Goal: Information Seeking & Learning: Learn about a topic

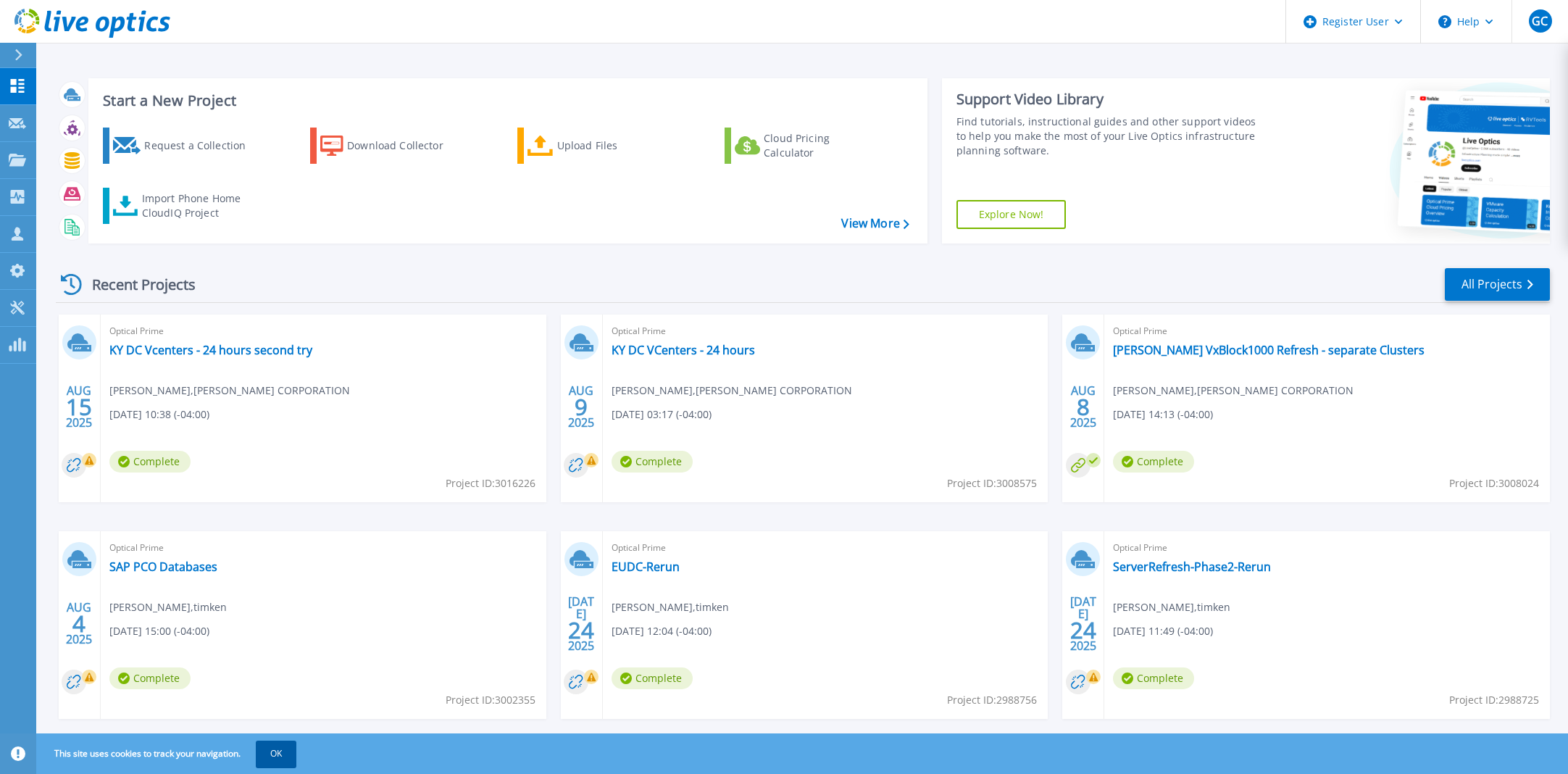
click at [284, 758] on button "OK" at bounding box center [276, 753] width 41 height 26
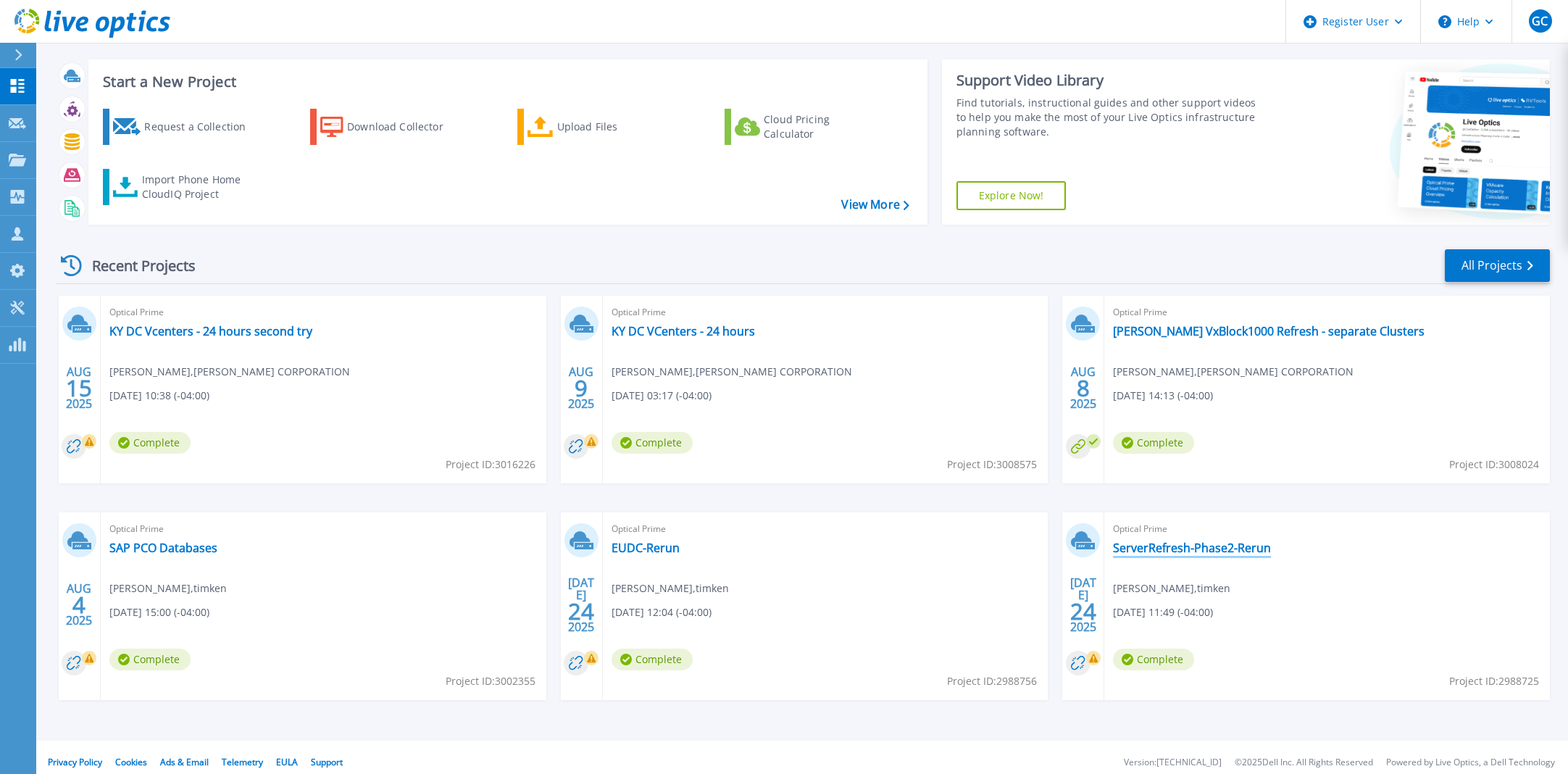
scroll to position [29, 0]
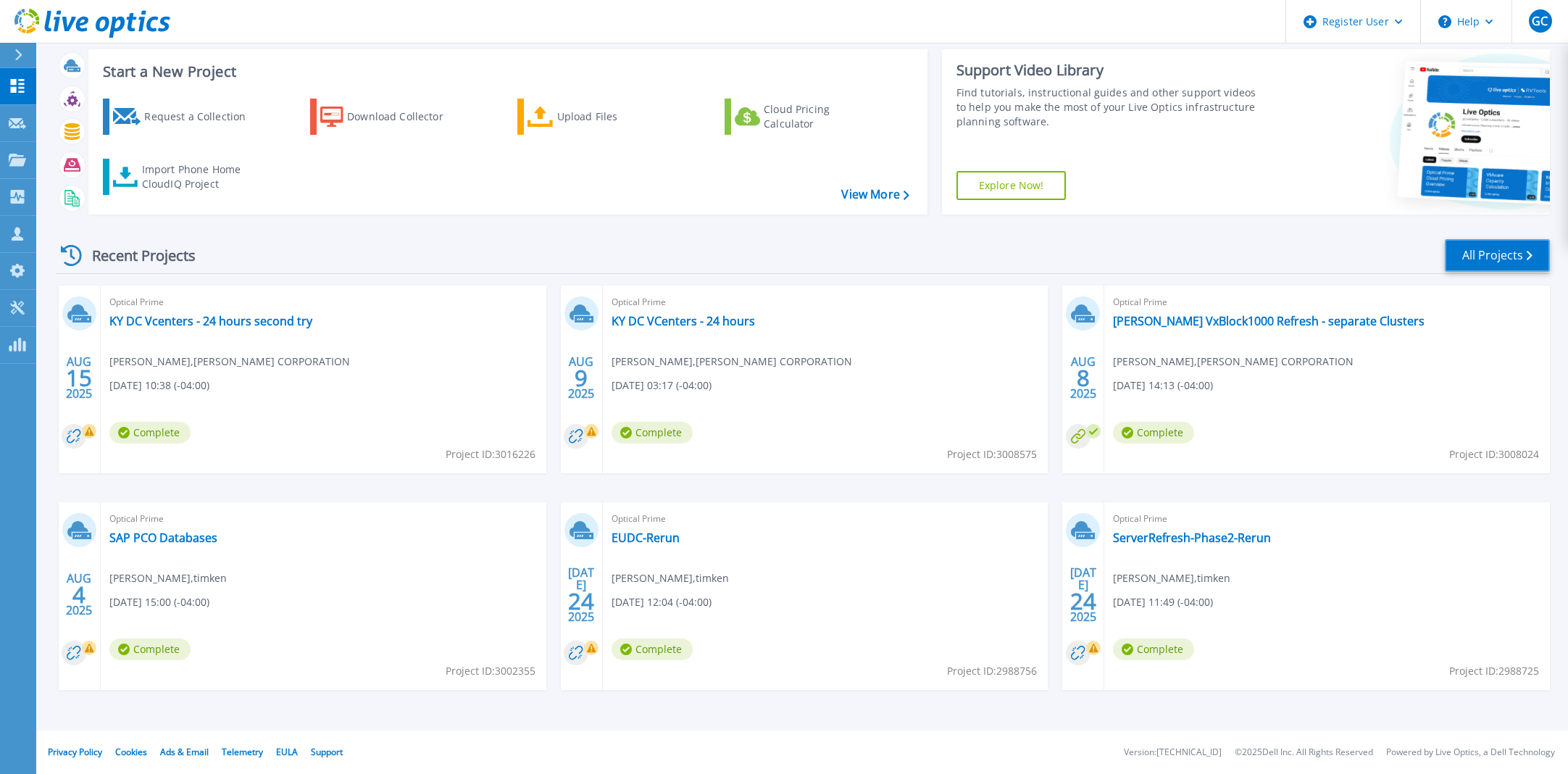
click at [1474, 251] on link "All Projects" at bounding box center [1497, 255] width 106 height 33
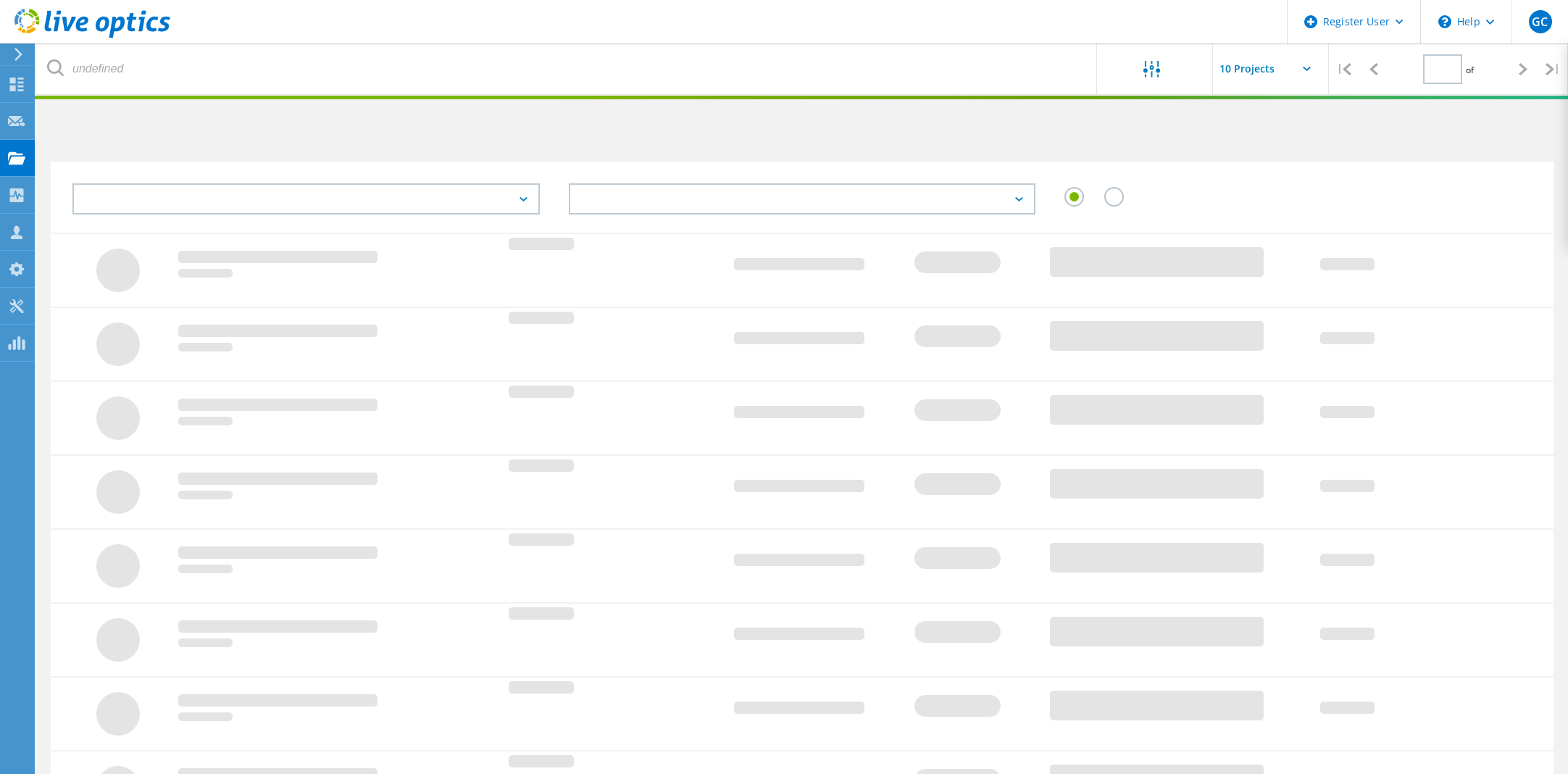
type input "1"
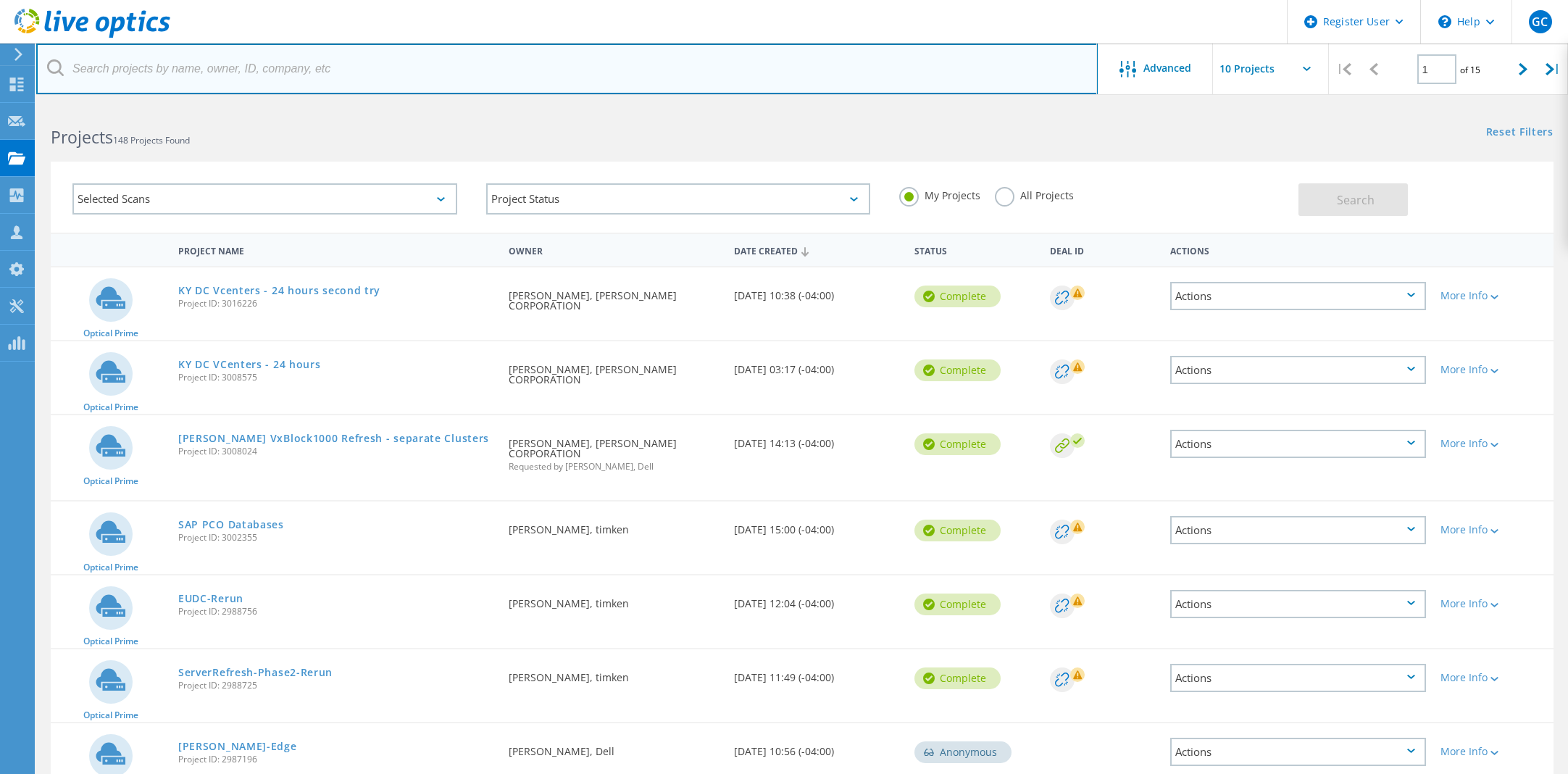
click at [232, 79] on input "text" at bounding box center [566, 69] width 1062 height 50
type input "jan"
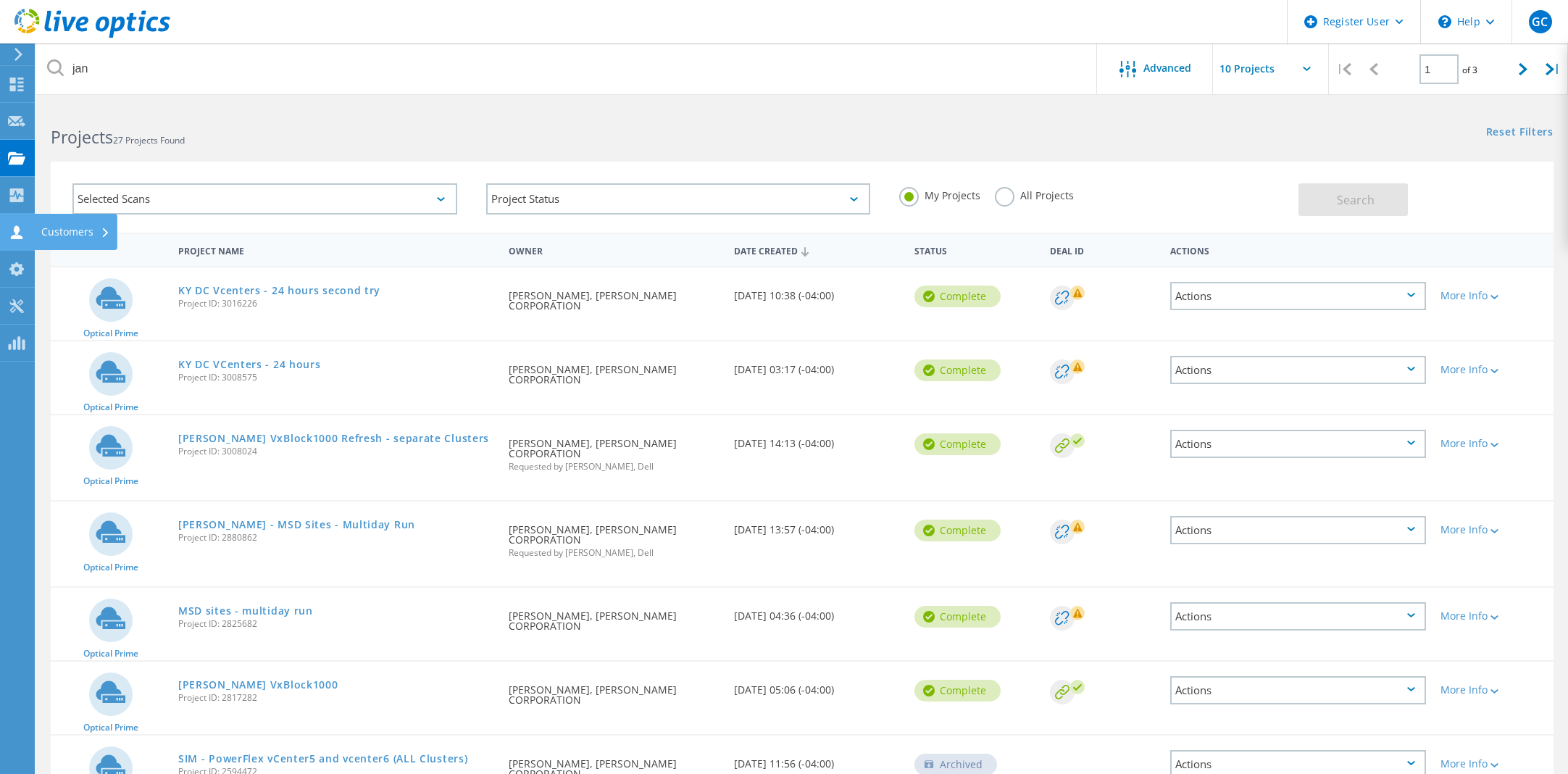
click at [21, 228] on icon at bounding box center [16, 232] width 17 height 14
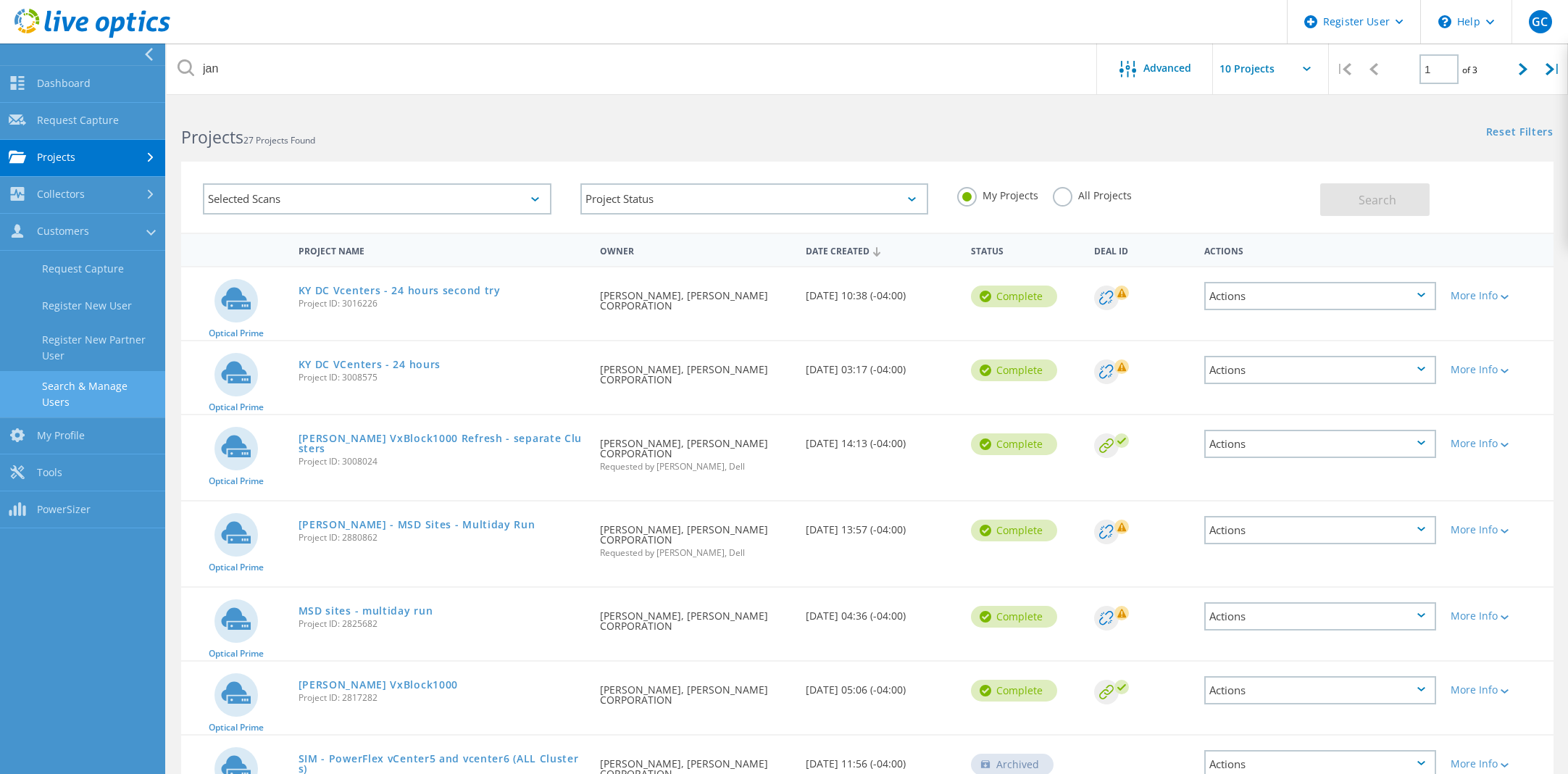
click at [134, 379] on link "Search & Manage Users" at bounding box center [82, 394] width 166 height 46
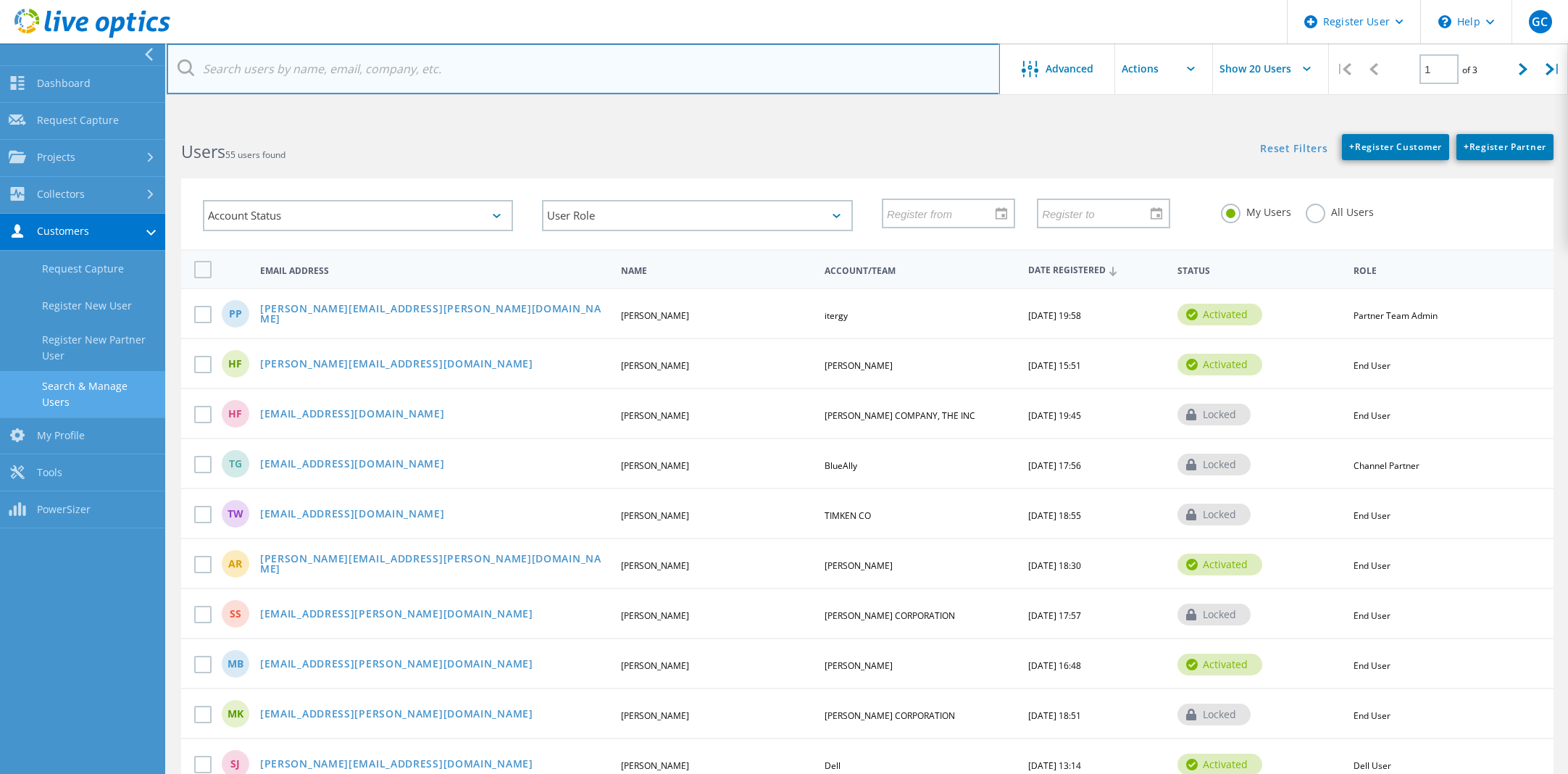
click at [305, 70] on input "text" at bounding box center [583, 69] width 833 height 50
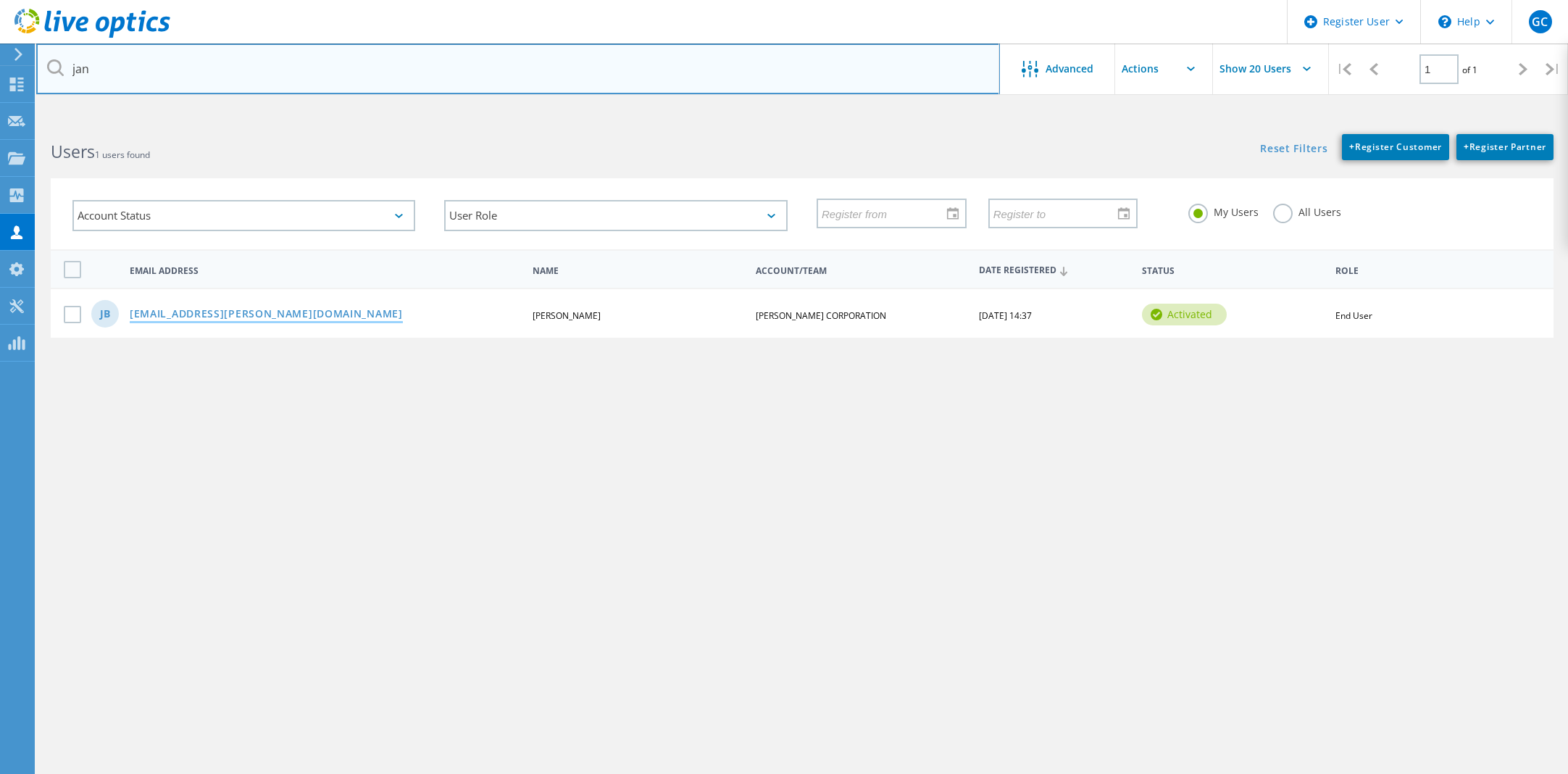
type input "jan"
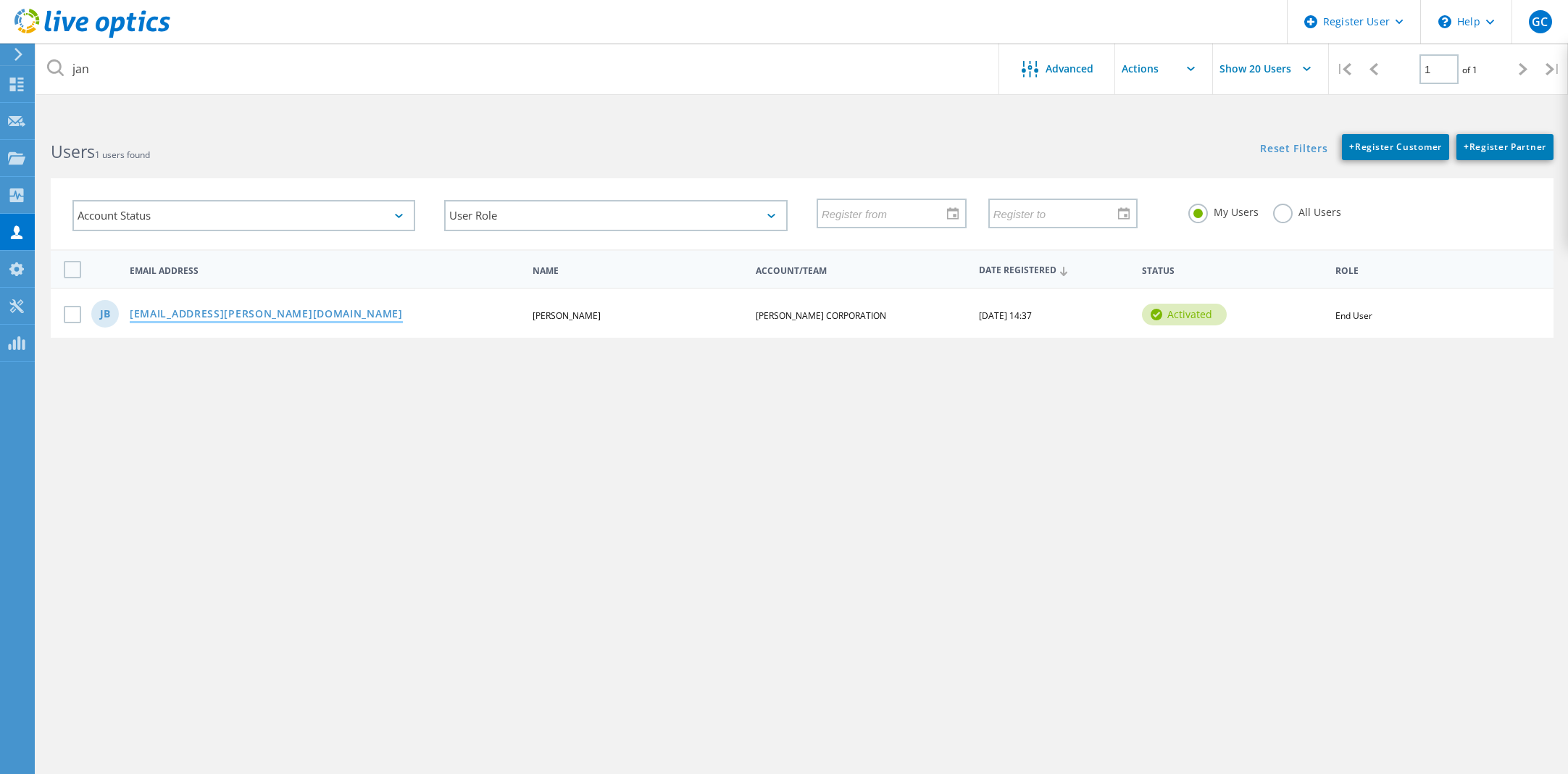
click at [207, 315] on link "JanBajus@Eaton.com" at bounding box center [266, 314] width 273 height 13
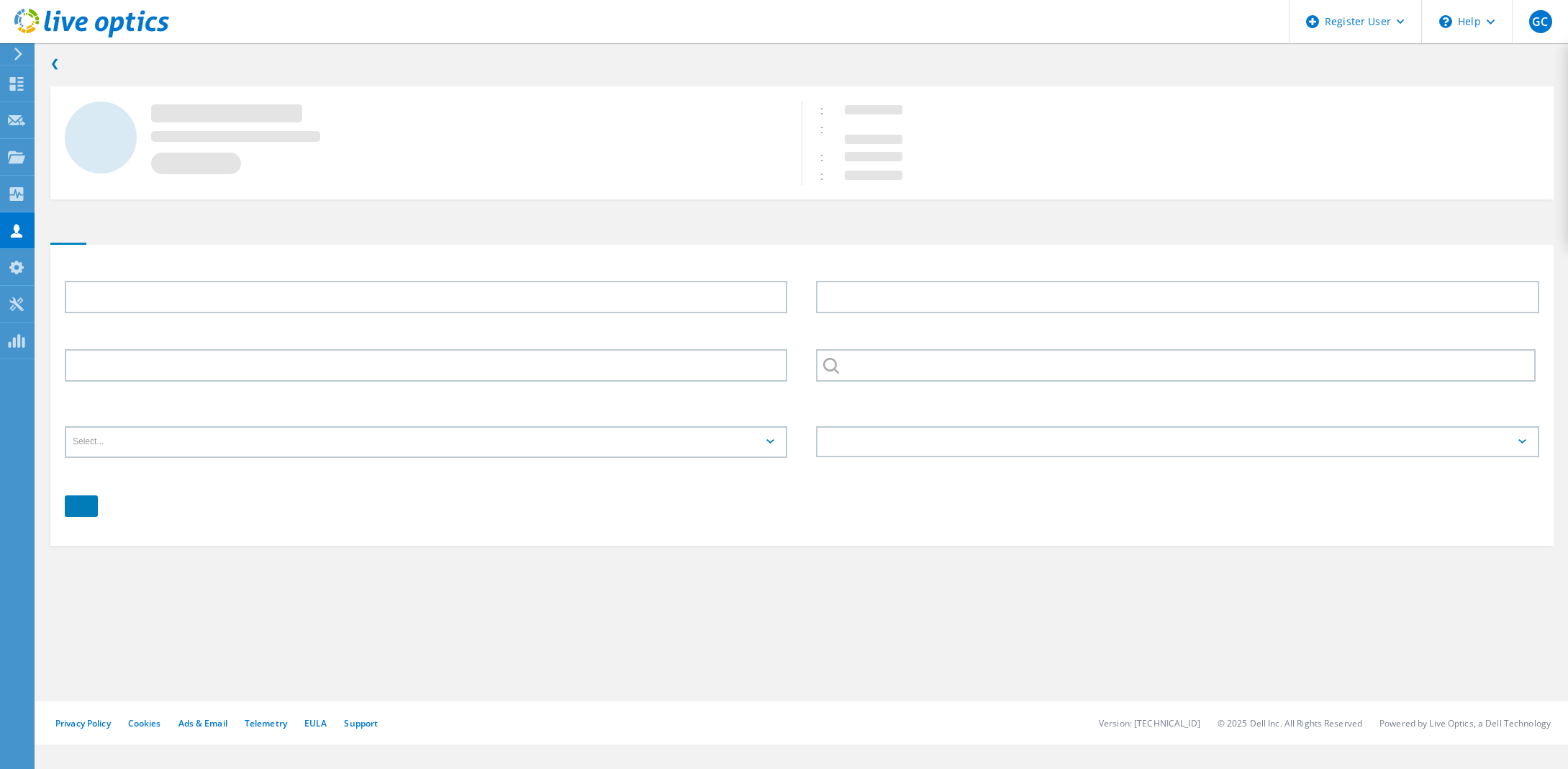
type input "Jan"
type input "Bajus"
type input "+420 724 106 798"
type input "EATON CORPORATION"
type input "English"
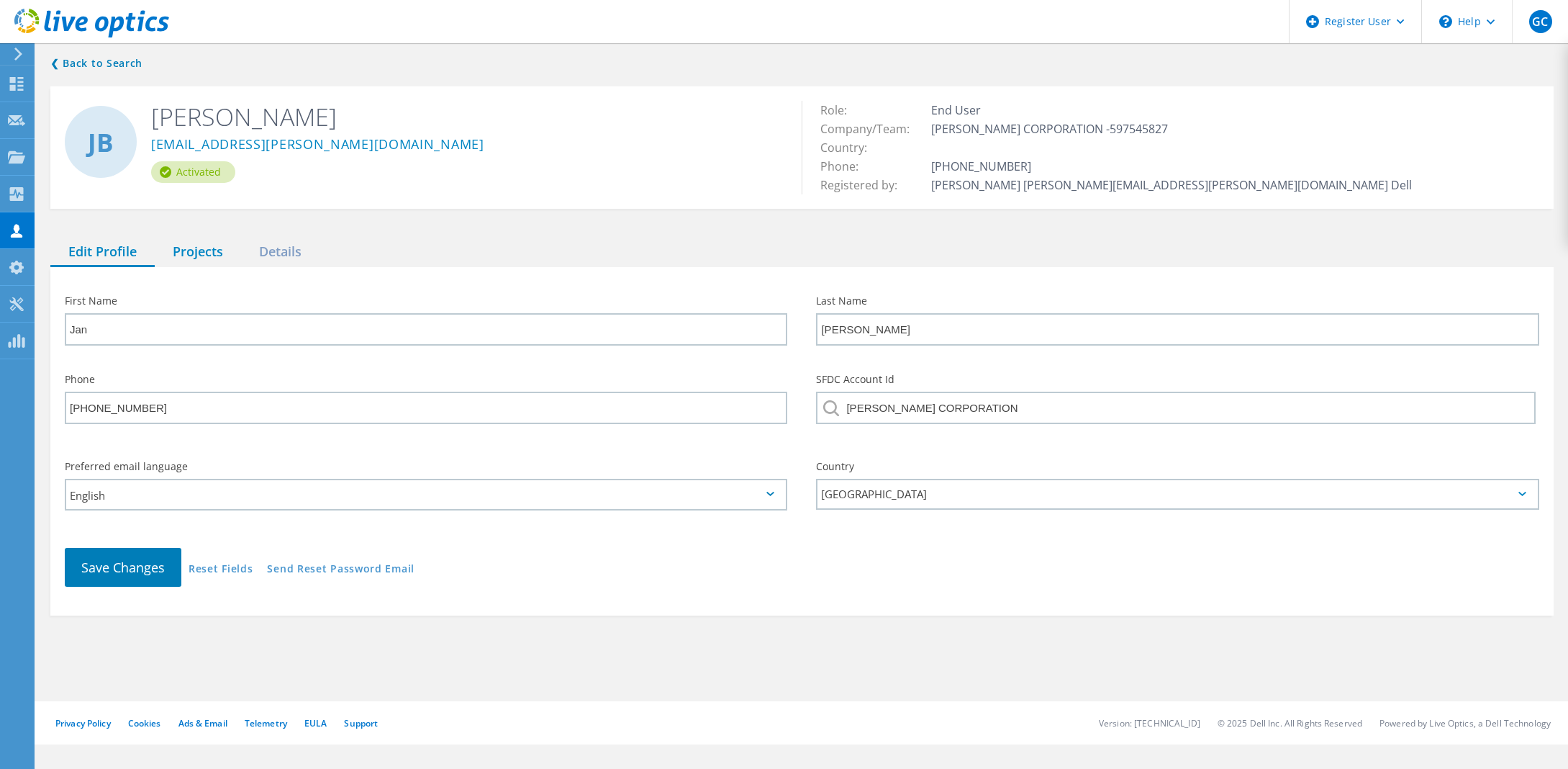
click at [203, 251] on div "Projects" at bounding box center [198, 252] width 86 height 30
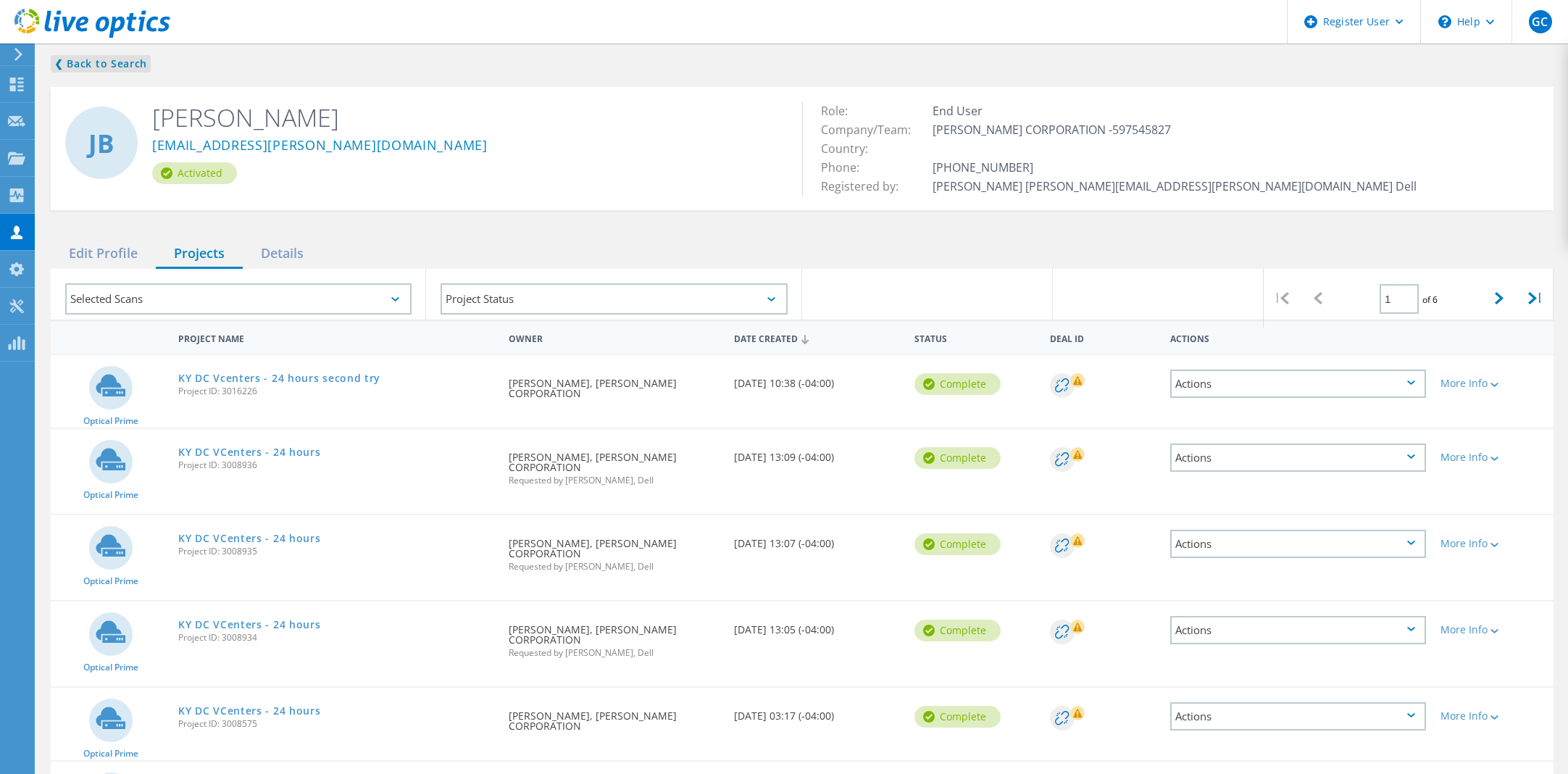
click at [78, 65] on link "❮ Back to Search" at bounding box center [100, 64] width 100 height 17
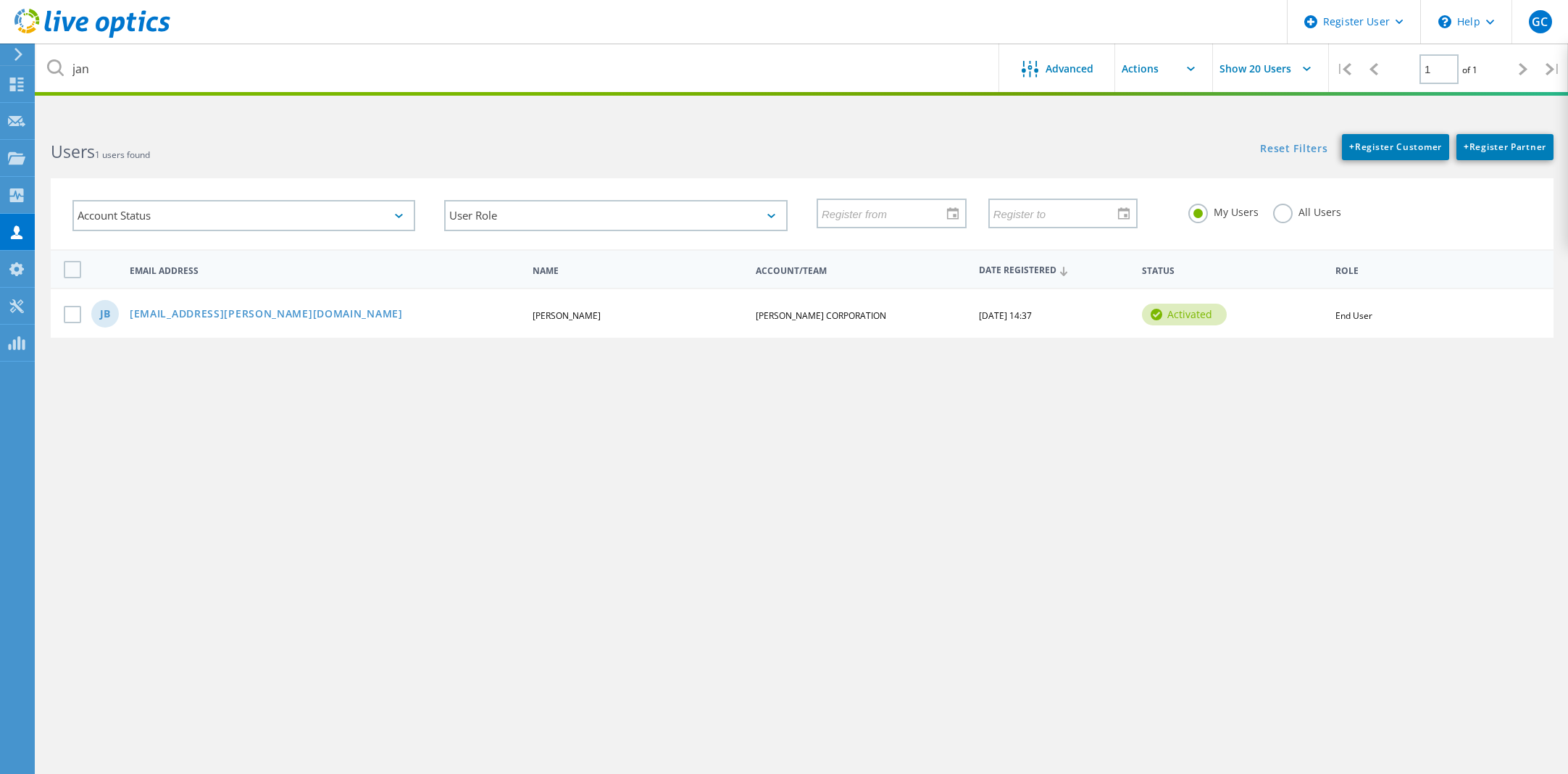
click at [86, 24] on icon at bounding box center [92, 23] width 156 height 30
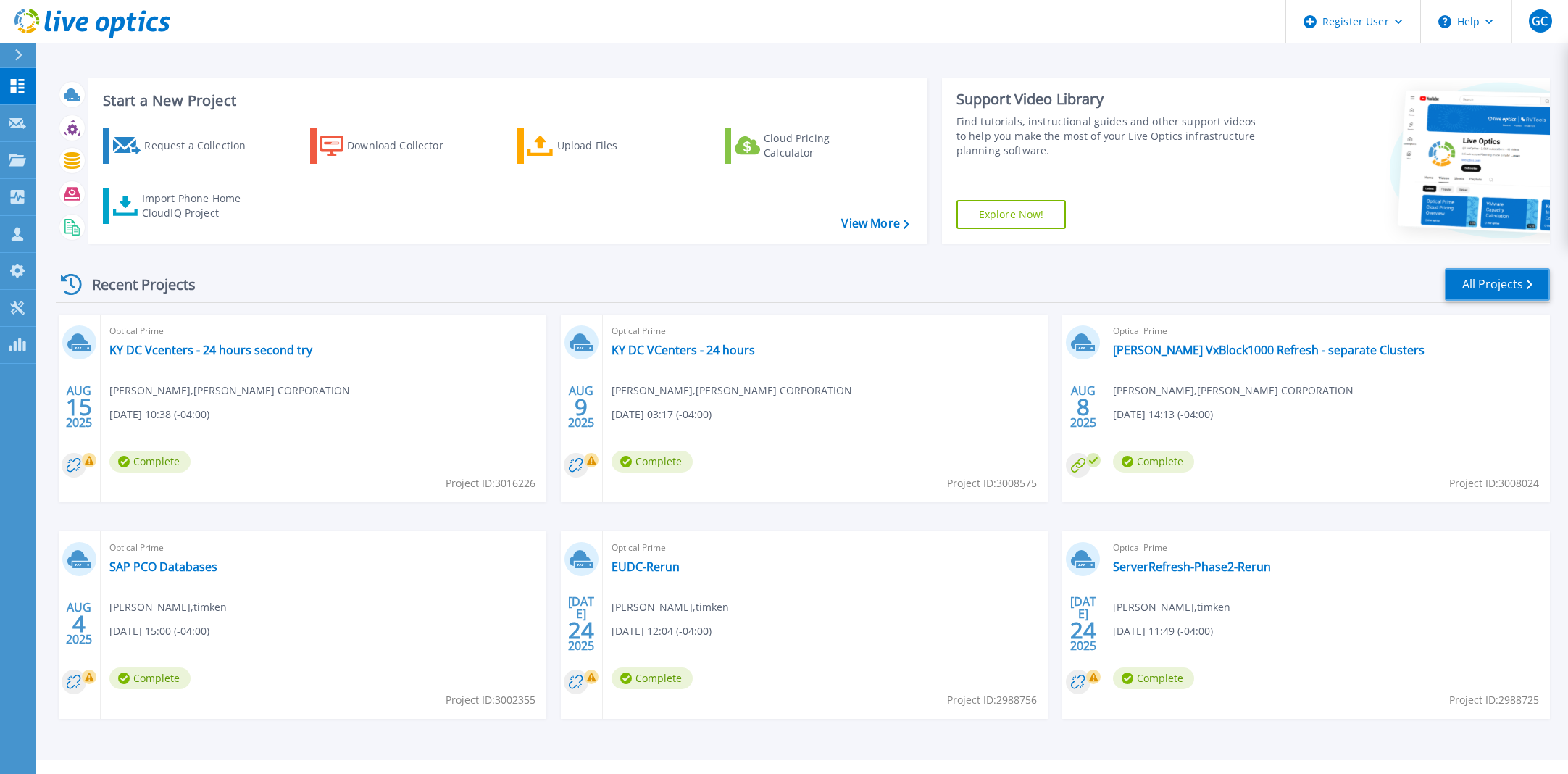
click at [1475, 282] on link "All Projects" at bounding box center [1497, 284] width 106 height 33
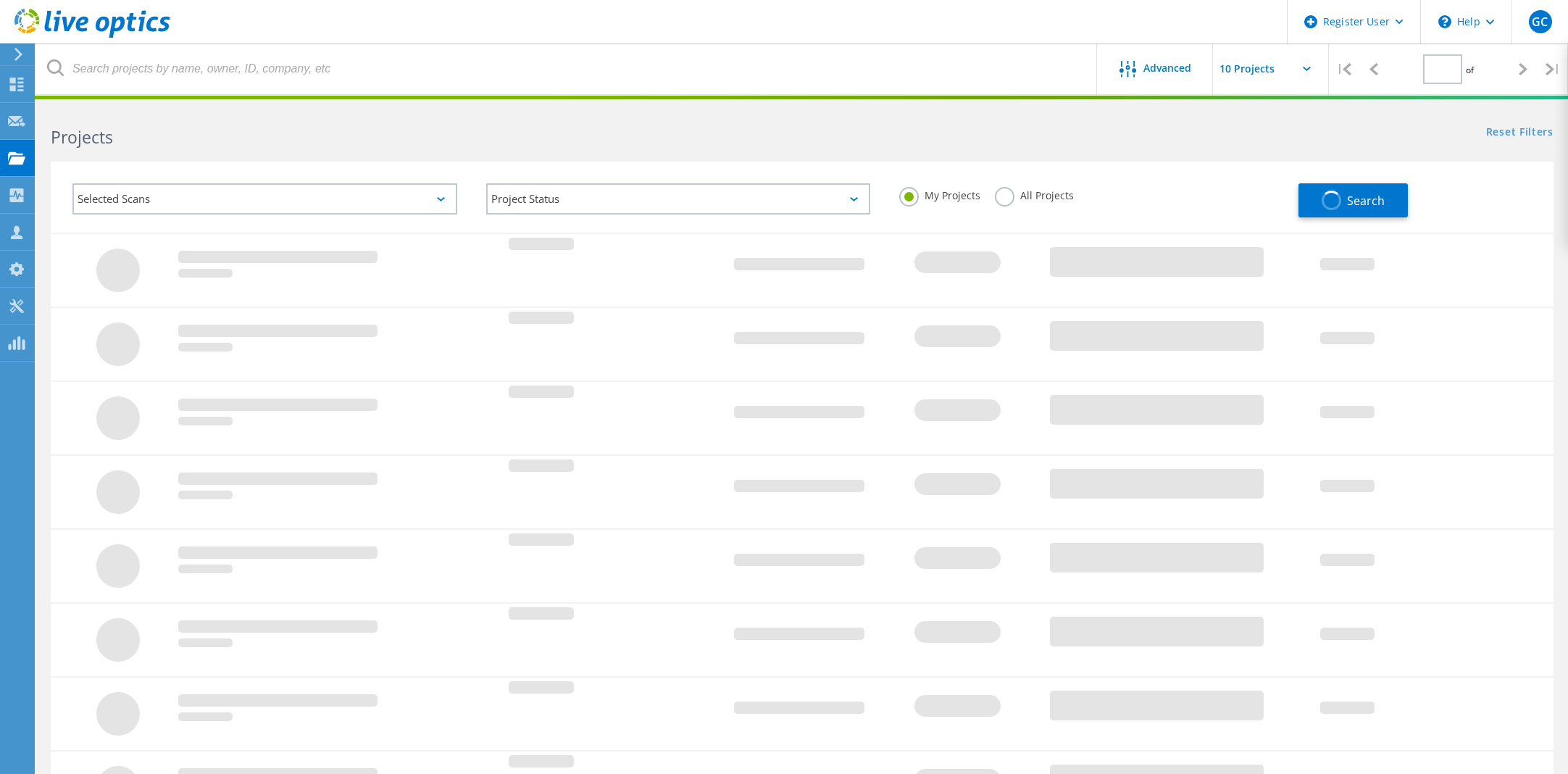
type input "1"
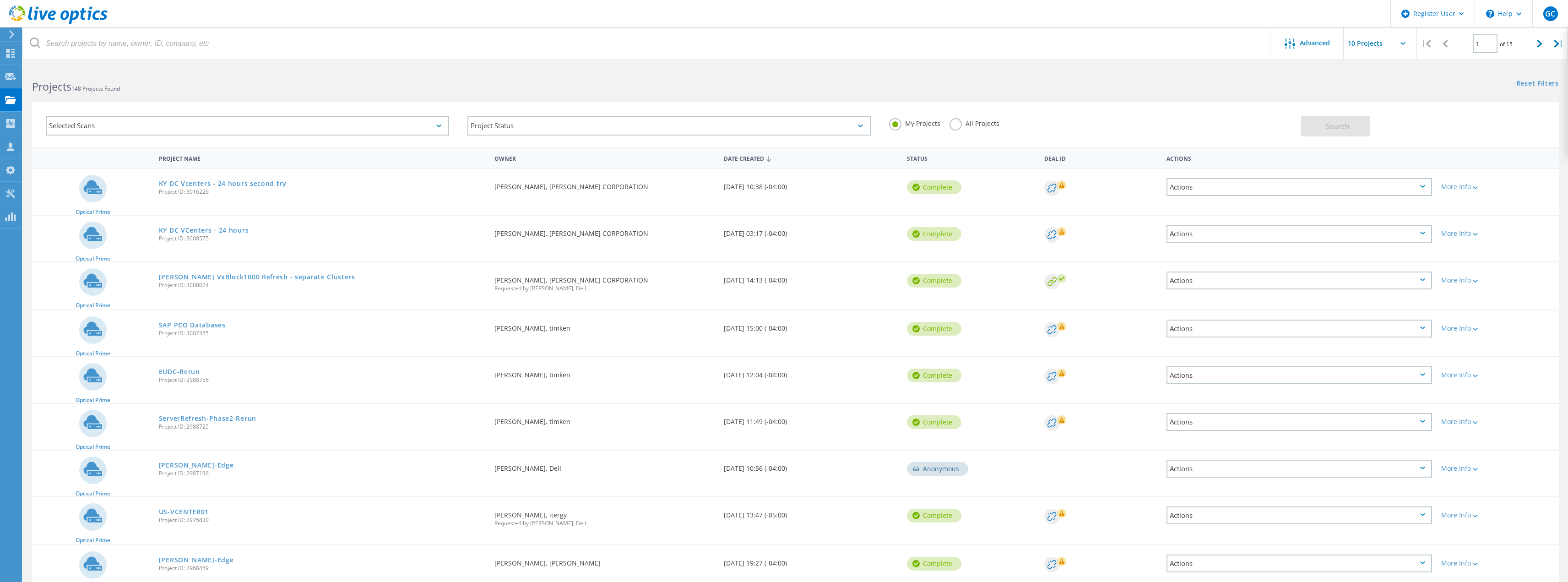
click at [997, 36] on input "text" at bounding box center [1389, 43] width 92 height 32
click at [997, 98] on div "Show 30 Projects" at bounding box center [1389, 98] width 90 height 15
type input "Show 30 Projects"
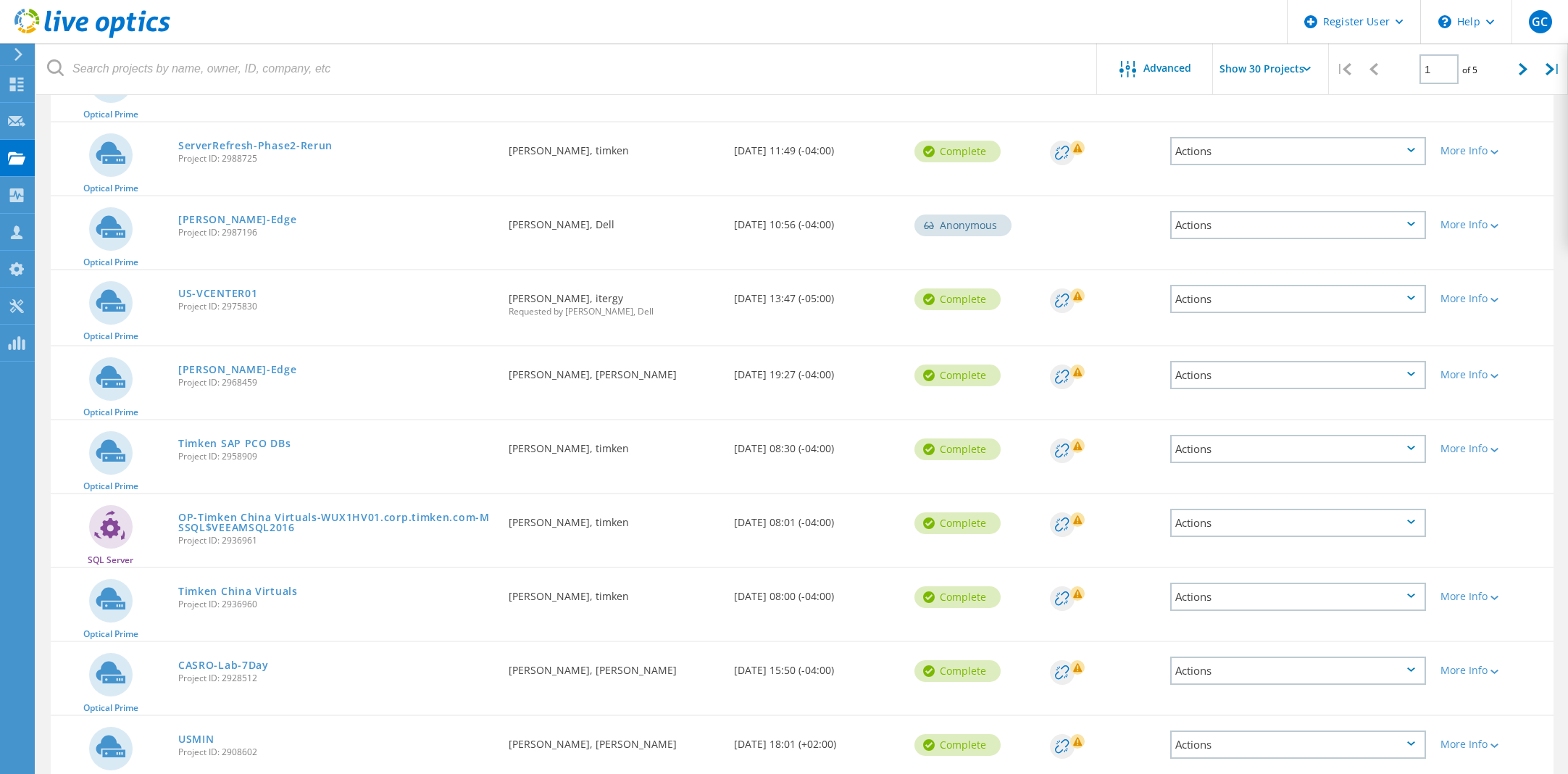
scroll to position [507, 0]
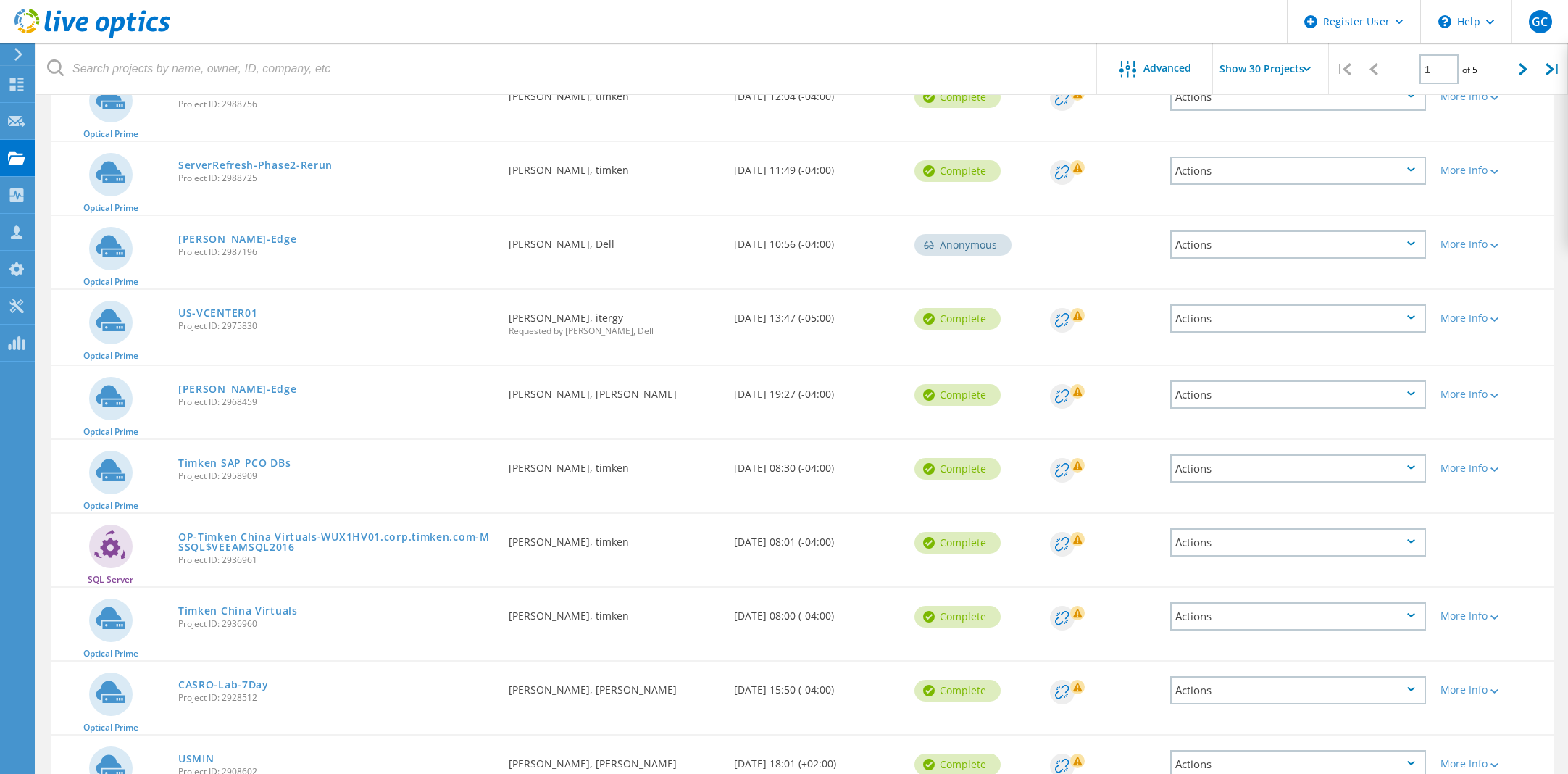
click at [218, 384] on link "Eaton-Edge" at bounding box center [237, 389] width 119 height 10
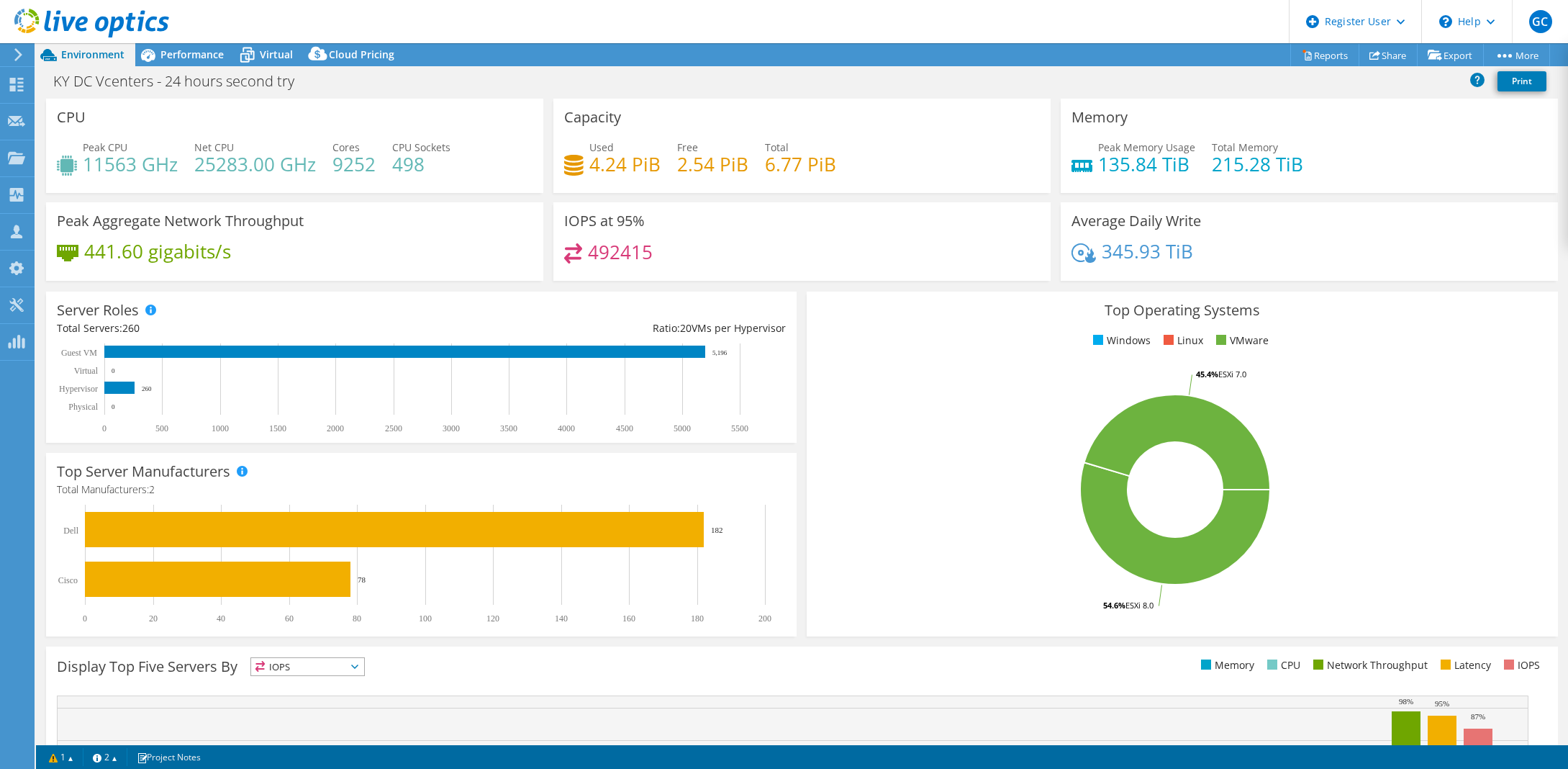
select select "USEast"
select select "USD"
click at [193, 59] on span "Performance" at bounding box center [192, 54] width 63 height 13
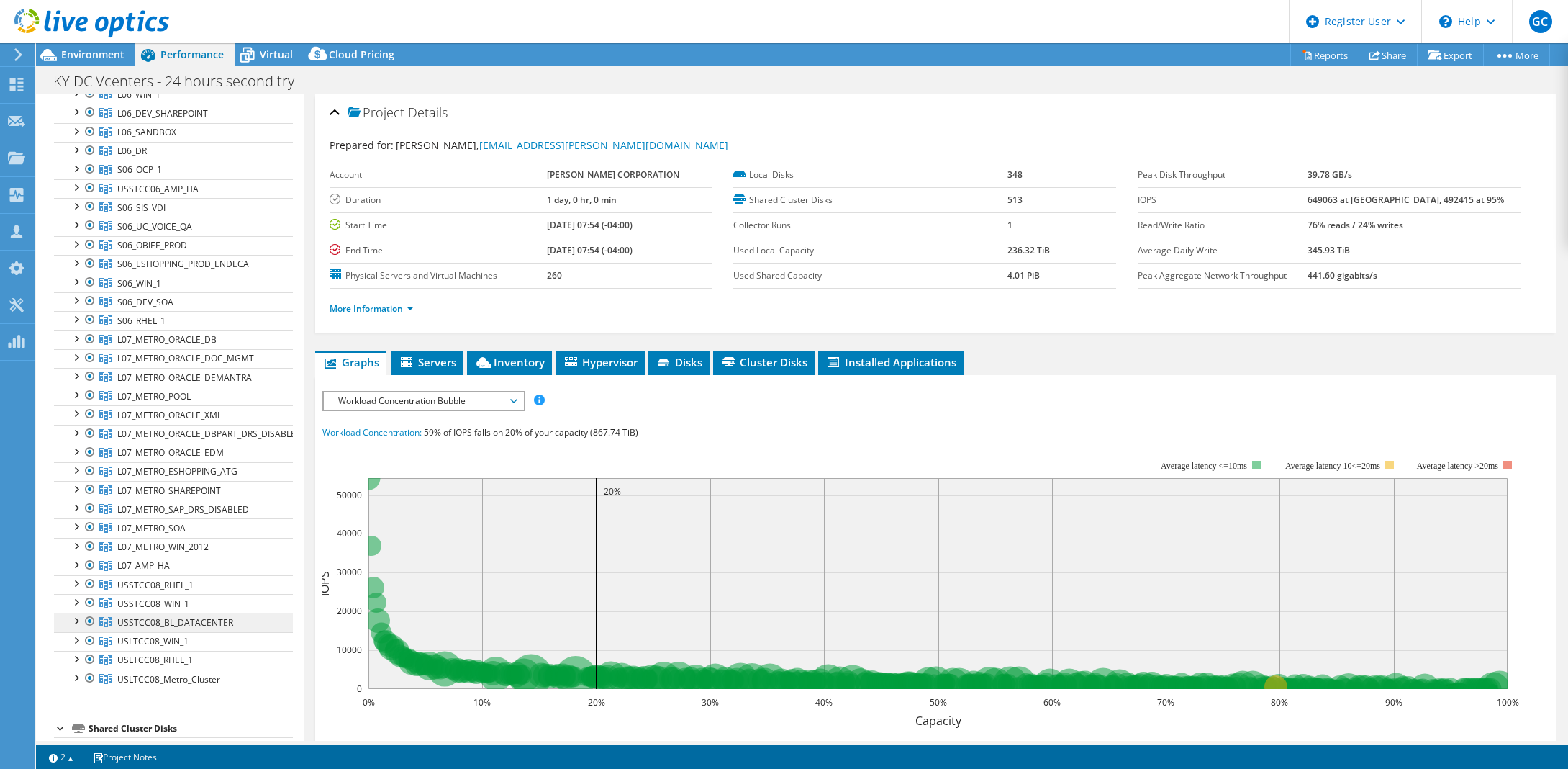
scroll to position [216, 0]
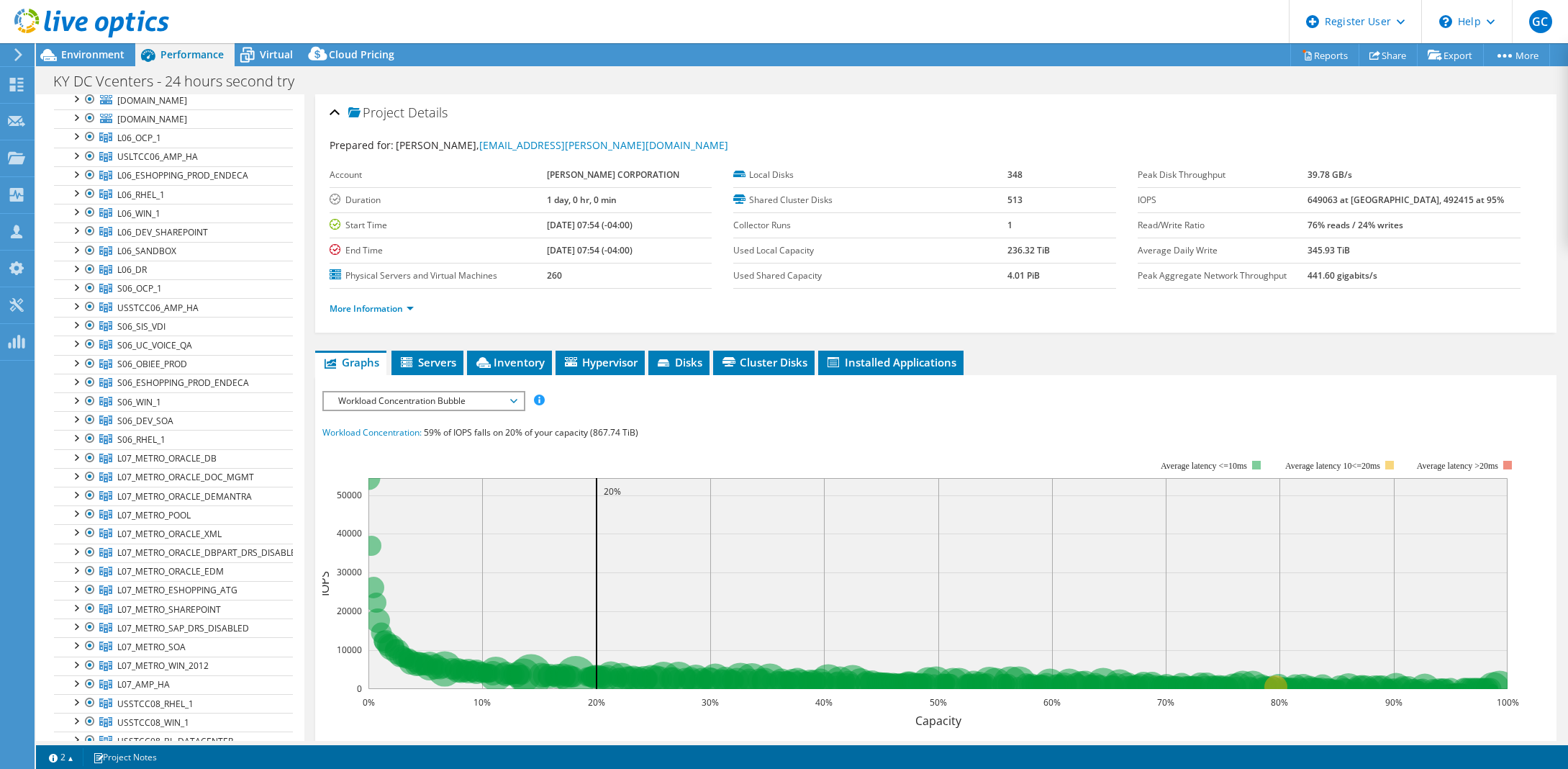
click at [76, 24] on use at bounding box center [91, 23] width 155 height 29
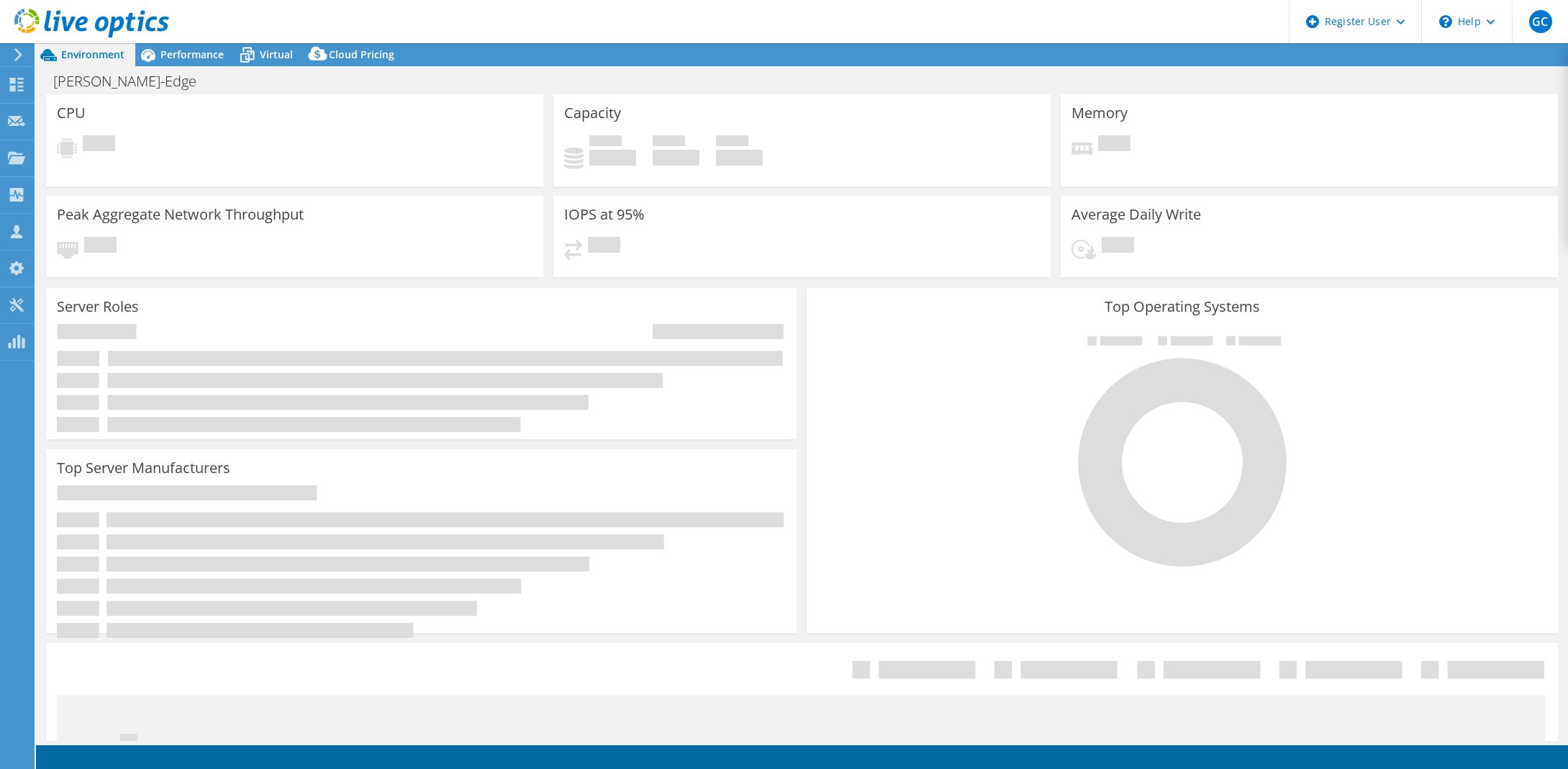
select select "USD"
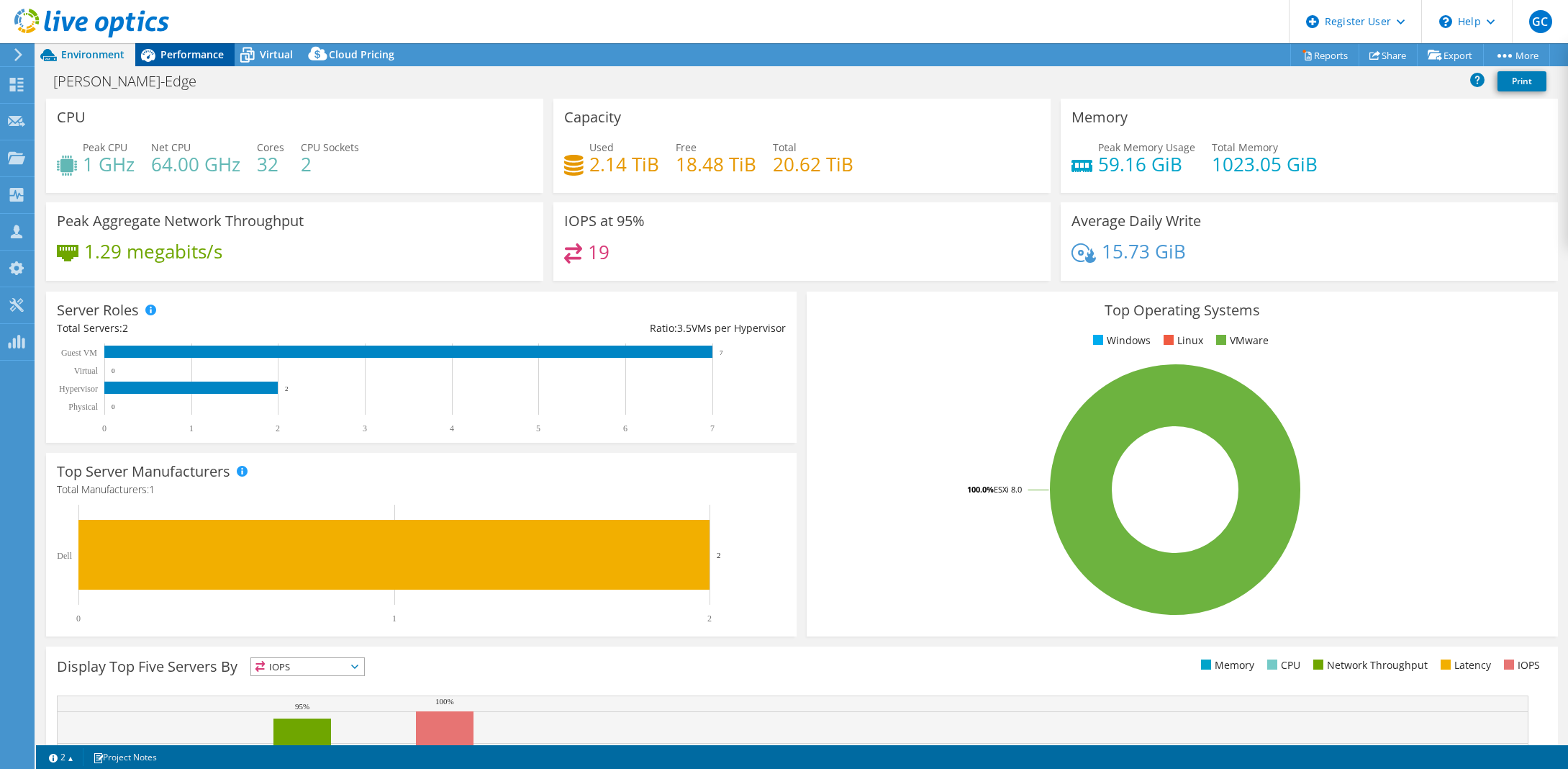
click at [186, 51] on span "Performance" at bounding box center [192, 54] width 63 height 13
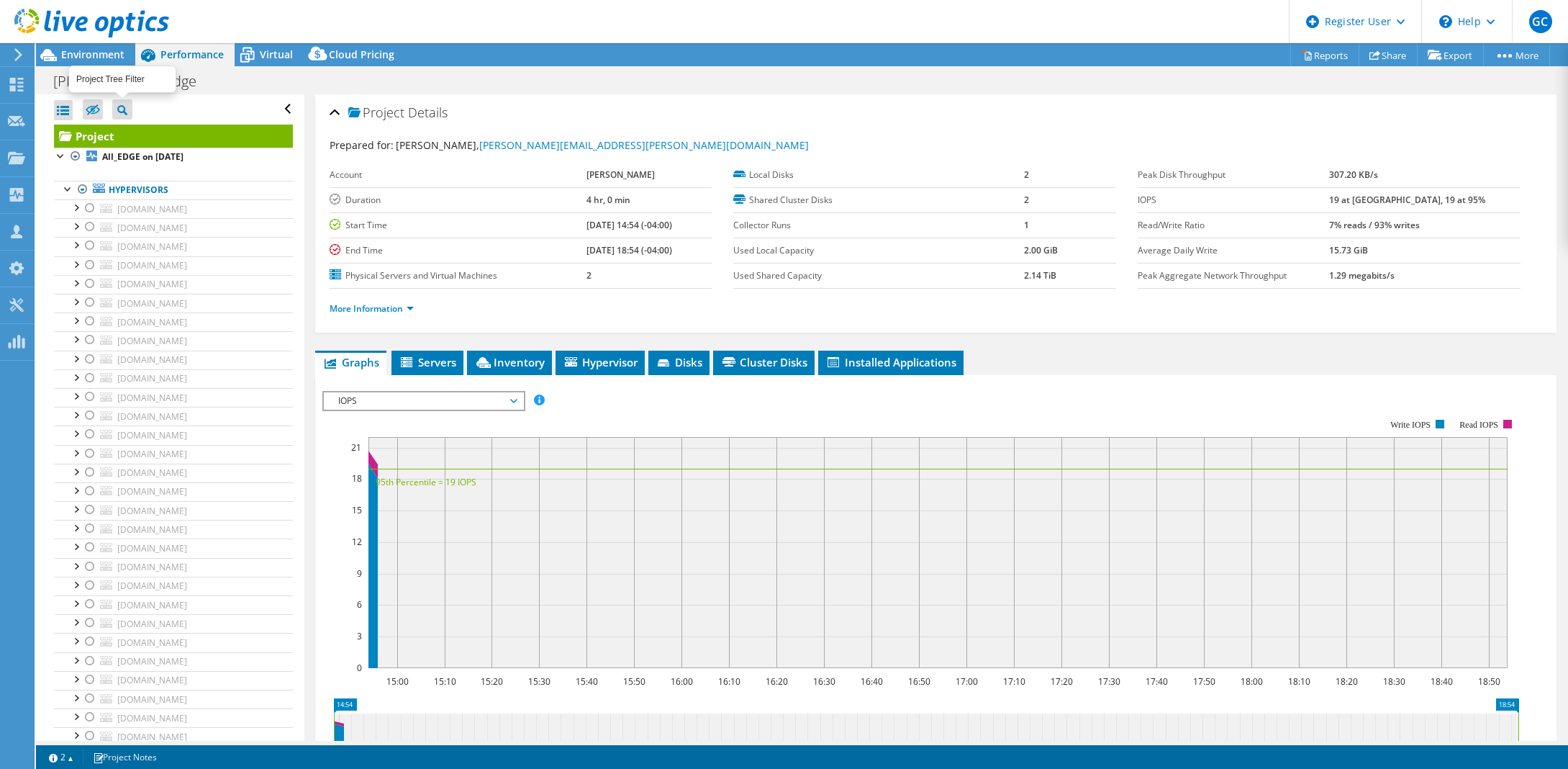
click at [122, 110] on icon at bounding box center [122, 110] width 10 height 10
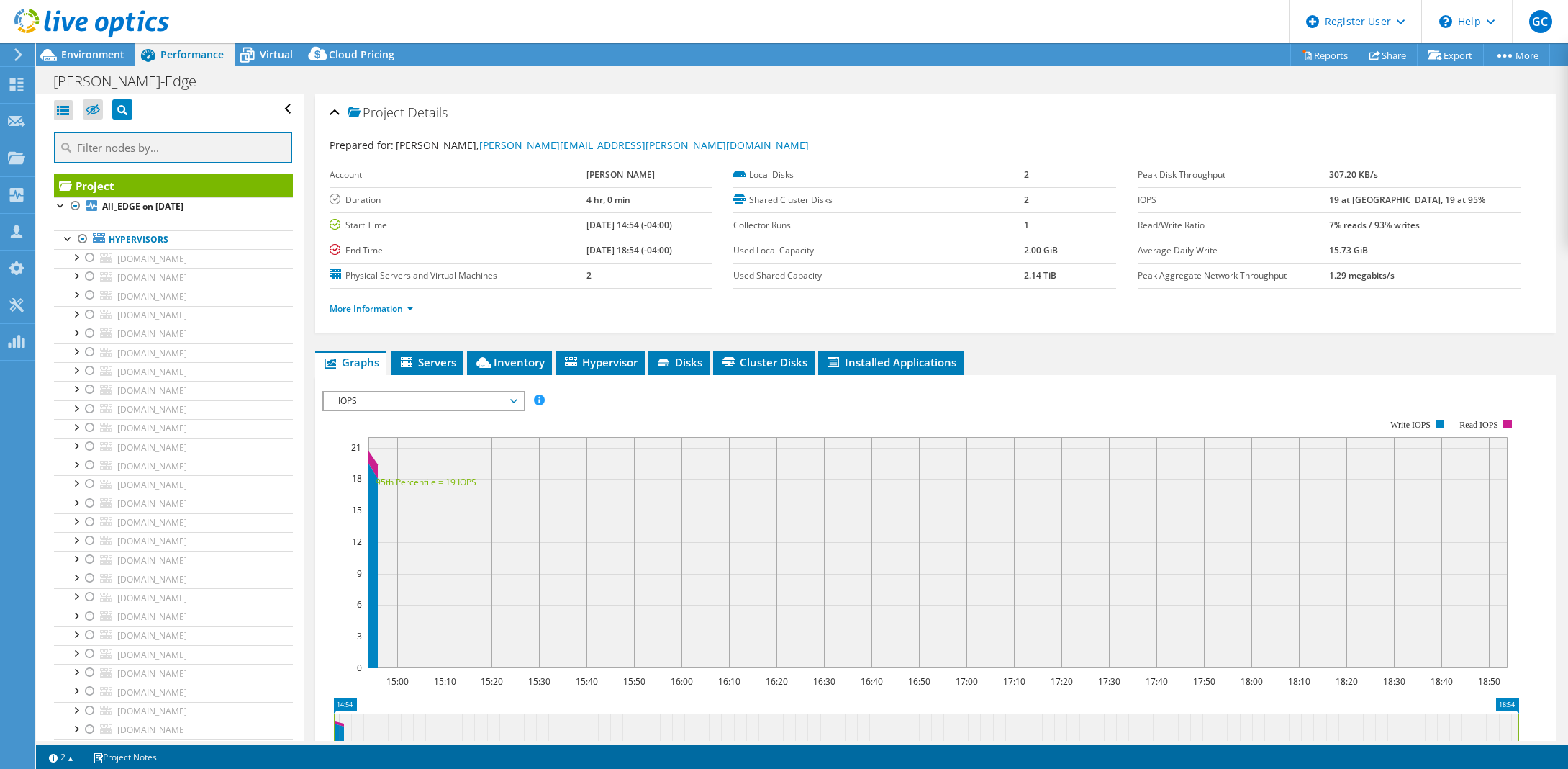
click at [126, 143] on input "text" at bounding box center [173, 147] width 238 height 32
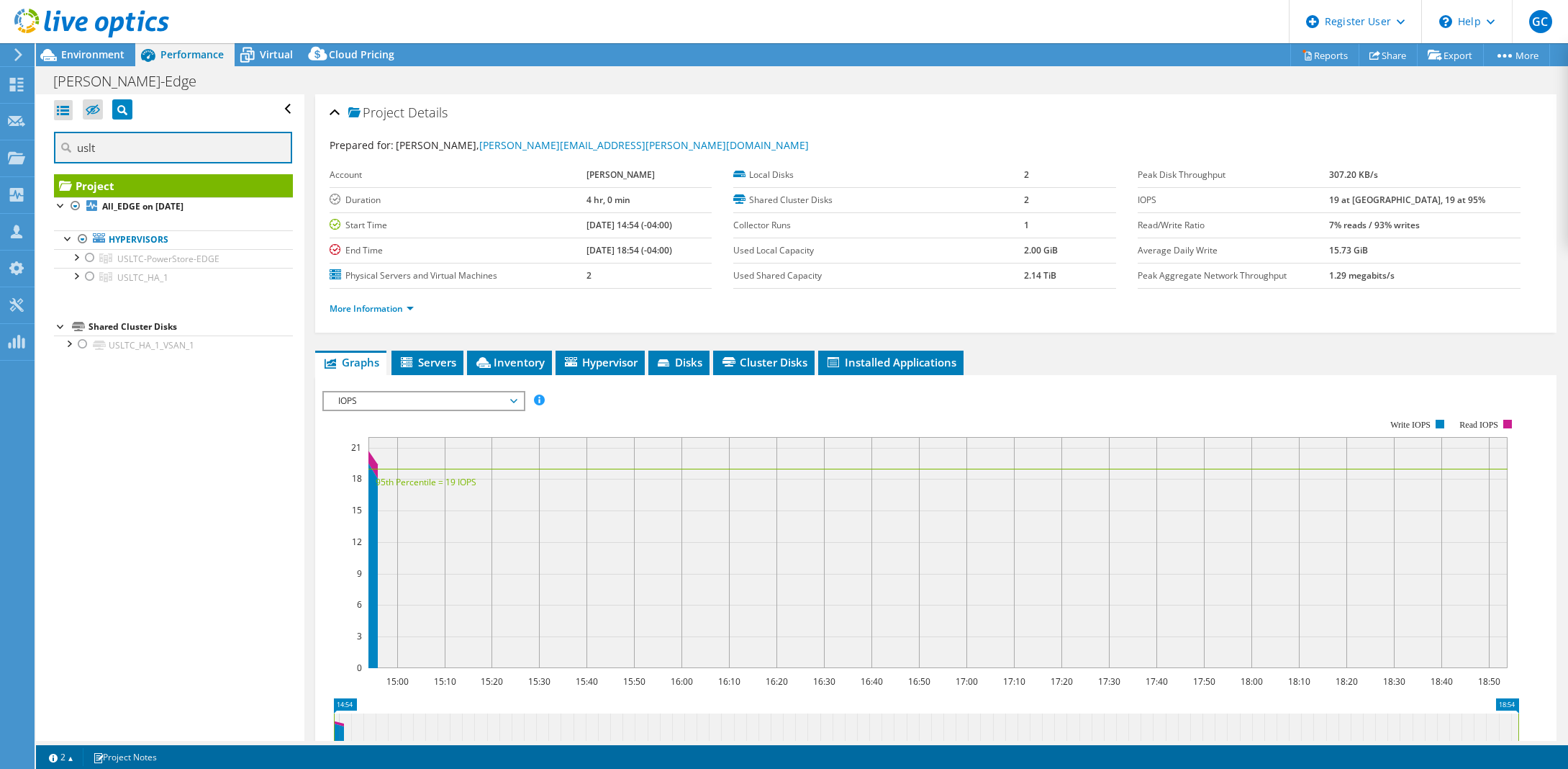
type input "uslt"
click at [88, 279] on div at bounding box center [89, 277] width 14 height 17
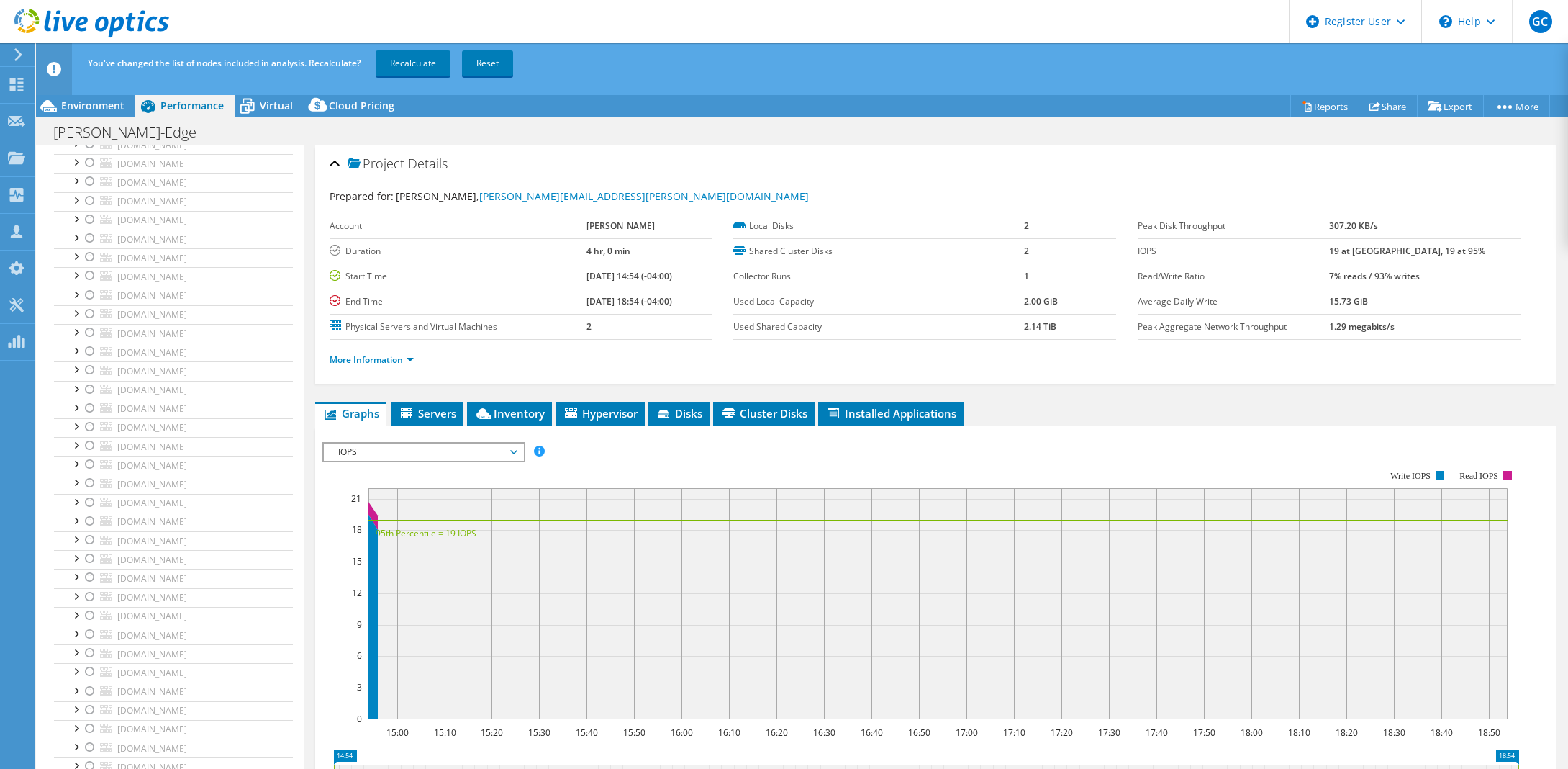
scroll to position [3455, 0]
click at [72, 325] on div at bounding box center [75, 320] width 14 height 14
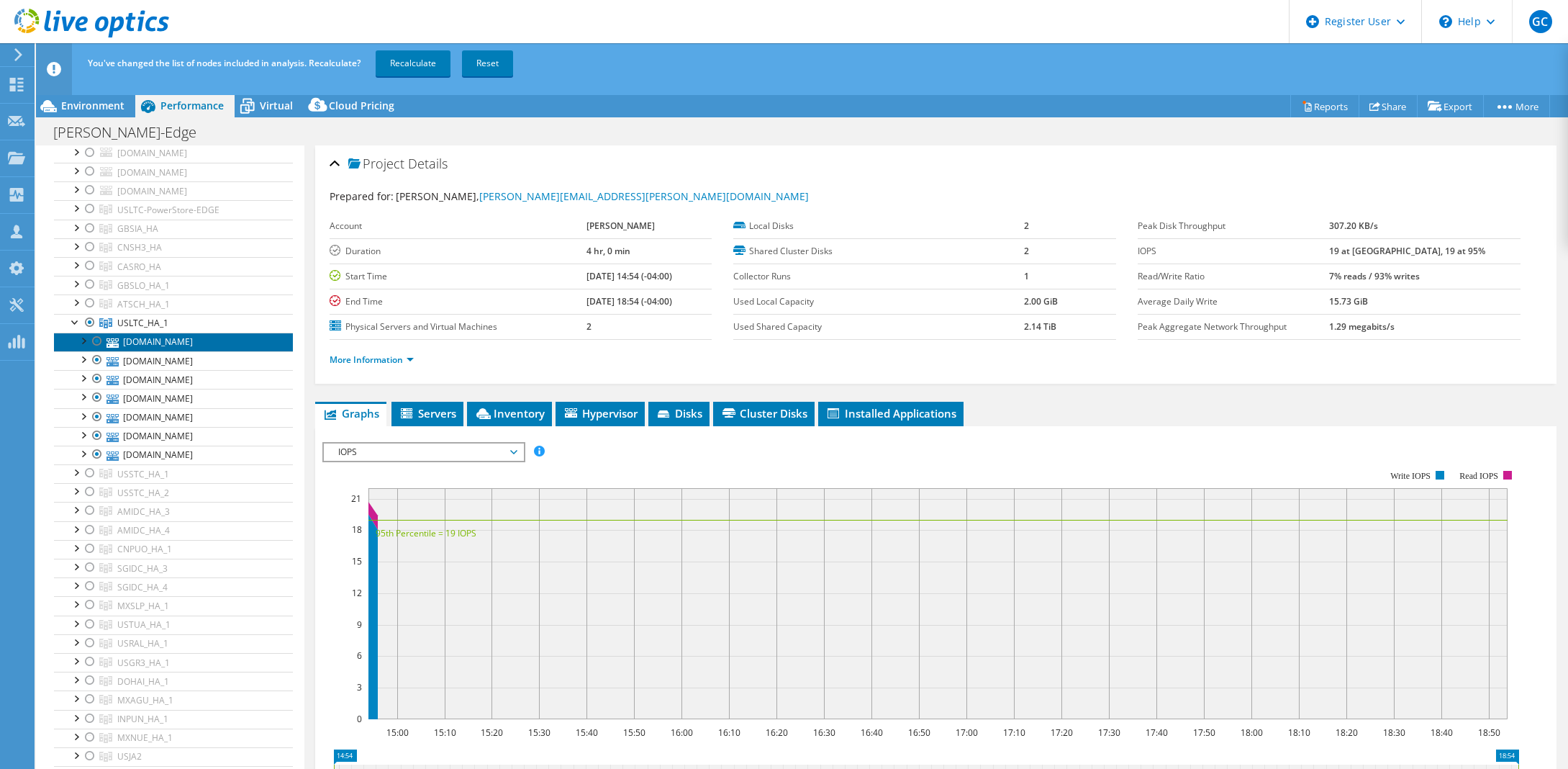
click at [208, 338] on link "[DOMAIN_NAME]" at bounding box center [173, 341] width 239 height 18
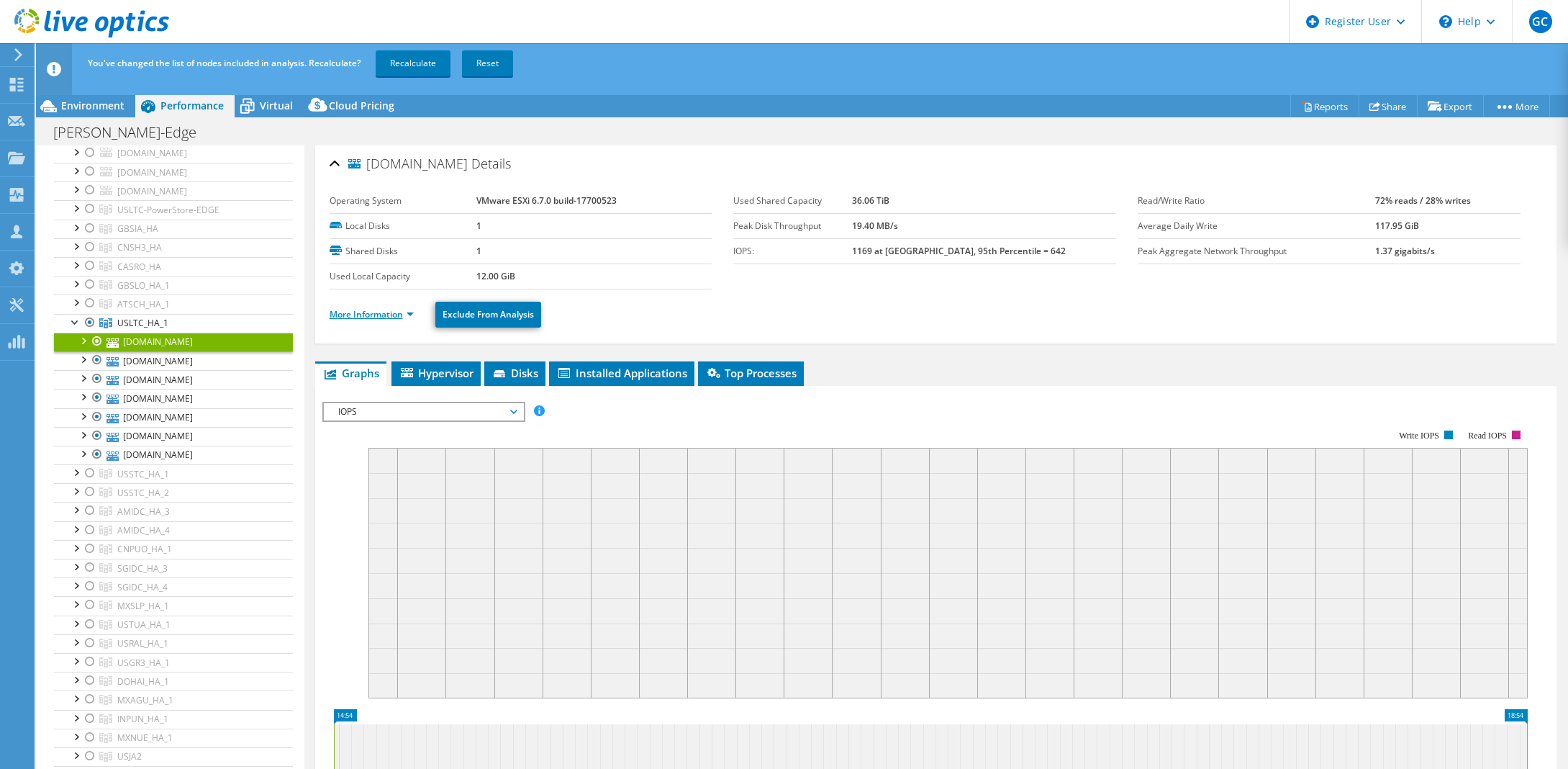
click at [394, 317] on link "More Information" at bounding box center [372, 314] width 85 height 12
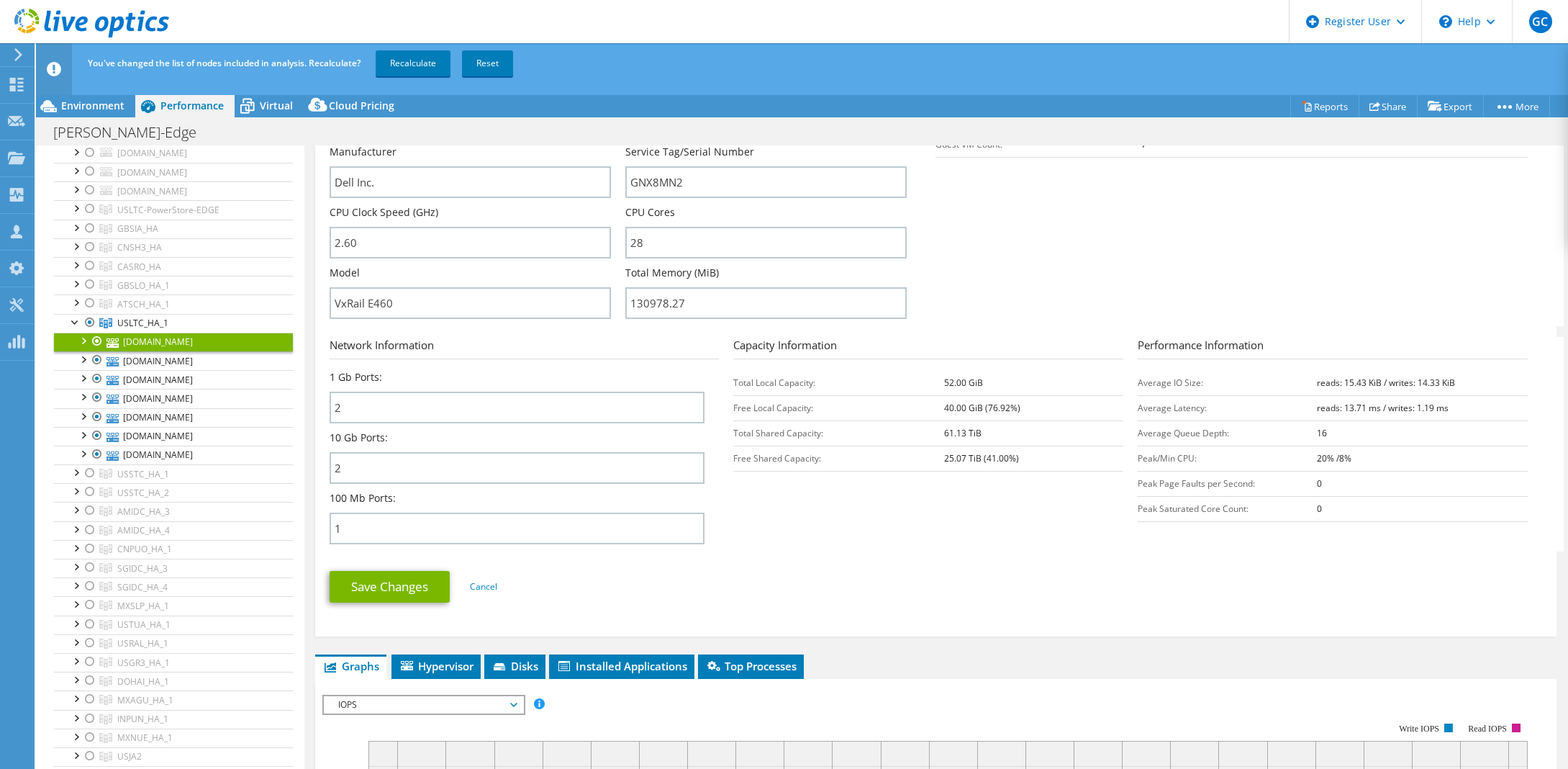
scroll to position [3467, 0]
click at [403, 54] on link "Recalculate" at bounding box center [413, 62] width 75 height 26
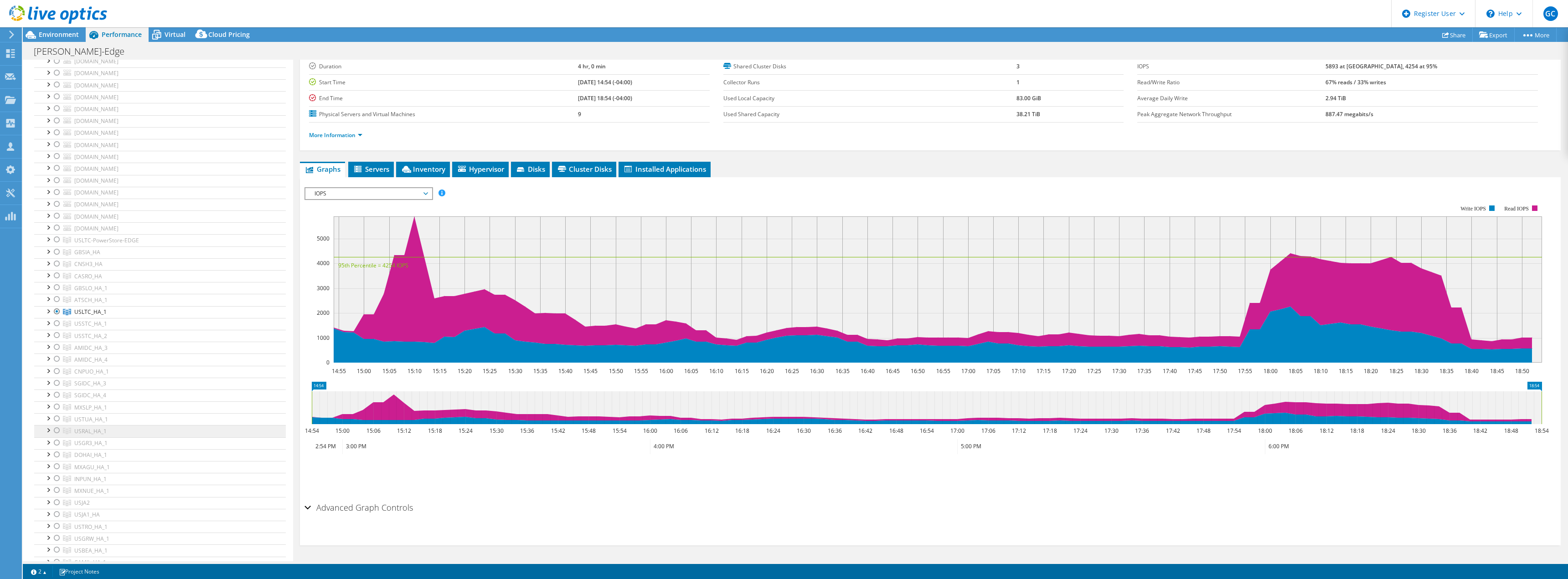
scroll to position [1875, 0]
click at [44, 35] on span "Environment" at bounding box center [59, 34] width 40 height 9
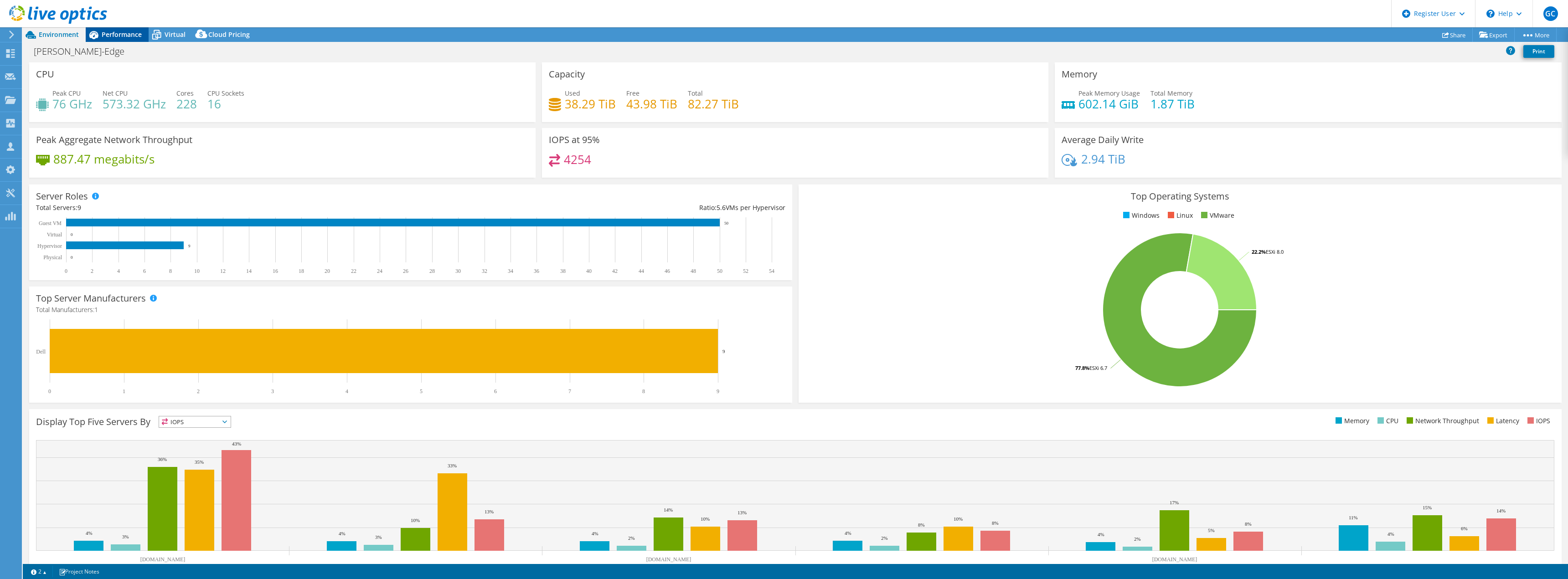
click at [119, 39] on div "Performance" at bounding box center [117, 35] width 63 height 15
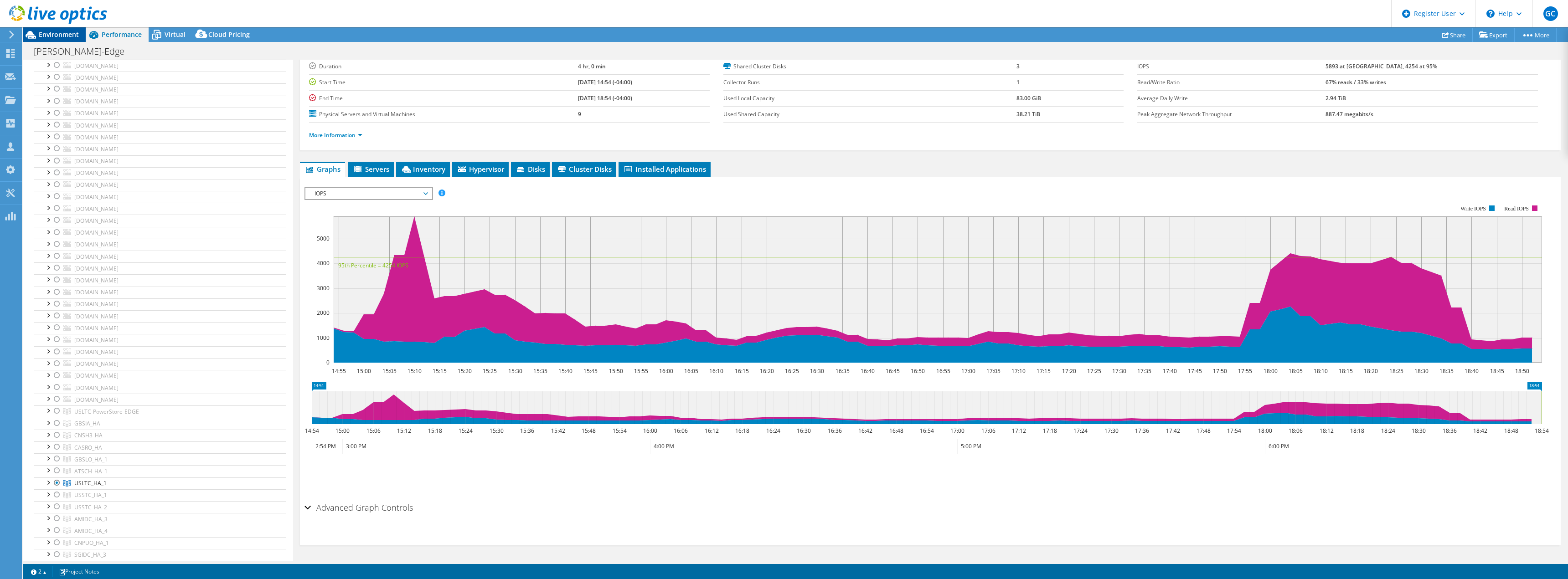
click at [70, 37] on span "Environment" at bounding box center [59, 34] width 40 height 9
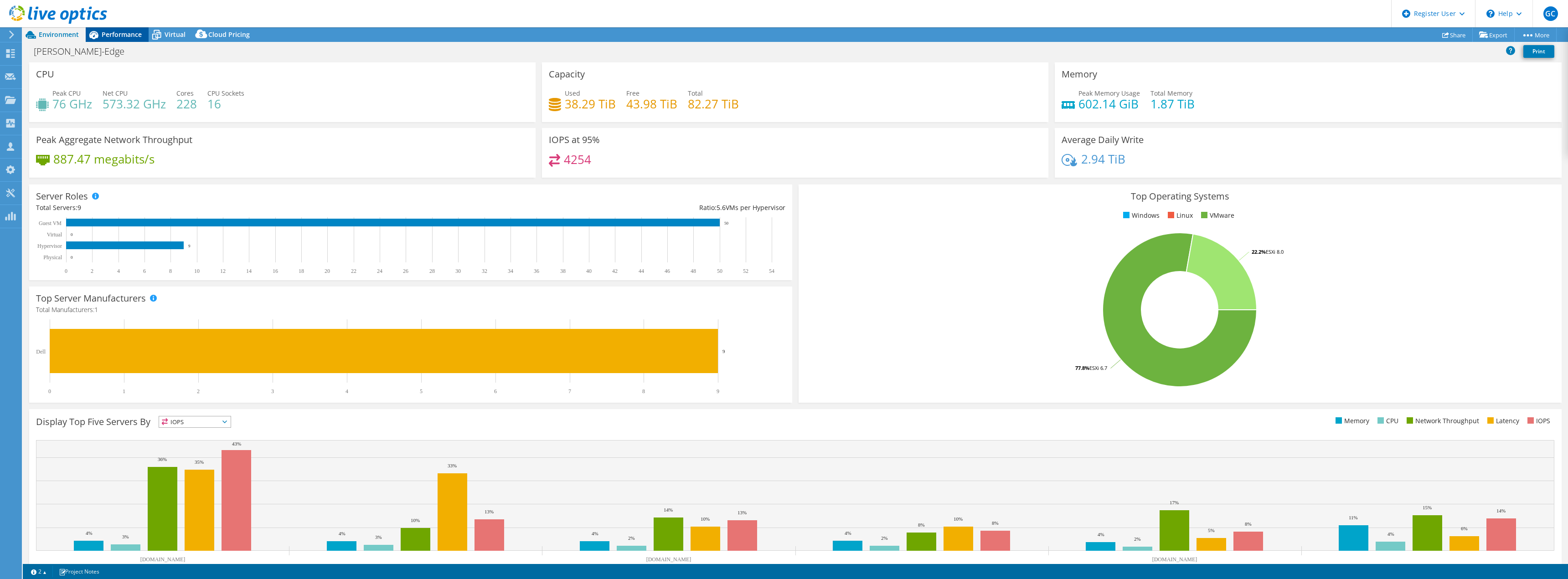
click at [127, 31] on span "Performance" at bounding box center [122, 34] width 40 height 9
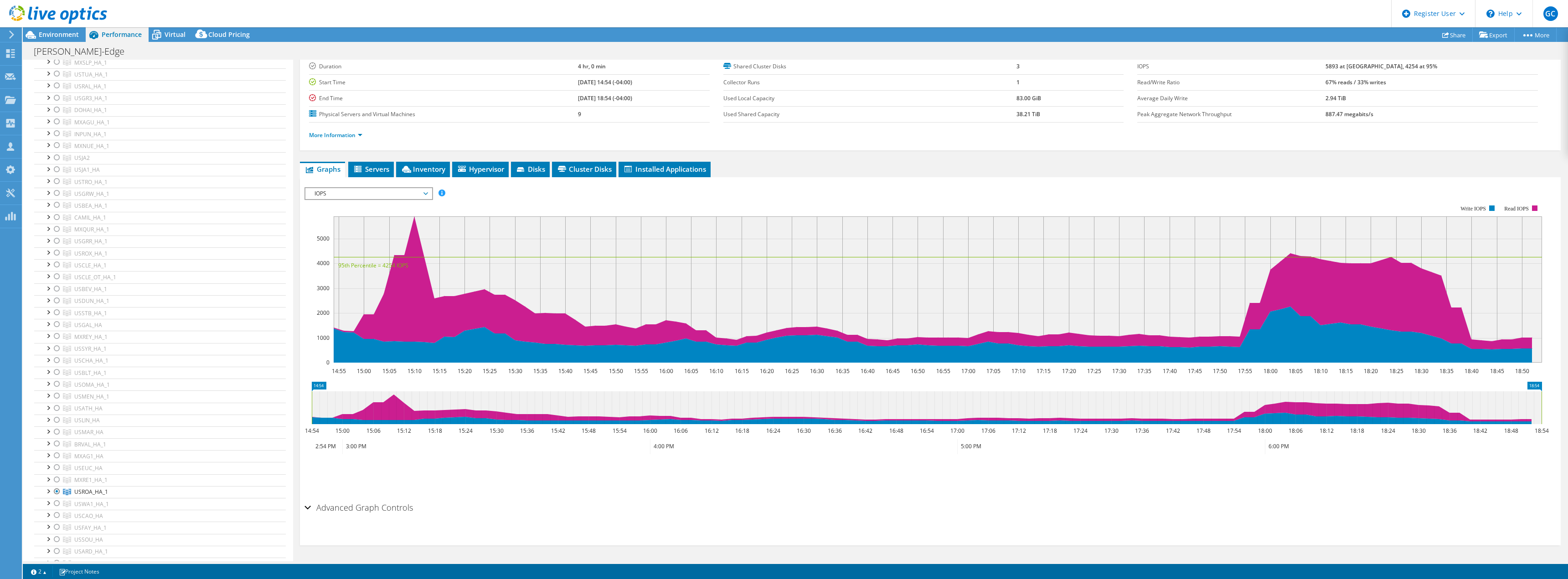
scroll to position [2500, 0]
click at [53, 381] on div at bounding box center [57, 383] width 9 height 11
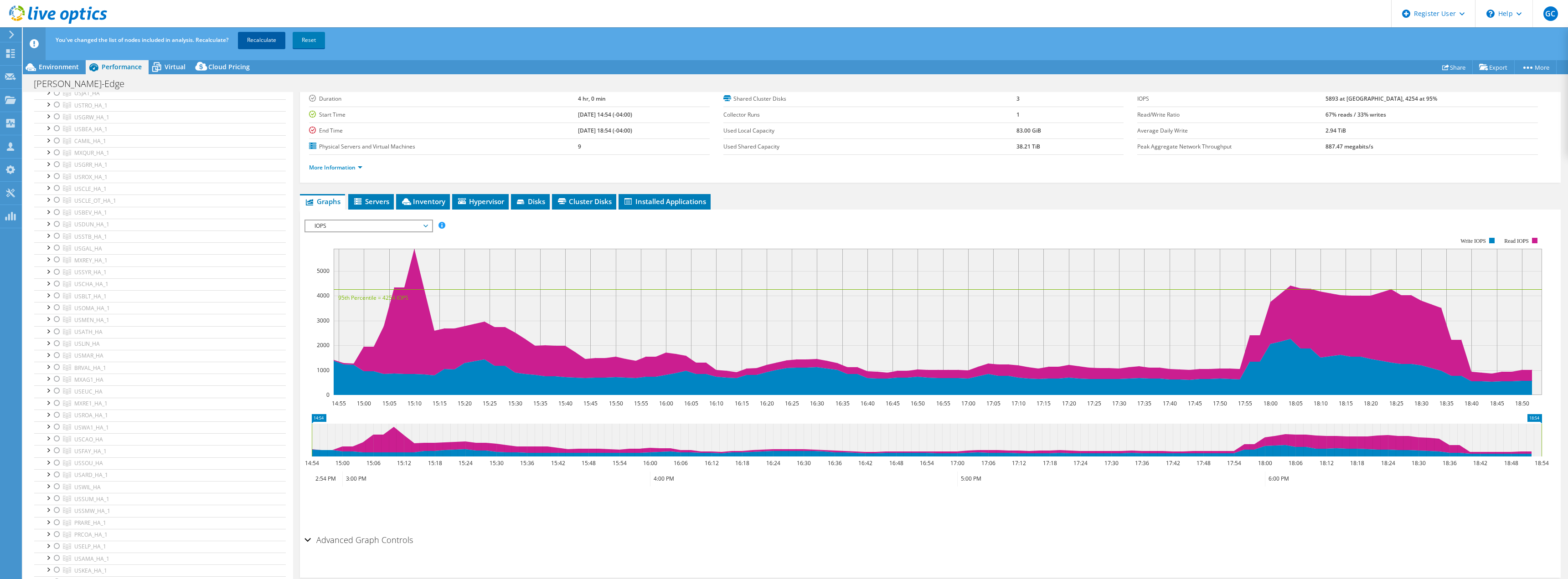
click at [264, 47] on link "Recalculate" at bounding box center [262, 40] width 47 height 16
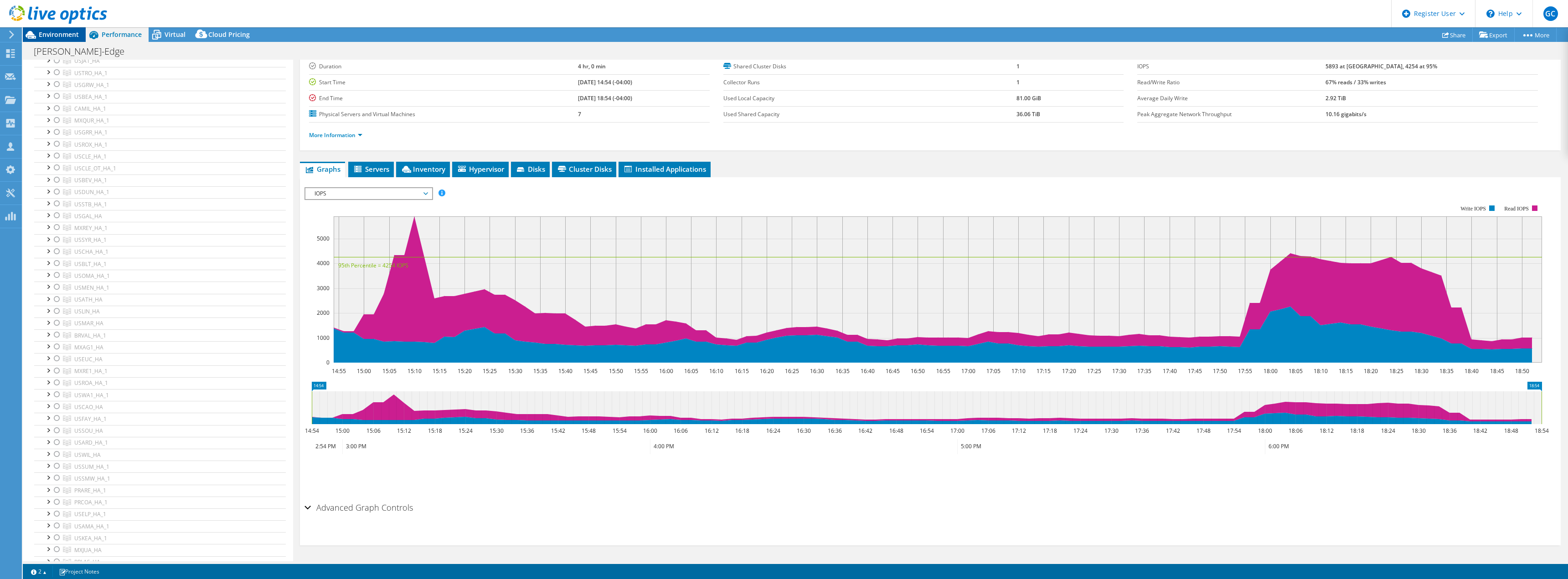
click at [35, 37] on icon at bounding box center [30, 35] width 16 height 16
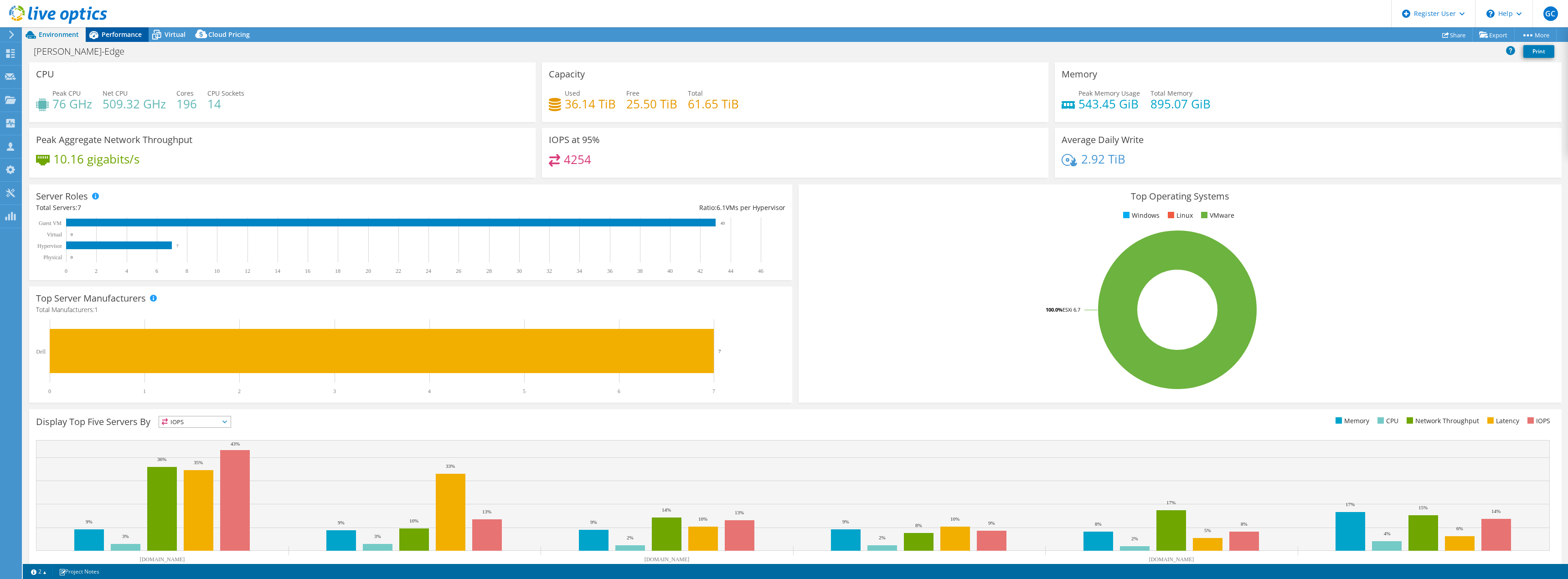
click at [121, 35] on span "Performance" at bounding box center [122, 34] width 40 height 9
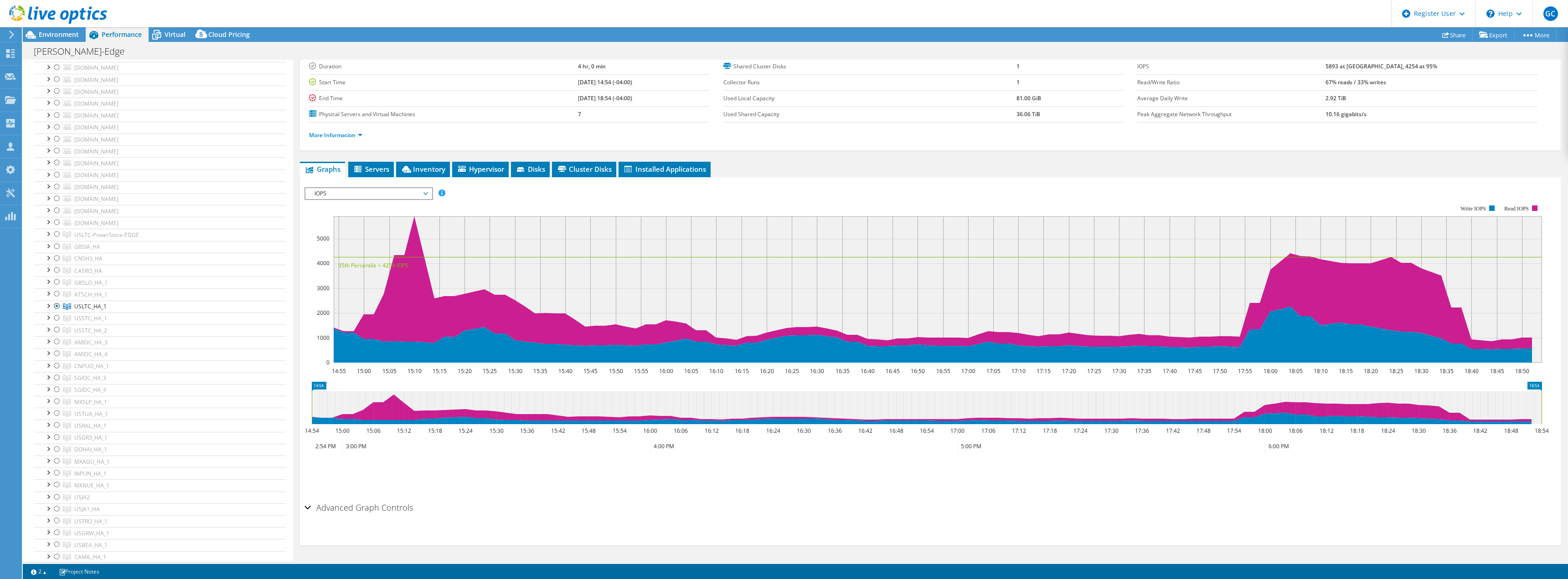
scroll to position [2167, 0]
click at [44, 192] on div at bounding box center [47, 190] width 9 height 9
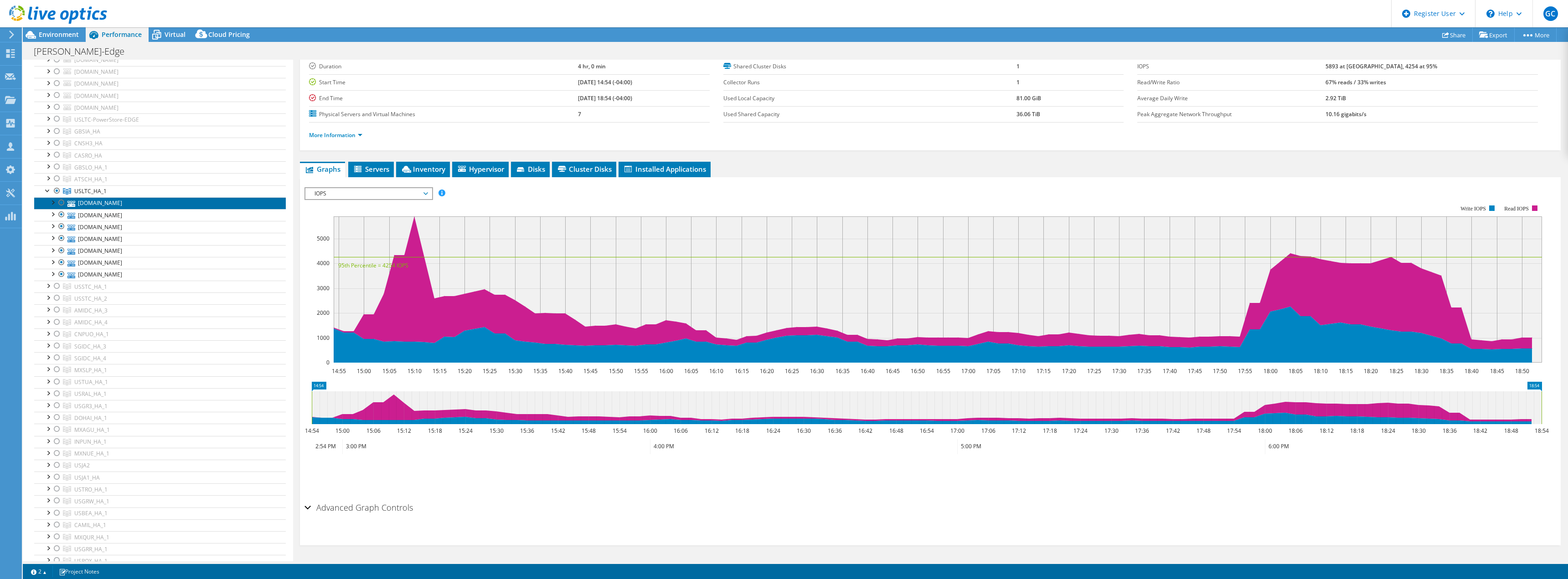
click at [131, 207] on link "[DOMAIN_NAME]" at bounding box center [159, 203] width 251 height 12
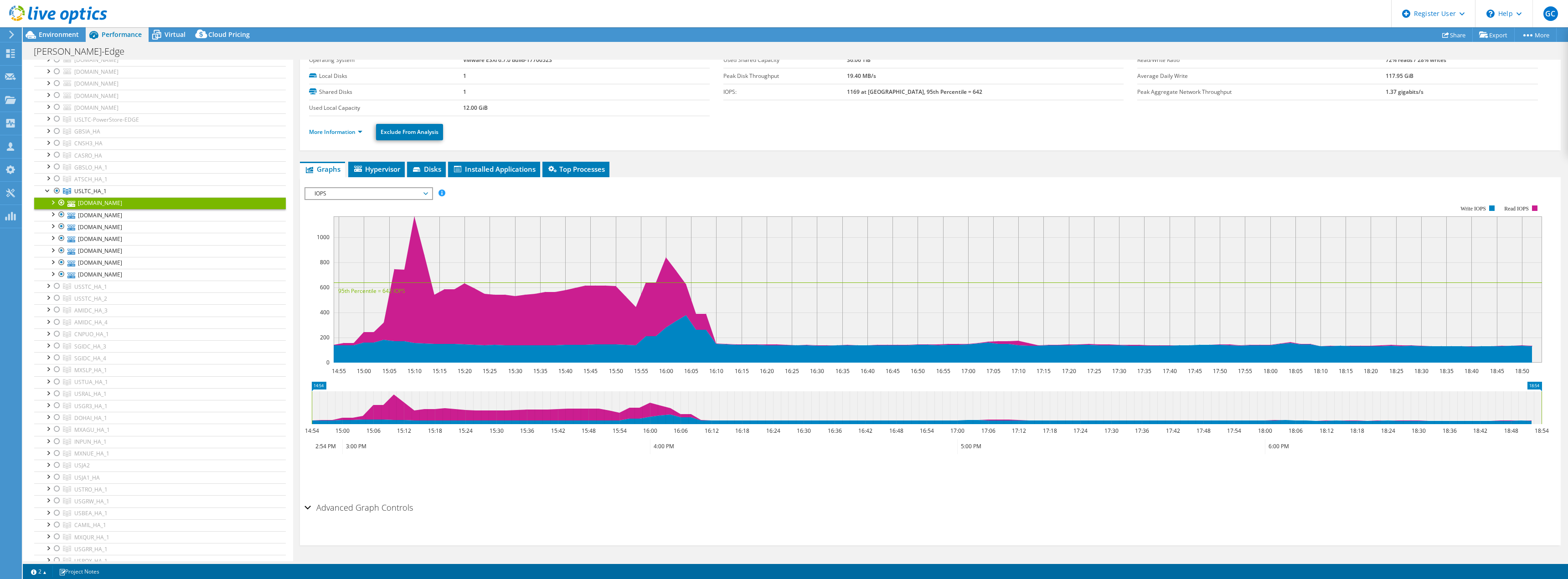
scroll to position [35, 0]
click at [348, 128] on link "More Information" at bounding box center [336, 131] width 54 height 8
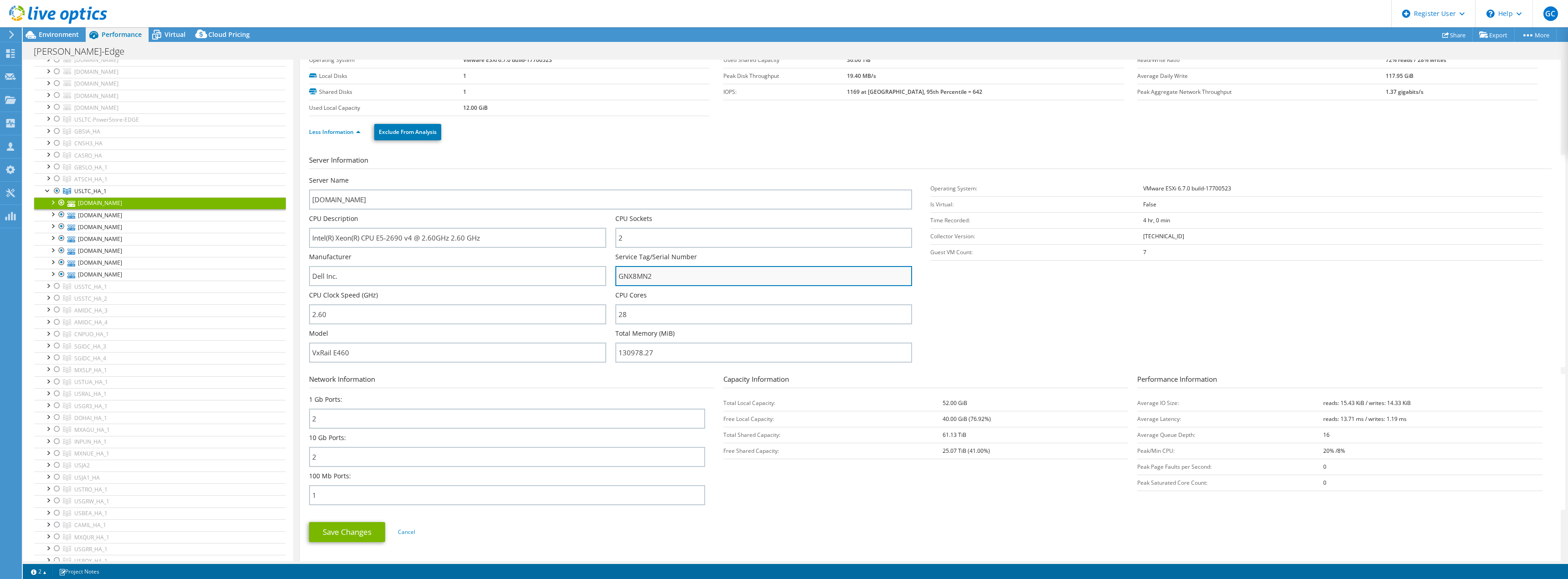
click at [639, 279] on input "GNX8MN2" at bounding box center [763, 276] width 296 height 20
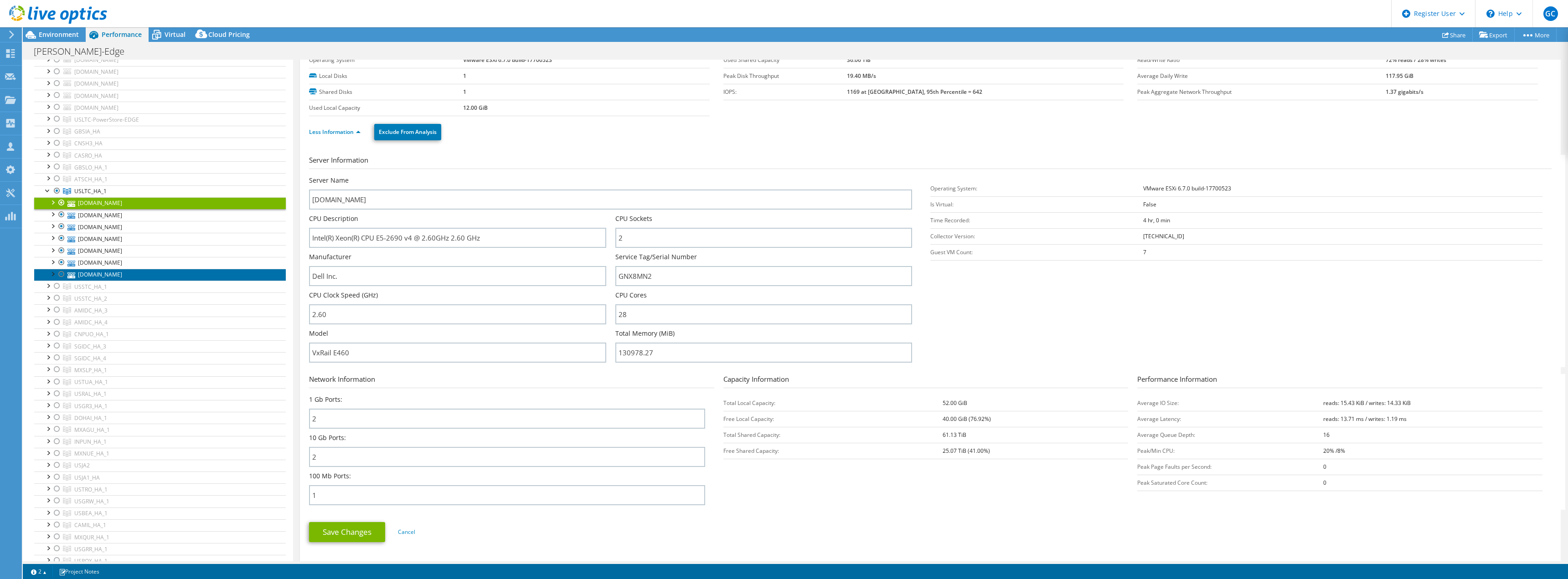
click at [88, 275] on link "[DOMAIN_NAME]" at bounding box center [159, 274] width 251 height 12
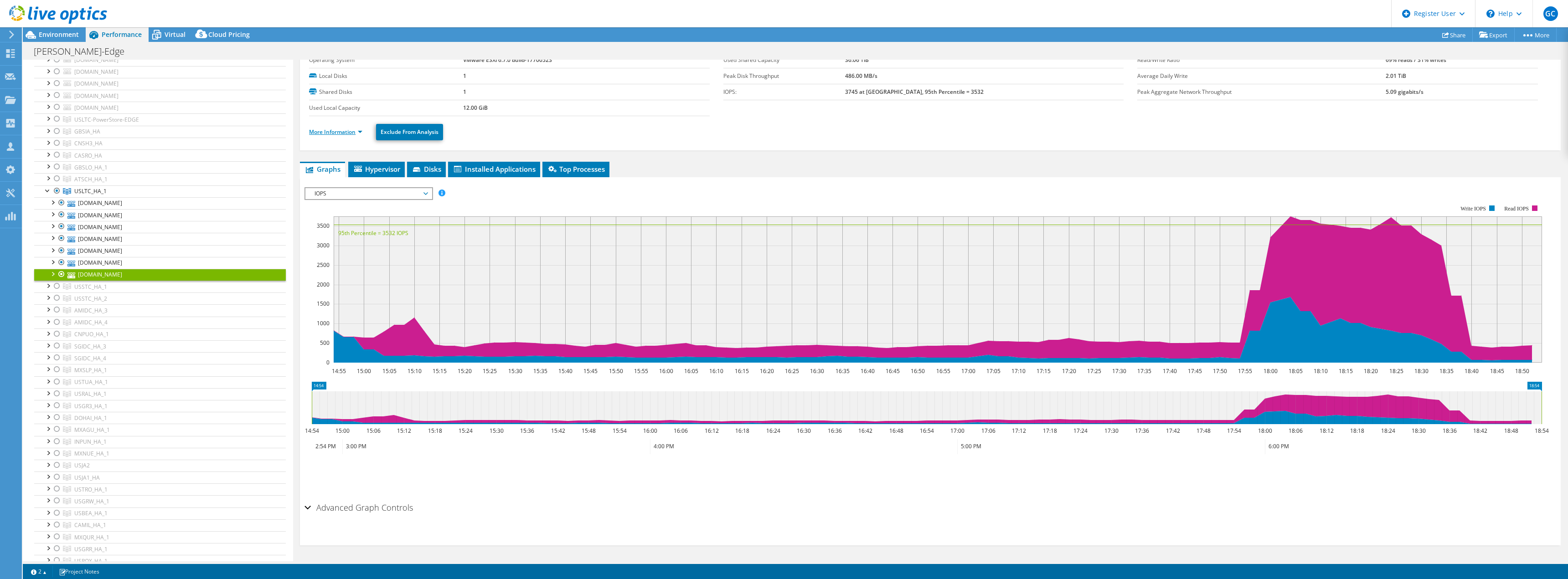
click at [342, 133] on link "More Information" at bounding box center [336, 131] width 54 height 8
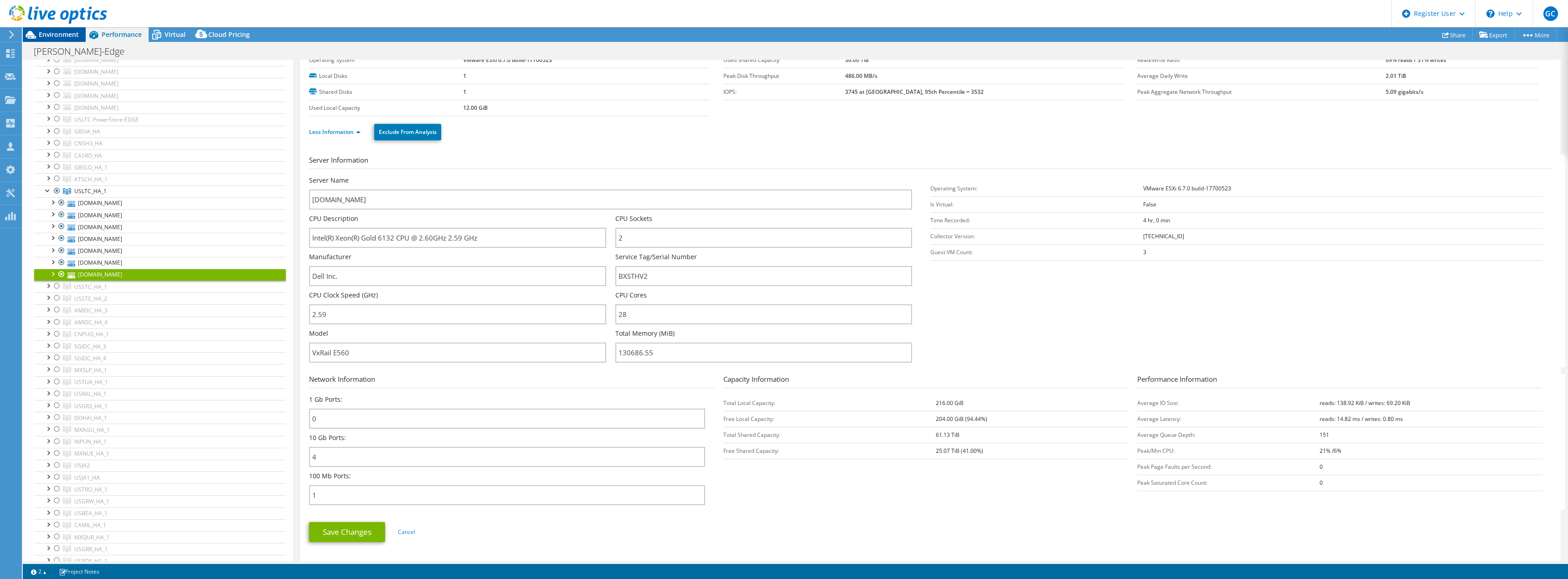
click at [46, 34] on span "Environment" at bounding box center [59, 34] width 40 height 9
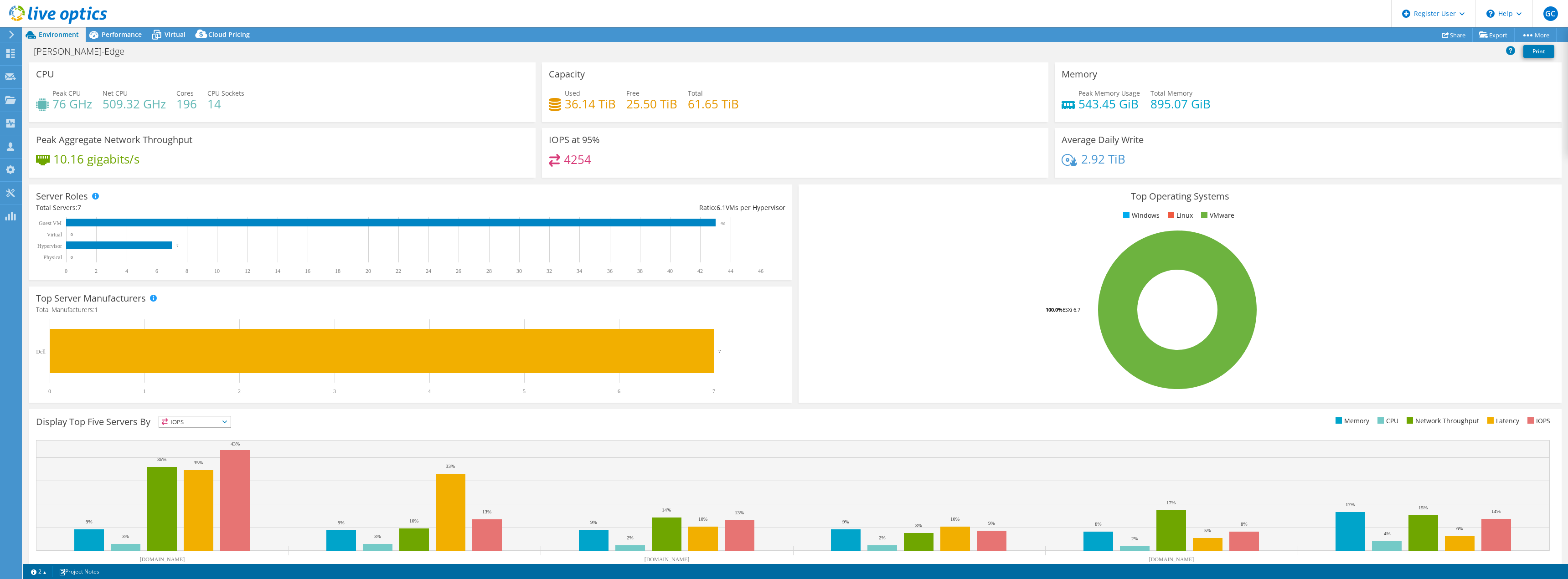
click at [537, 11] on header "GC Dell User Greg Cush Gregory.Cush@dell.com Dell My Profile Log Out \n Help Ex…" at bounding box center [784, 13] width 1568 height 27
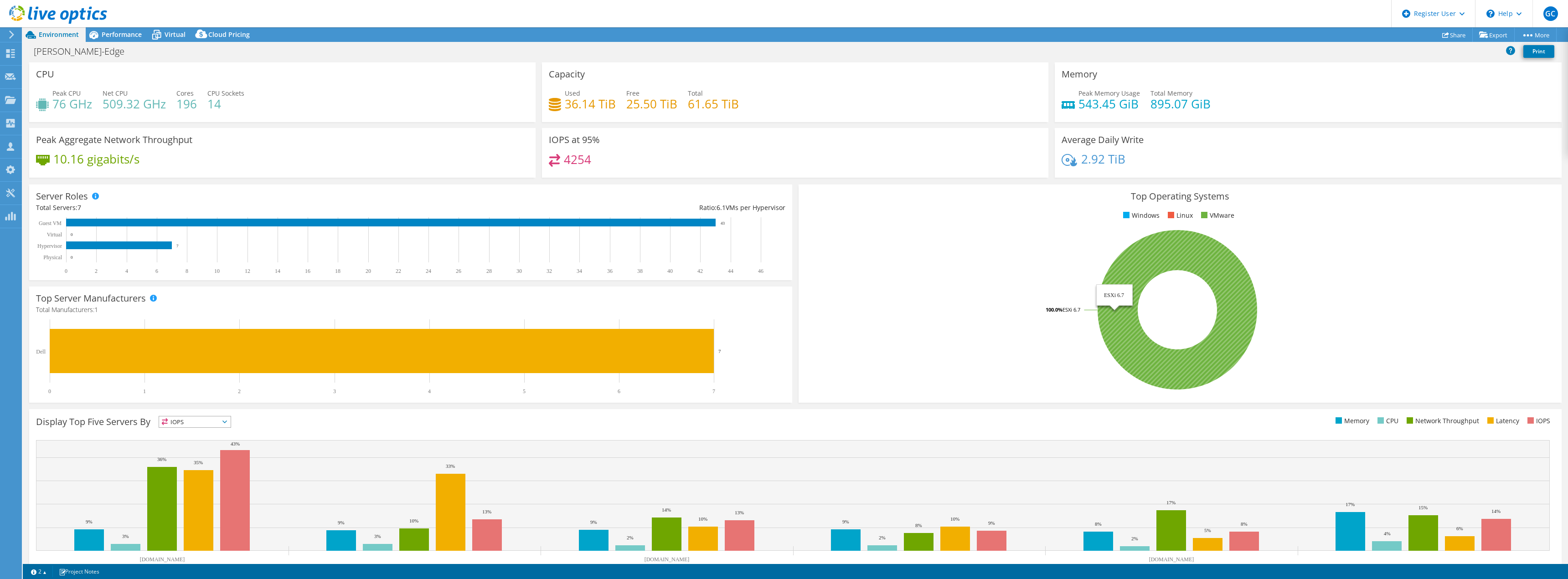
click at [993, 342] on icon at bounding box center [1177, 310] width 159 height 159
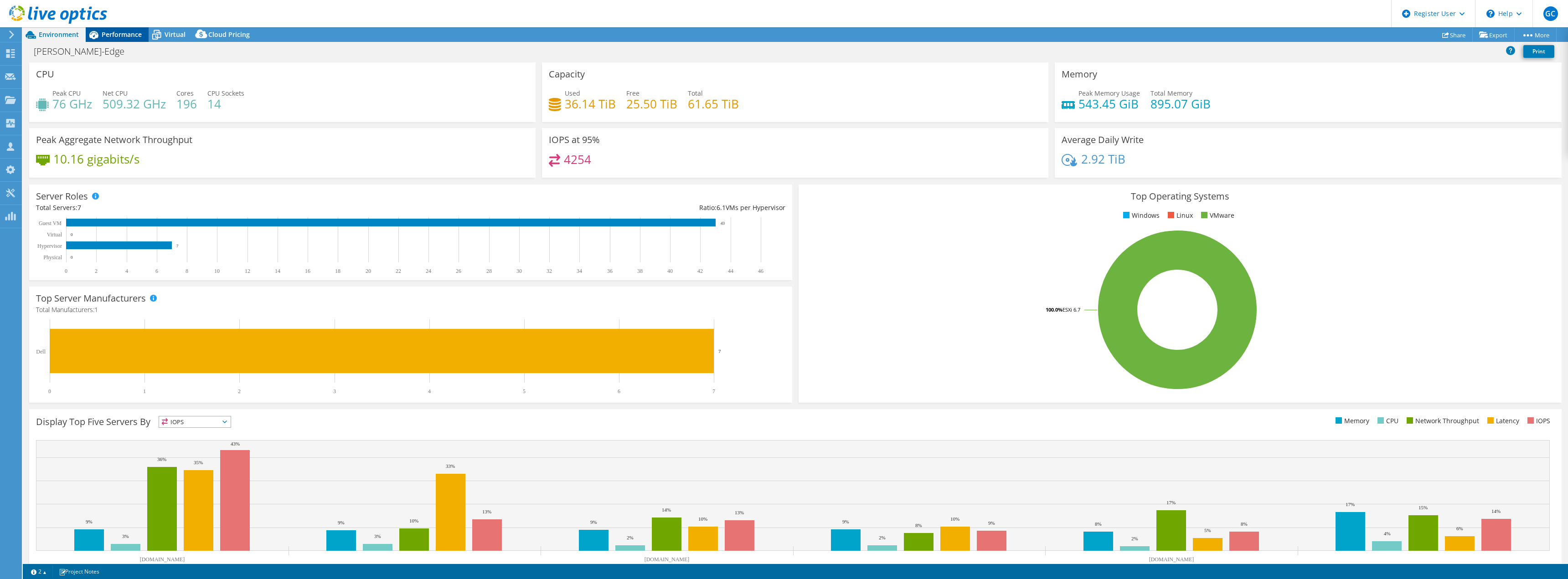
drag, startPoint x: 137, startPoint y: 38, endPoint x: 131, endPoint y: 37, distance: 6.1
click at [137, 38] on span "Performance" at bounding box center [122, 34] width 40 height 9
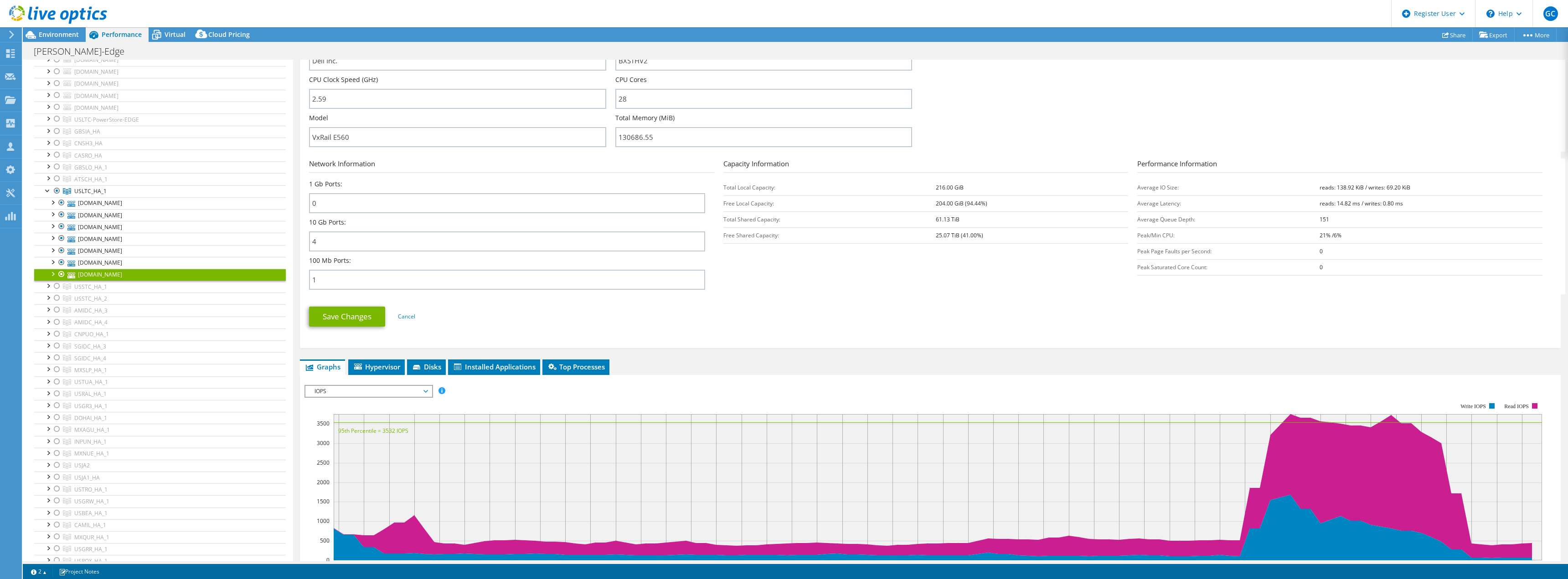
scroll to position [273, 0]
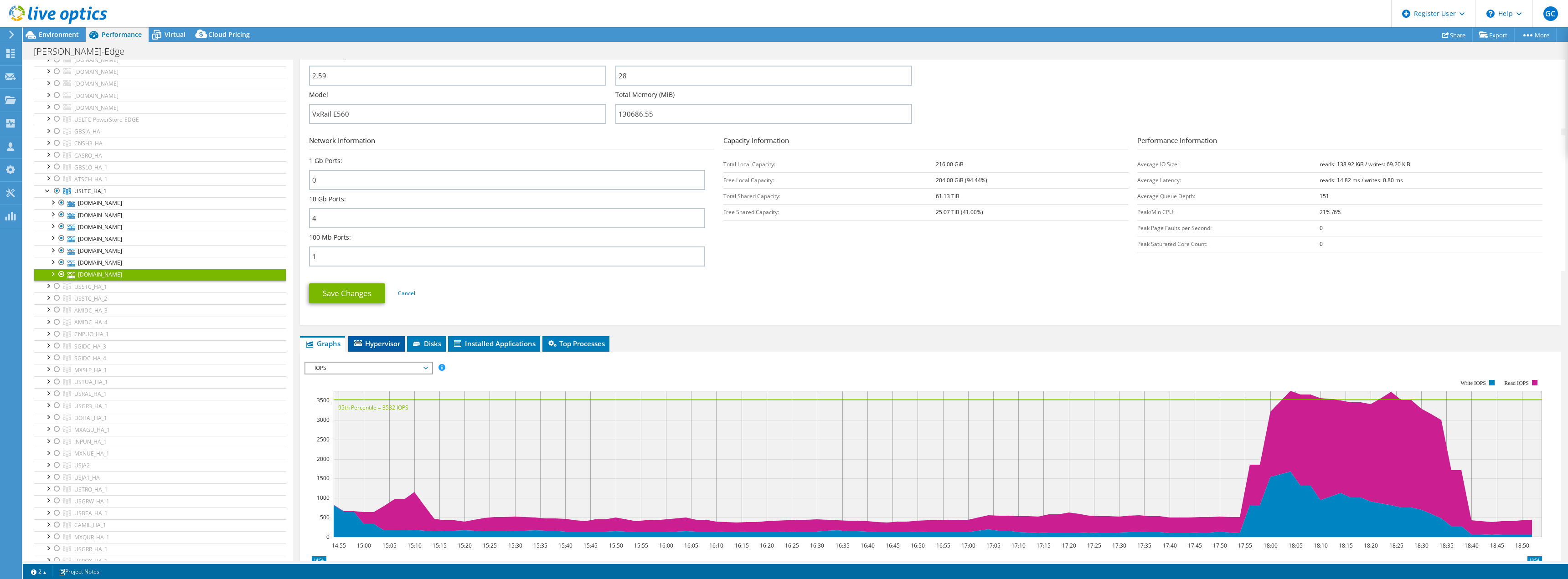
click at [388, 343] on span "Hypervisor" at bounding box center [377, 343] width 47 height 9
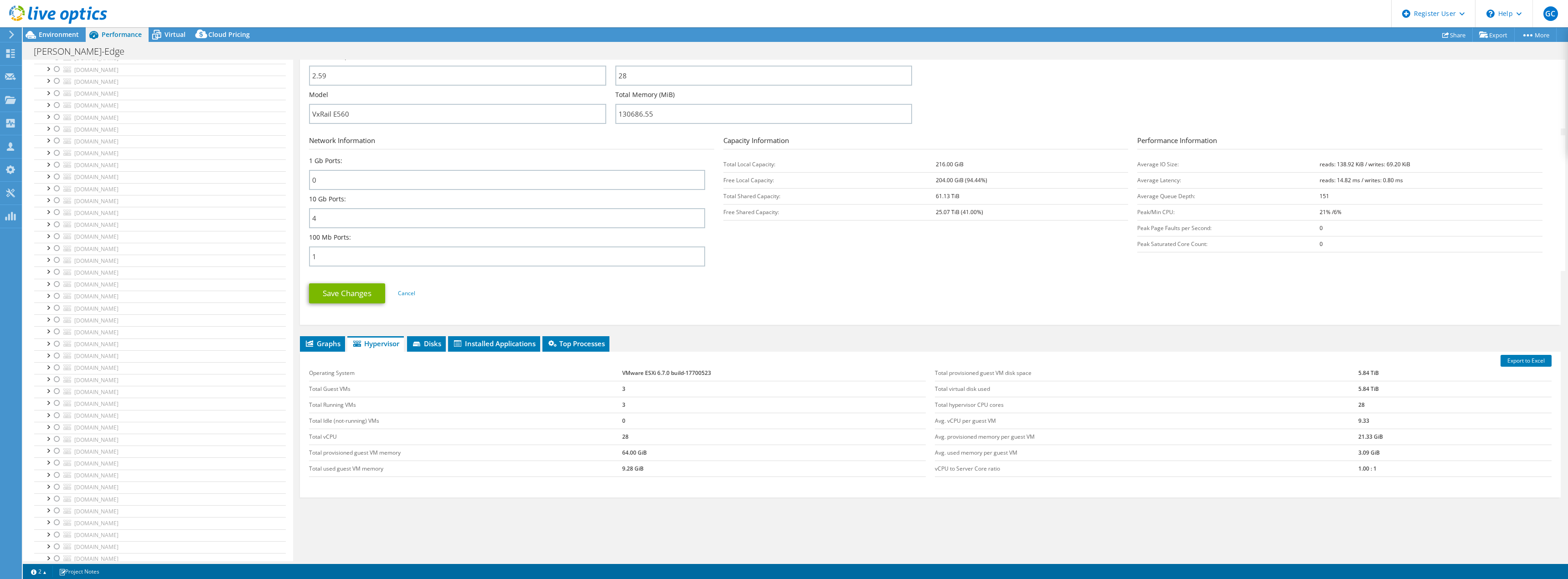
scroll to position [1028, 0]
click at [293, 158] on div "usltcc04svm07.vm.etn.com Details Operating System VMware ESXi 6.7.0 build-17700…" at bounding box center [931, 183] width 1275 height 793
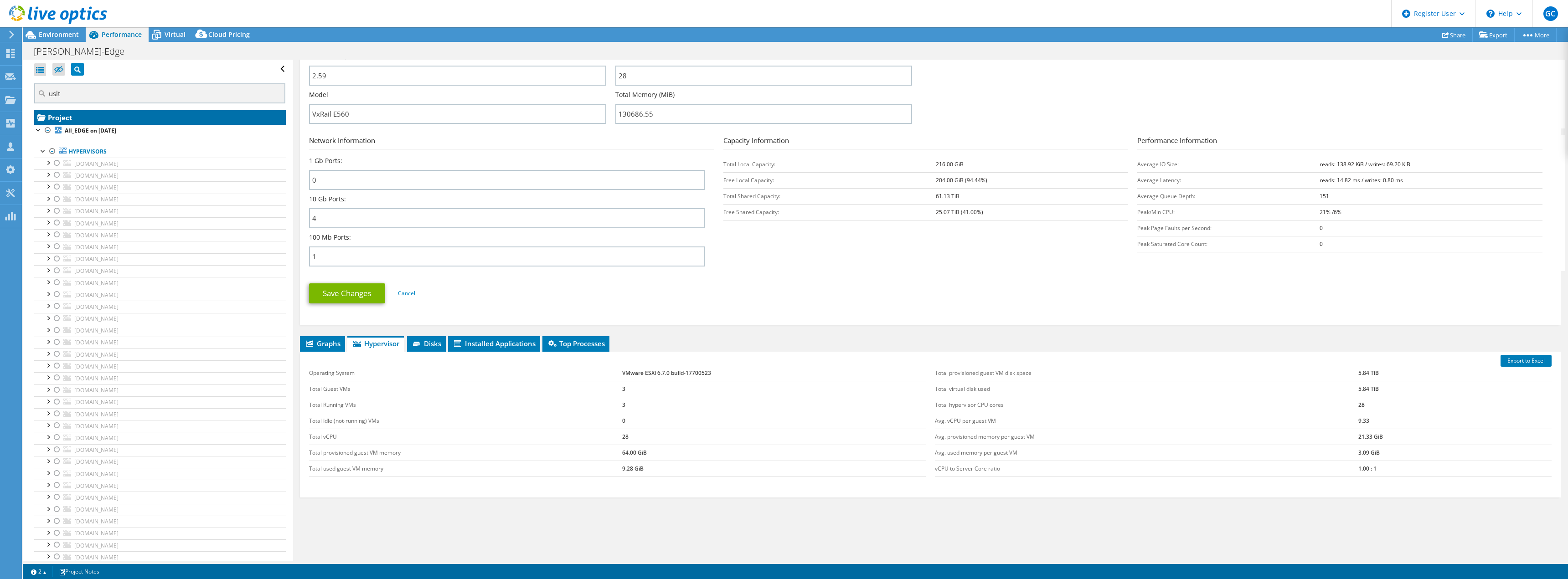
click at [72, 115] on link "Project" at bounding box center [159, 117] width 251 height 15
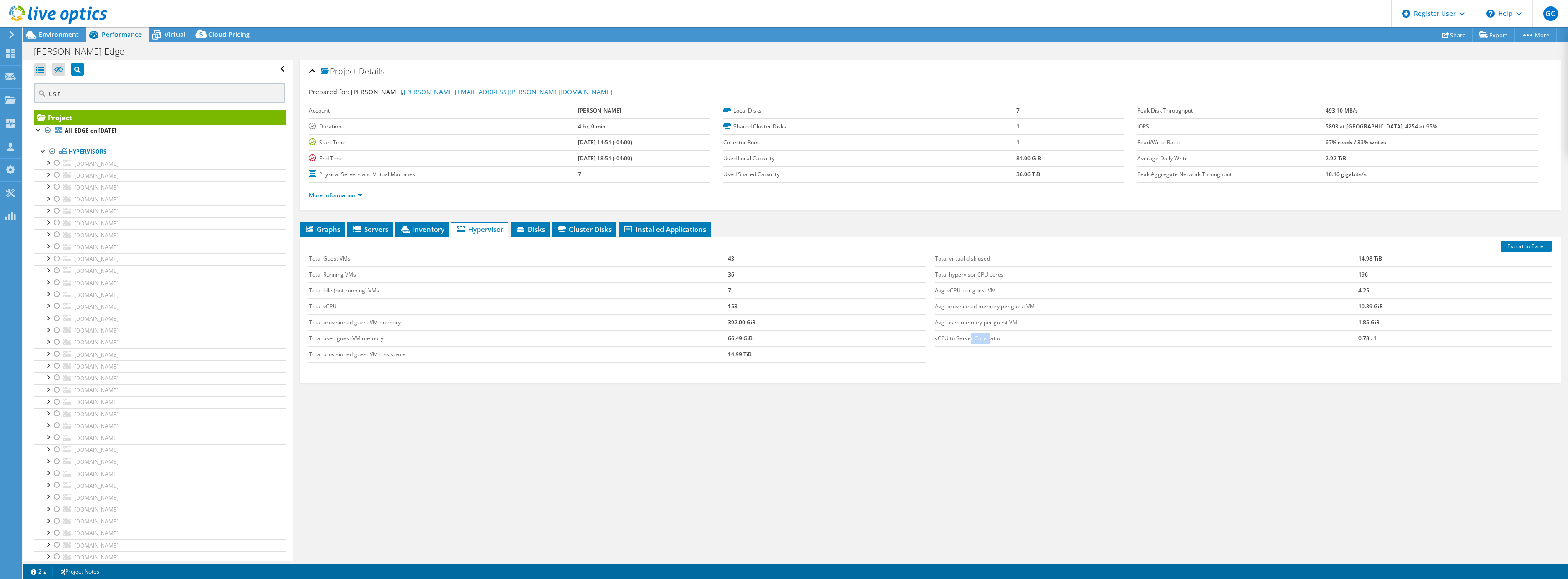
drag, startPoint x: 985, startPoint y: 338, endPoint x: 966, endPoint y: 338, distance: 19.0
click at [966, 338] on td "vCPU to Server Core ratio" at bounding box center [1147, 338] width 424 height 16
drag, startPoint x: 1374, startPoint y: 338, endPoint x: 1342, endPoint y: 338, distance: 32.0
click at [993, 338] on tr "vCPU to Server Core ratio 0.78 : 1" at bounding box center [1243, 338] width 617 height 16
drag, startPoint x: 941, startPoint y: 272, endPoint x: 997, endPoint y: 273, distance: 56.0
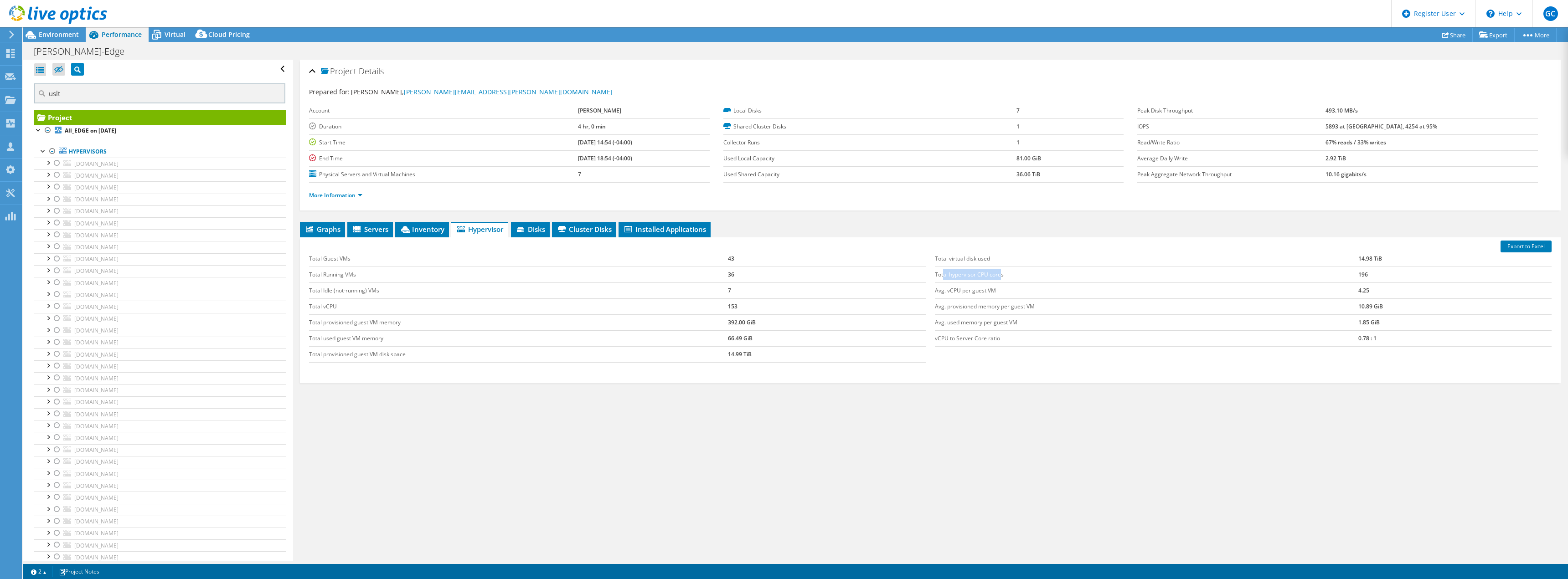
click at [993, 273] on td "Total hypervisor CPU cores" at bounding box center [1147, 274] width 424 height 16
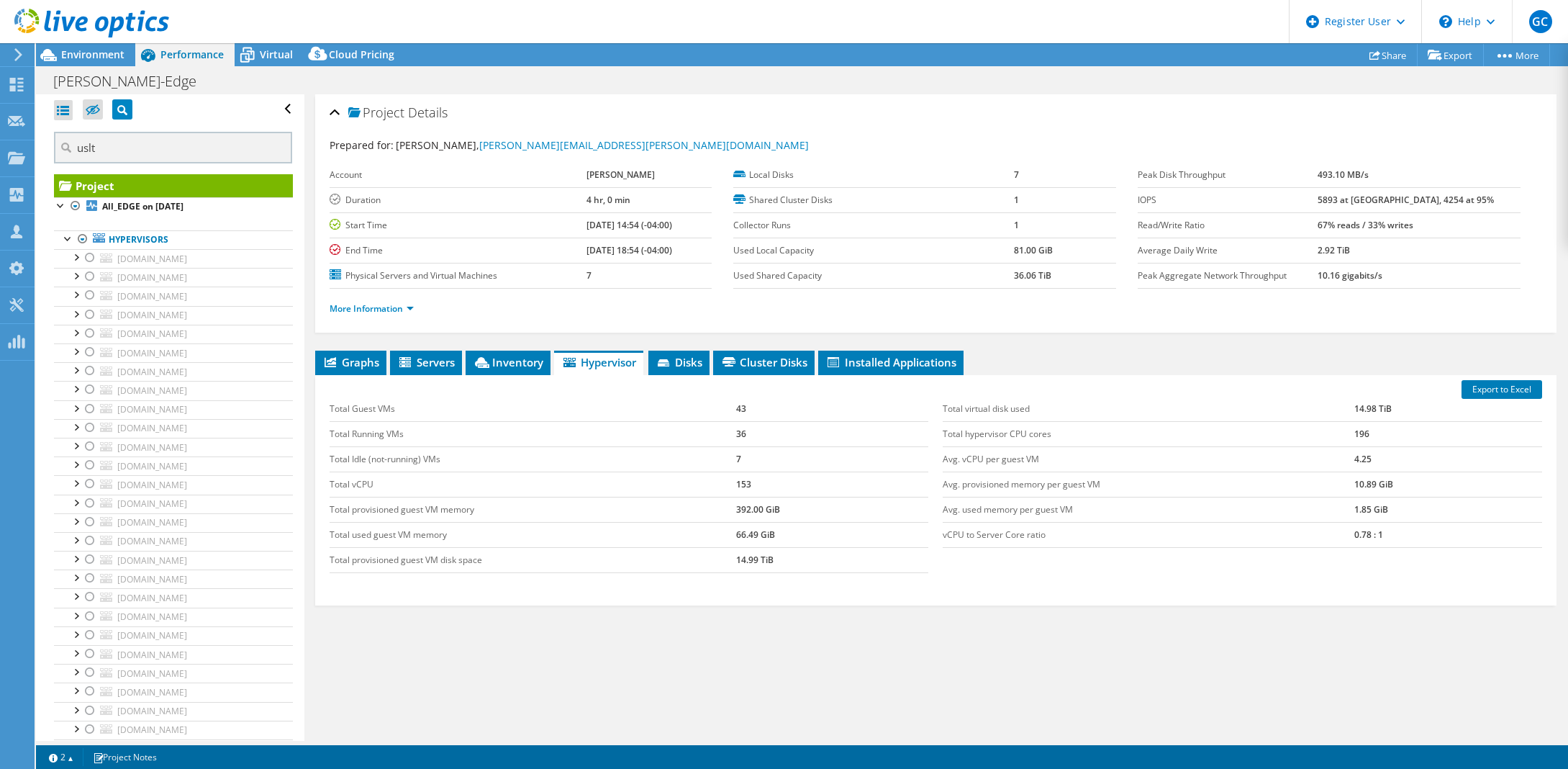
drag, startPoint x: 943, startPoint y: 734, endPoint x: 941, endPoint y: 632, distance: 102.0
click at [943, 734] on div "Project Details Prepared for: Arnulfo Ramirez, arnulforamirez@eaton.com Account…" at bounding box center [936, 417] width 1262 height 646
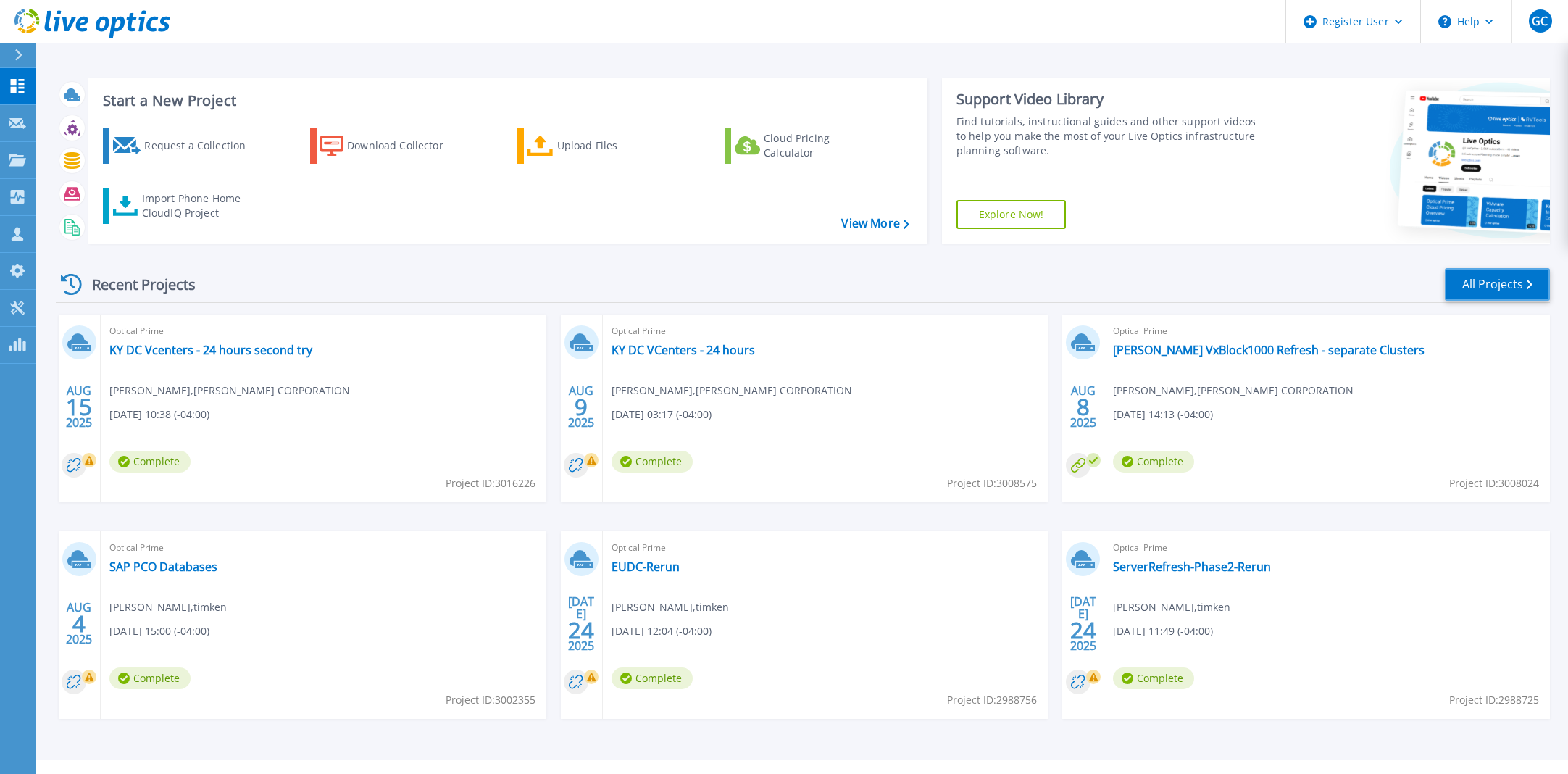
click at [1517, 296] on link "All Projects" at bounding box center [1497, 284] width 106 height 33
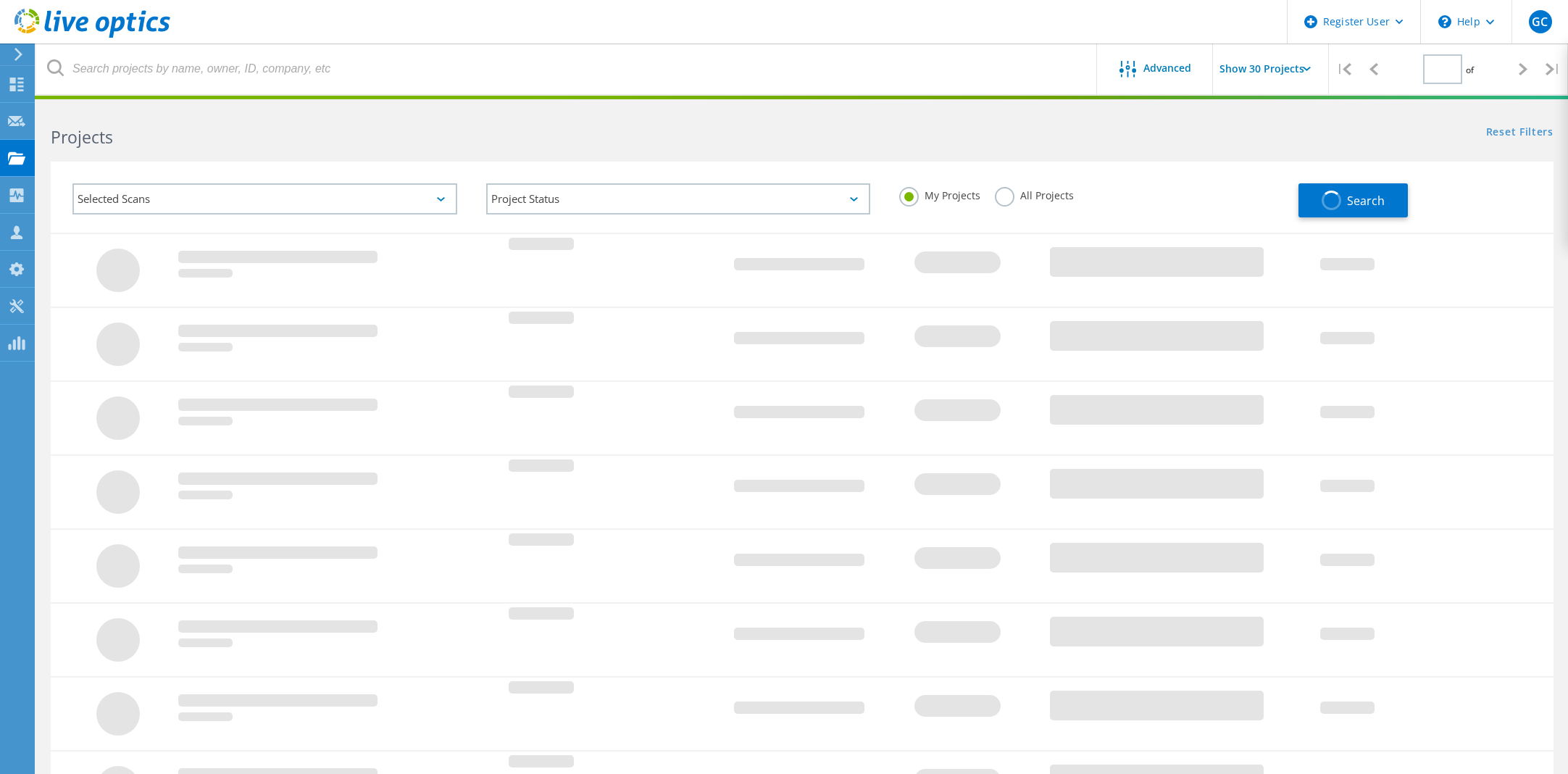
type input "1"
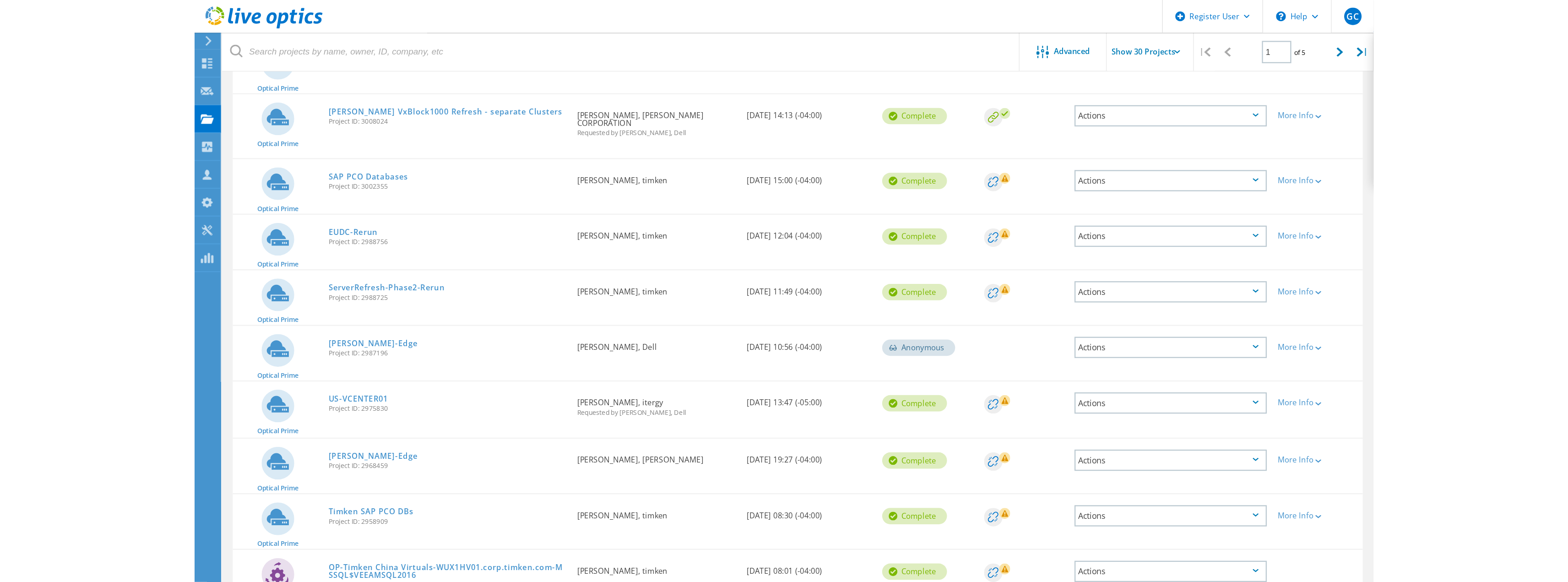
scroll to position [182, 0]
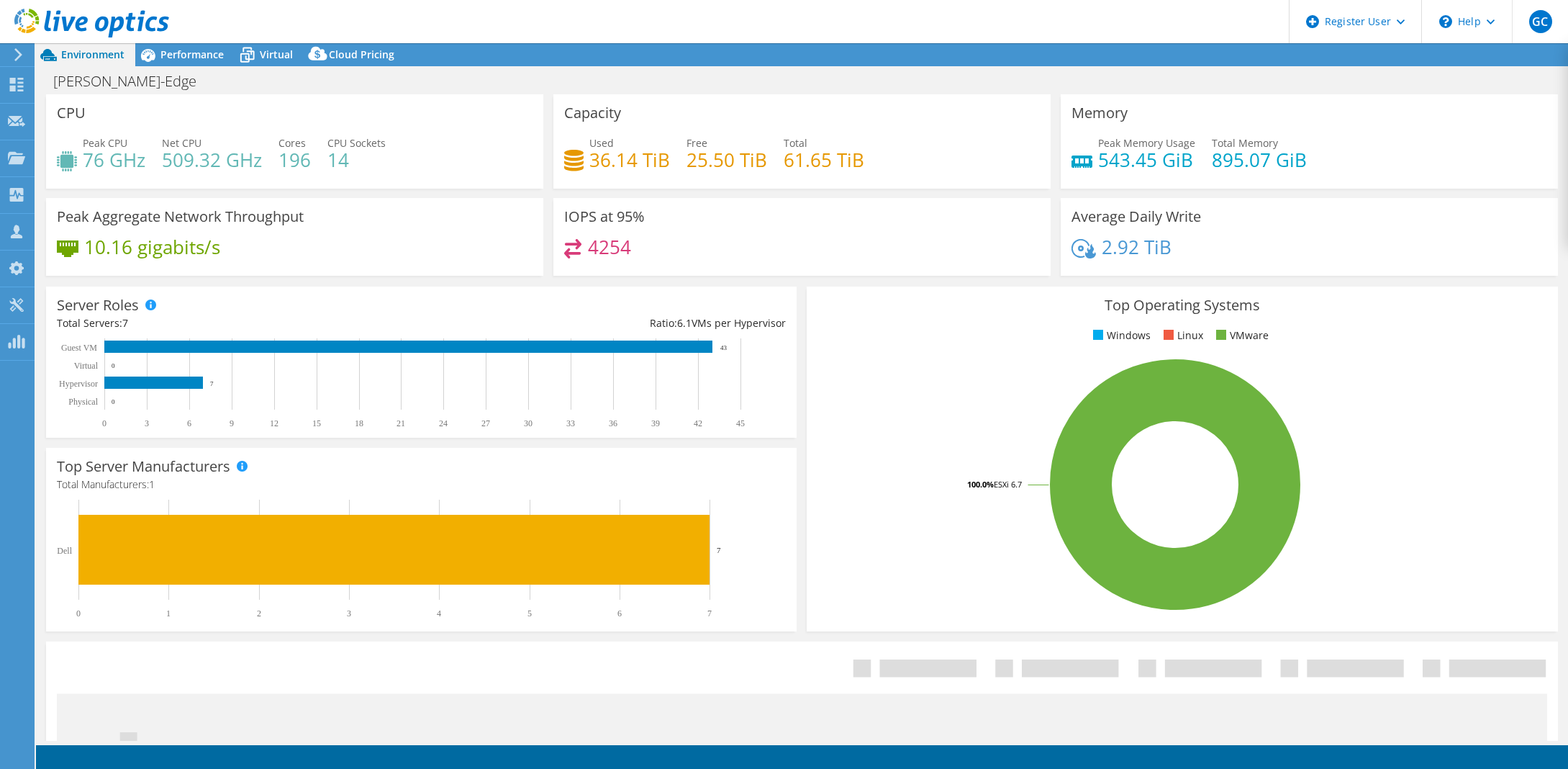
select select "USD"
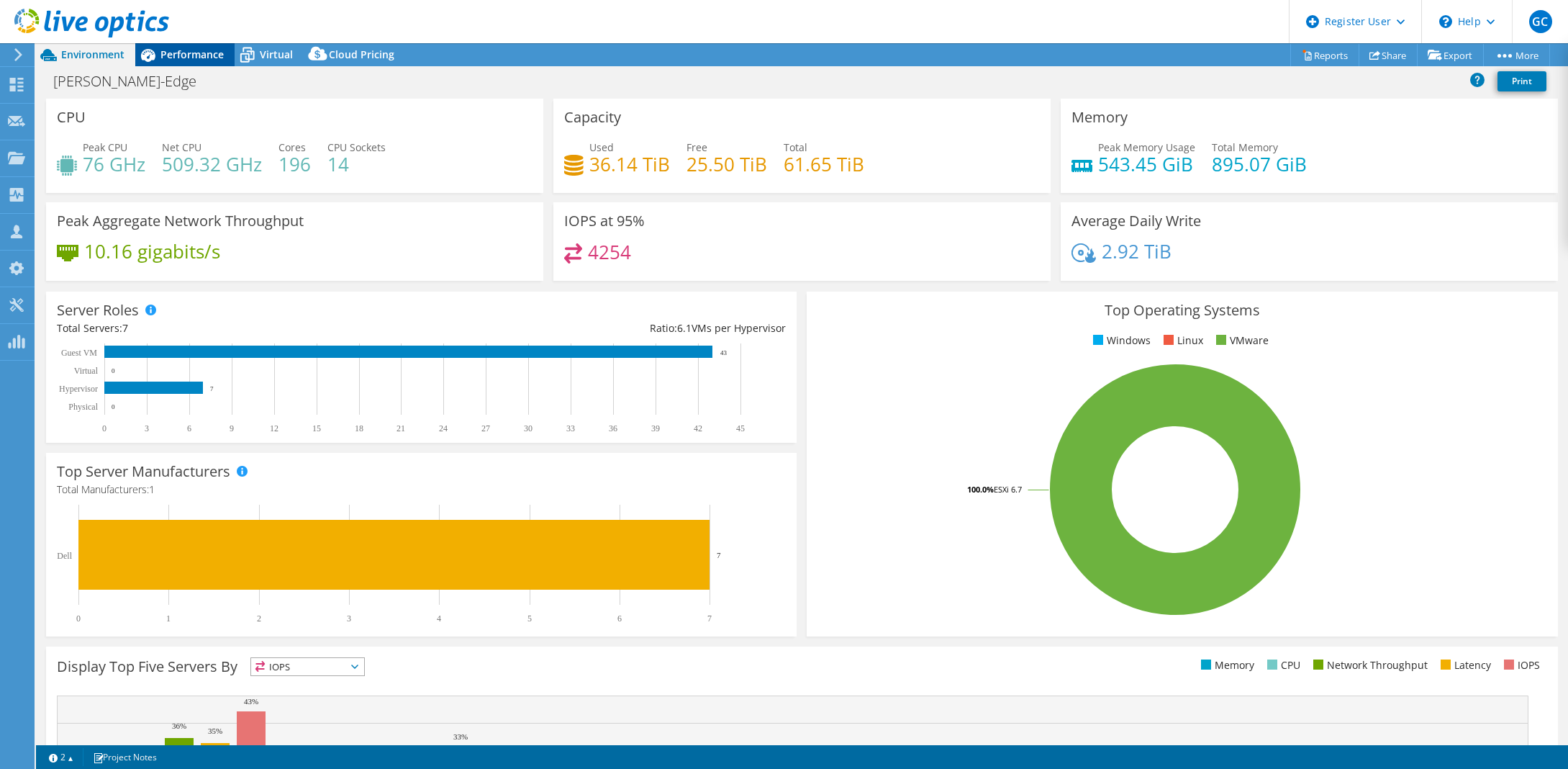
click at [159, 50] on icon at bounding box center [148, 55] width 25 height 25
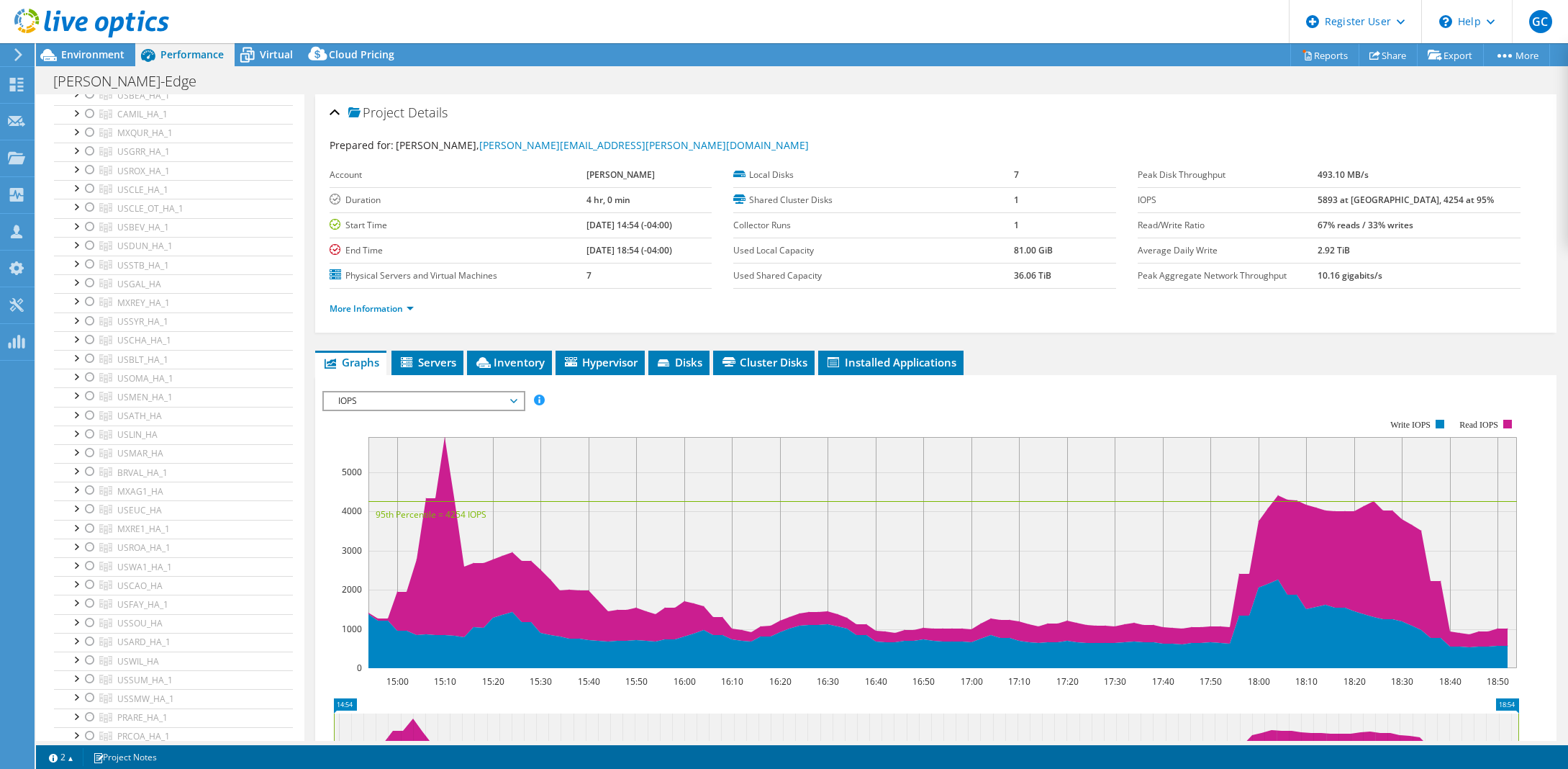
scroll to position [3455, 0]
click at [89, 242] on div at bounding box center [89, 240] width 14 height 17
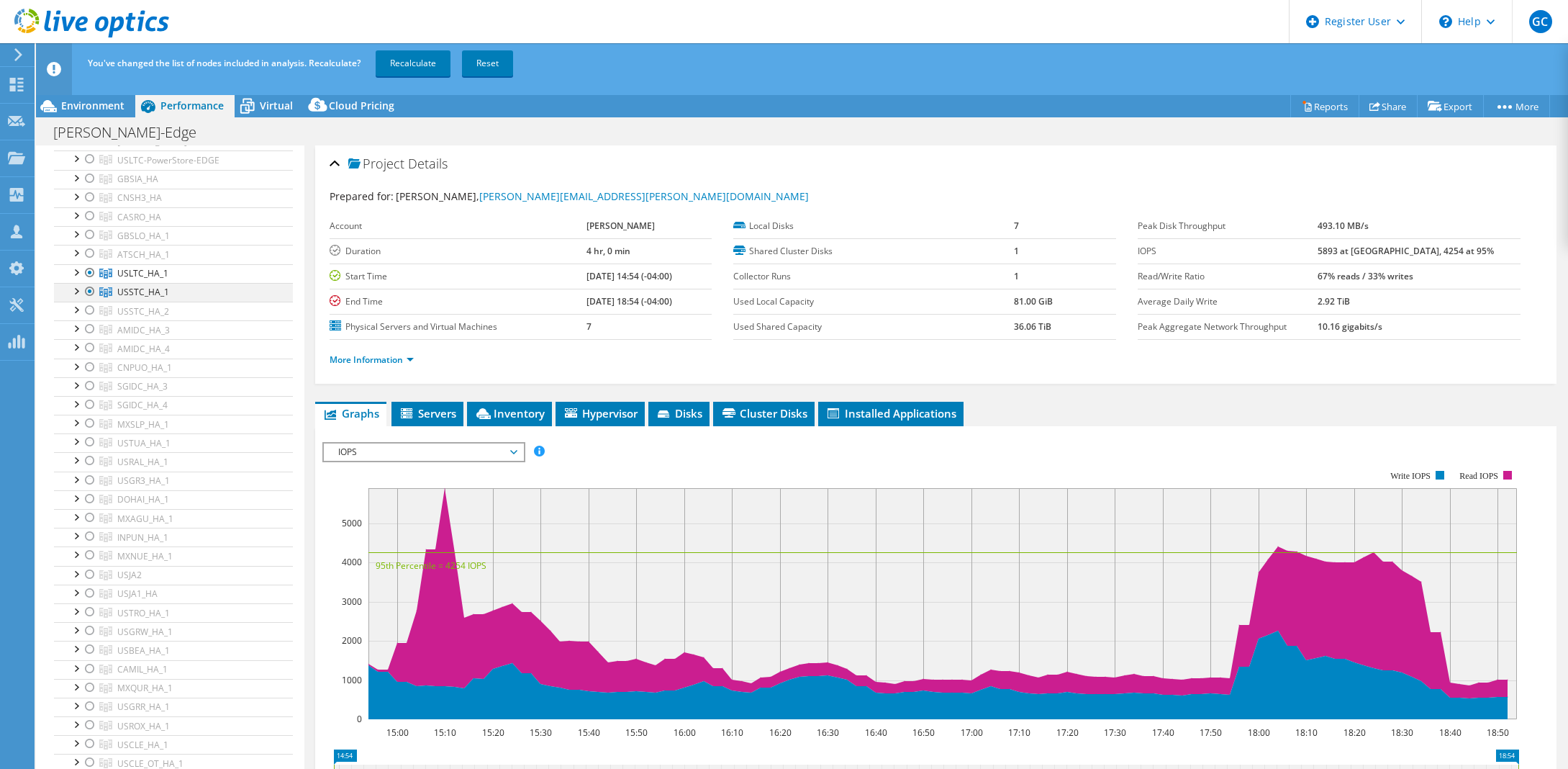
drag, startPoint x: 87, startPoint y: 268, endPoint x: 79, endPoint y: 289, distance: 22.5
click at [87, 268] on div at bounding box center [89, 273] width 14 height 17
click at [72, 289] on div at bounding box center [75, 289] width 14 height 14
click at [386, 62] on link "Recalculate" at bounding box center [413, 62] width 75 height 26
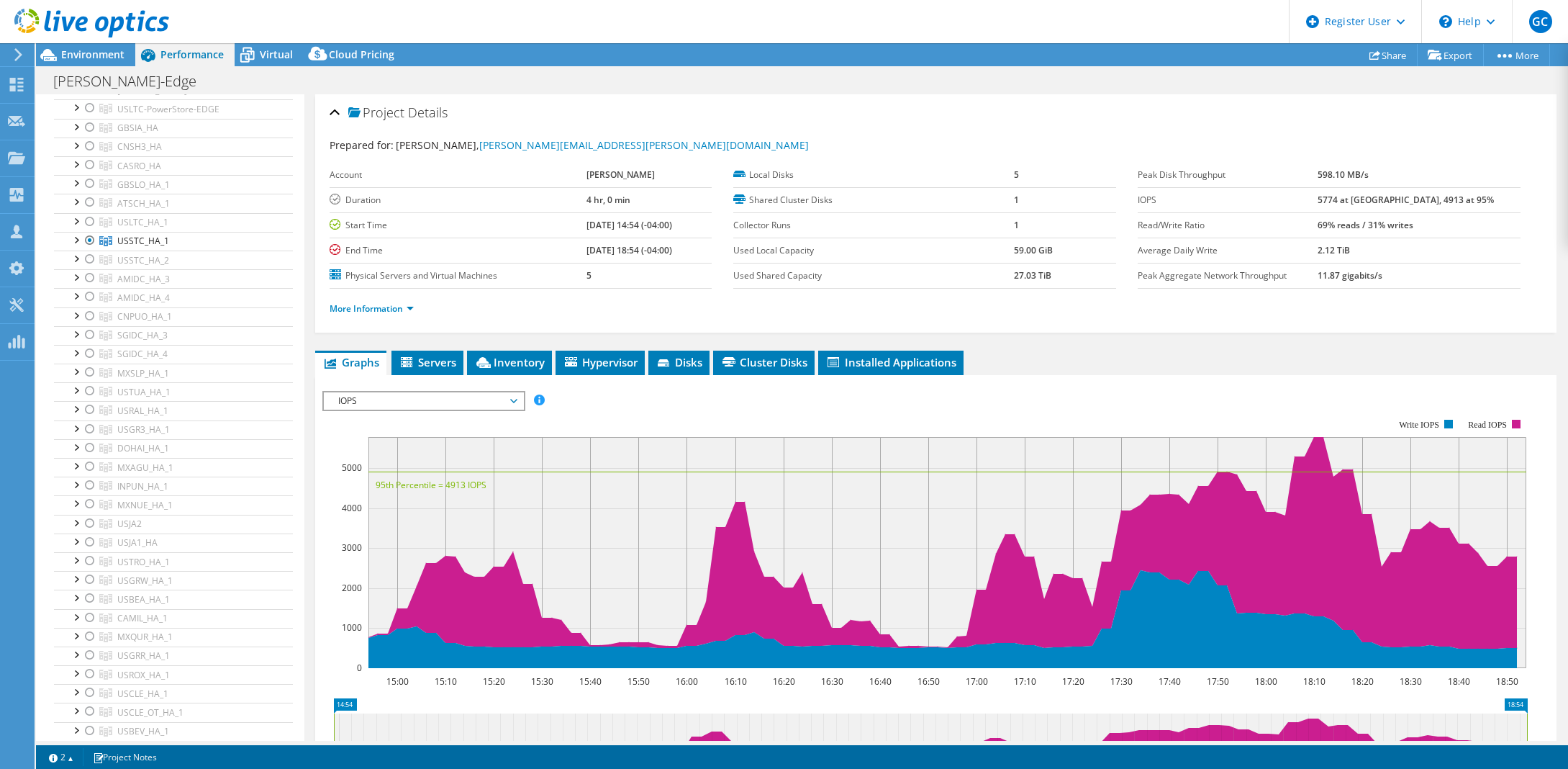
click at [102, 47] on div at bounding box center [85, 24] width 169 height 48
click at [102, 59] on span "Environment" at bounding box center [93, 54] width 63 height 13
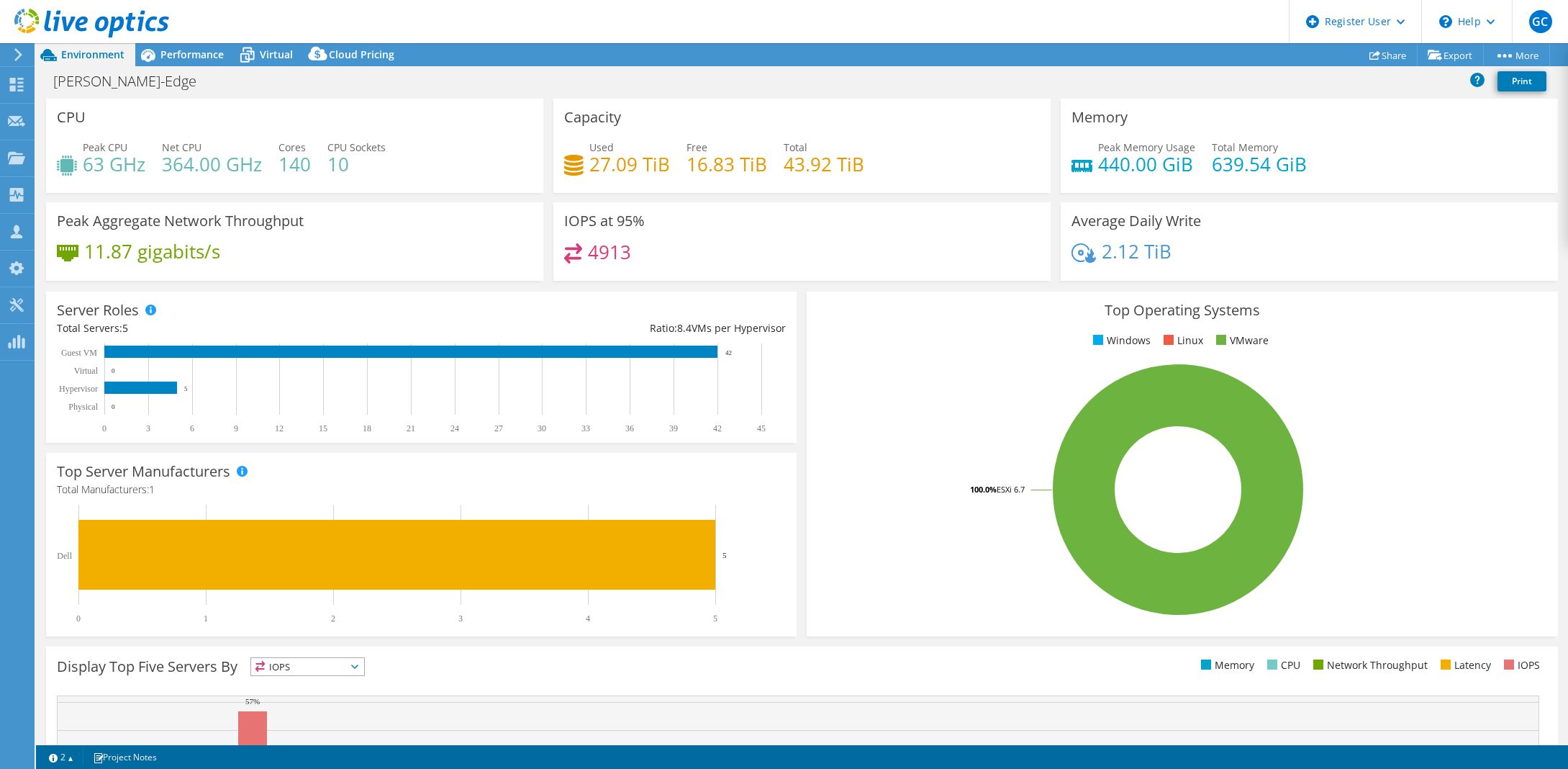
click at [901, 197] on div "Capacity Used 27.09 TiB Free 16.83 TiB Total 43.92 TiB" at bounding box center [802, 151] width 507 height 104
click at [881, 286] on div "Top Operating Systems Windows Linux VMware 100.0% ESXi 6.7" at bounding box center [1182, 463] width 761 height 355
